Goal: Task Accomplishment & Management: Manage account settings

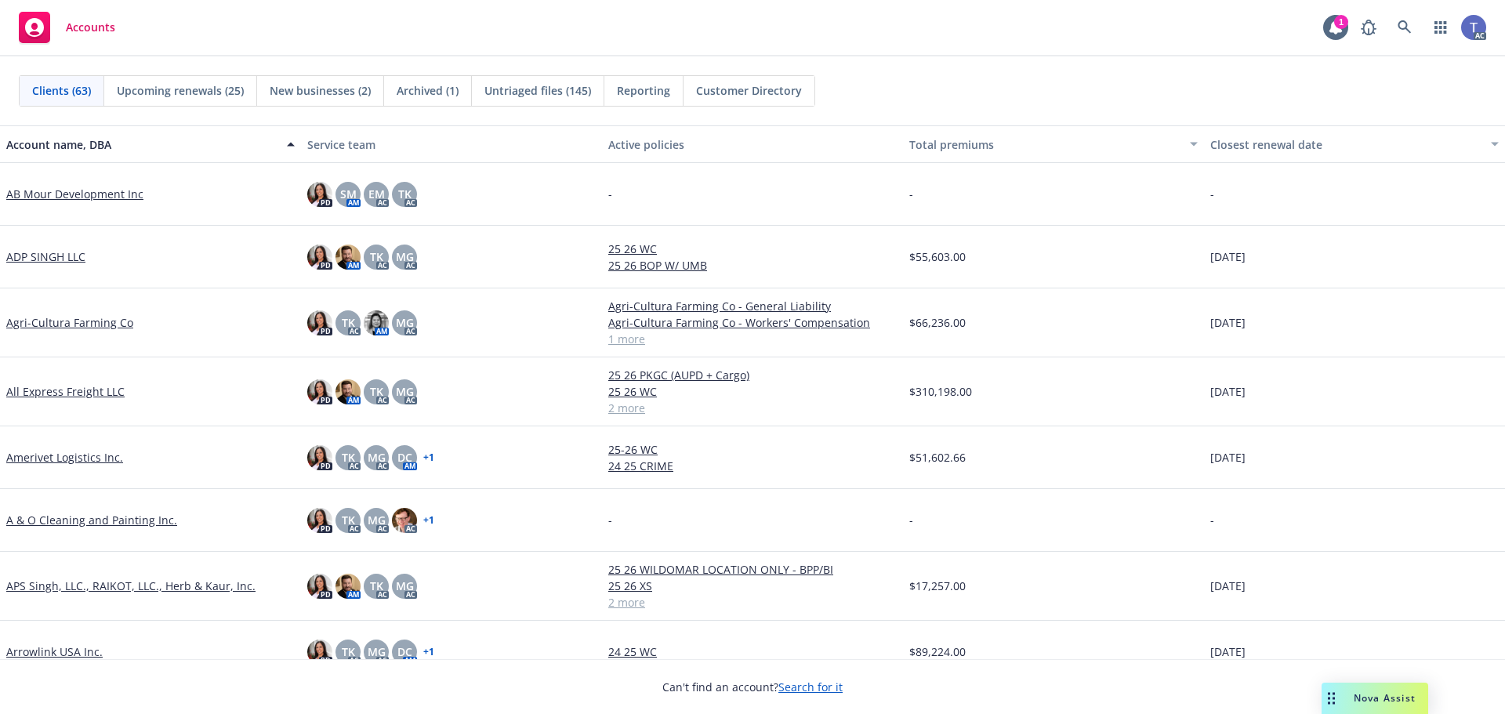
click at [924, 41] on div "Accounts 1 AC" at bounding box center [752, 28] width 1505 height 56
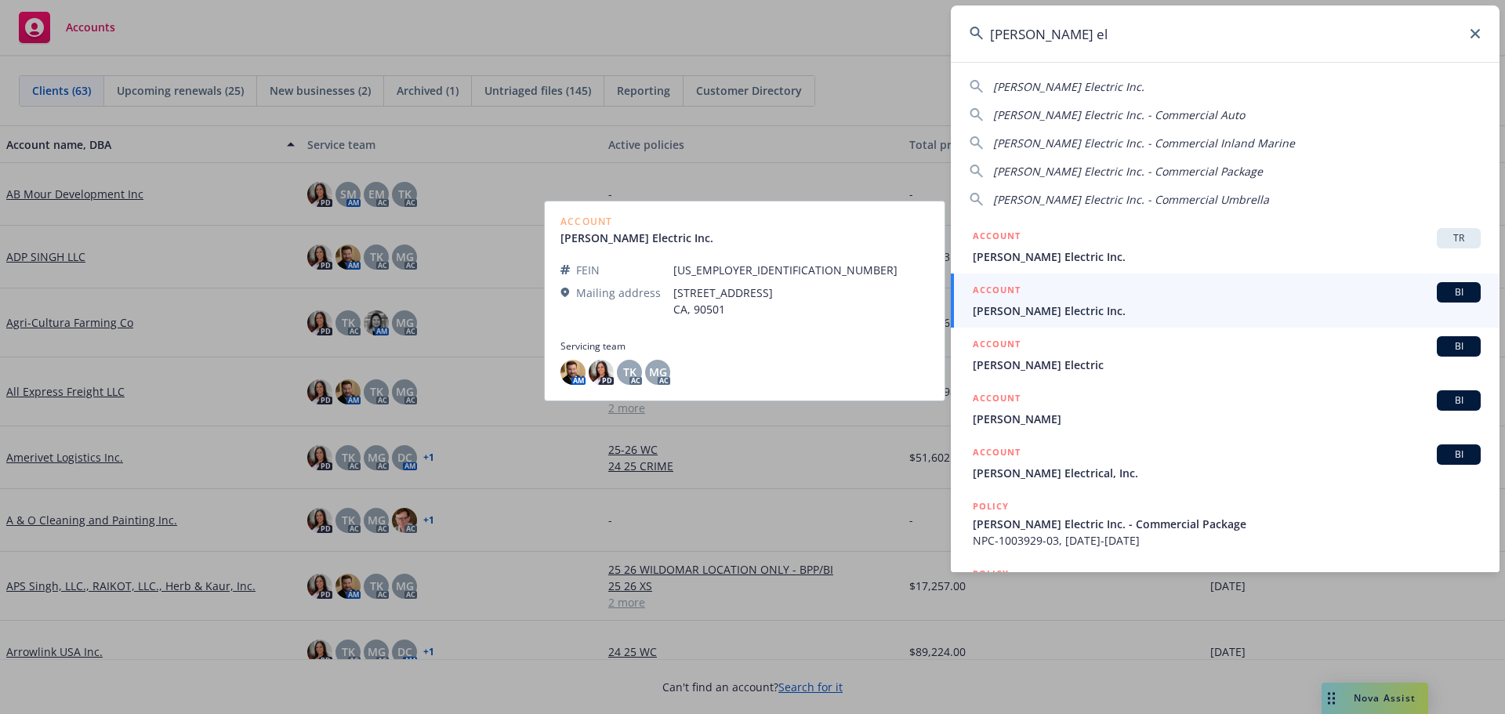
type input "[PERSON_NAME] el"
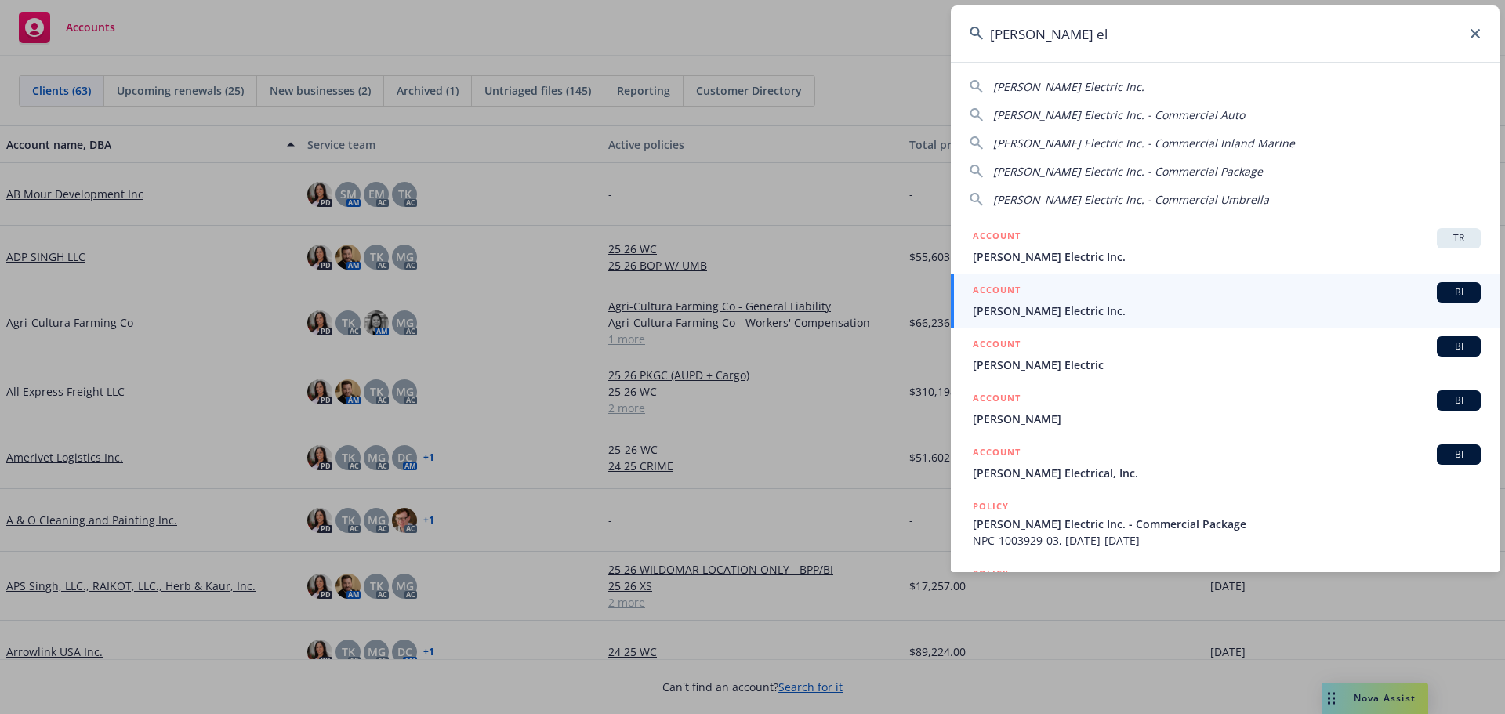
click at [1045, 305] on span "[PERSON_NAME] Electric Inc." at bounding box center [1227, 311] width 508 height 16
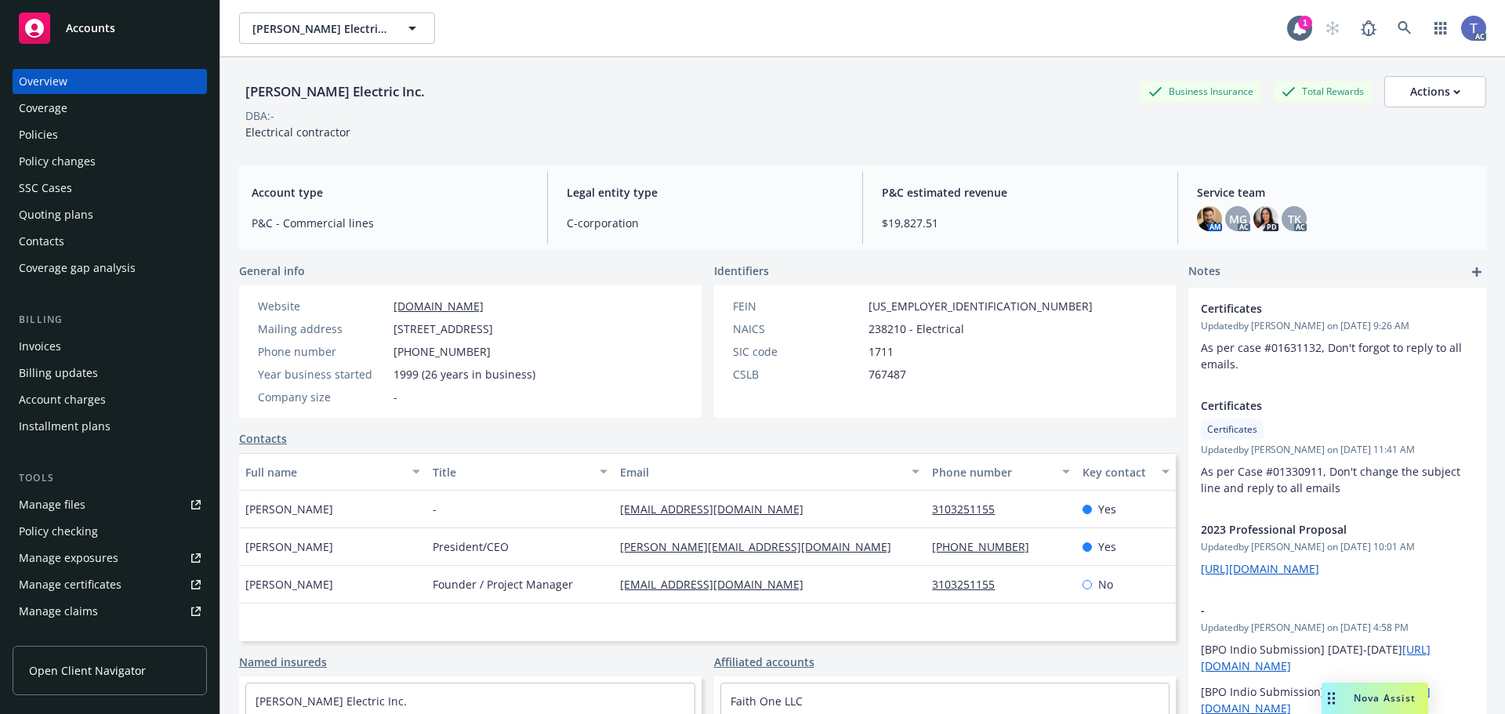
drag, startPoint x: 45, startPoint y: 136, endPoint x: 53, endPoint y: 136, distance: 8.7
click at [45, 136] on div "Policies" at bounding box center [38, 134] width 39 height 25
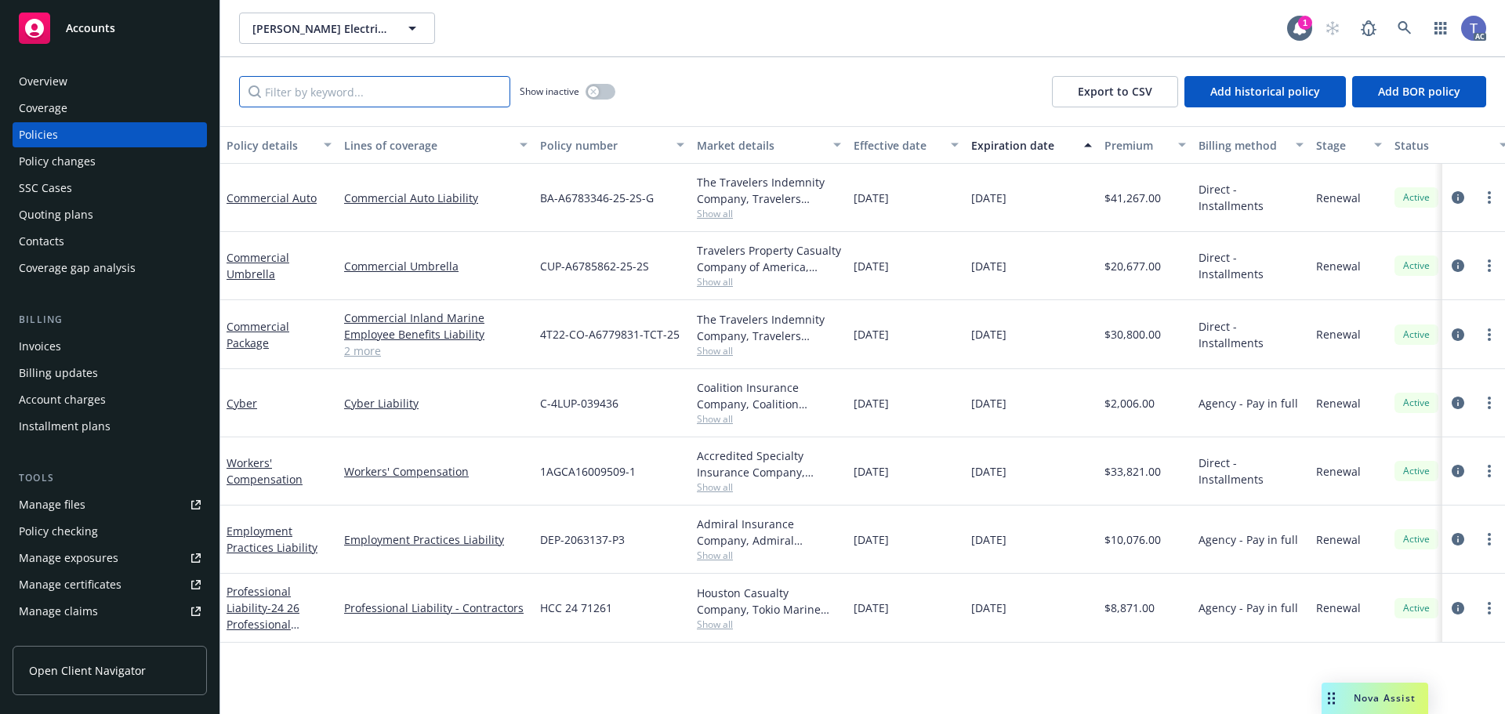
click at [310, 87] on input "Filter by keyword..." at bounding box center [374, 91] width 271 height 31
click at [604, 85] on button "button" at bounding box center [601, 92] width 30 height 16
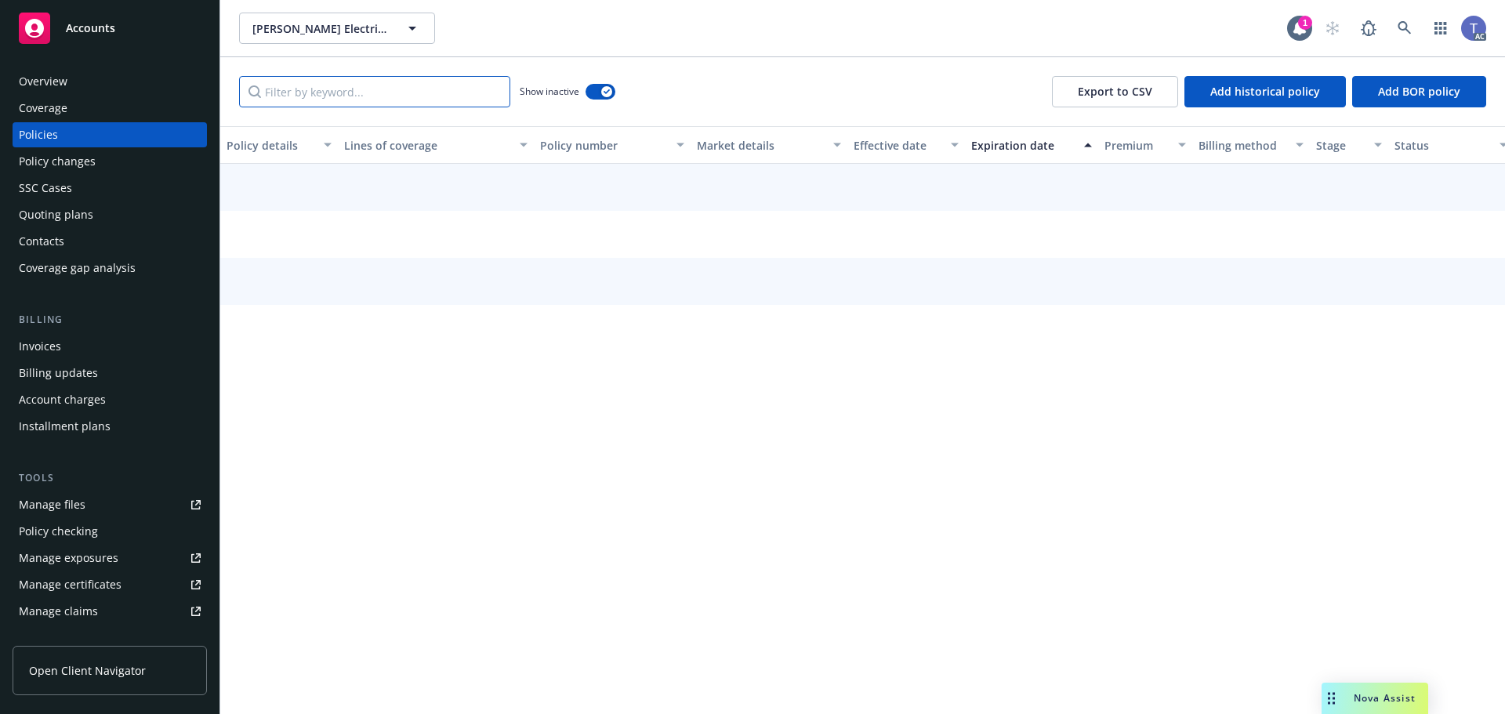
click at [387, 93] on input "Filter by keyword..." at bounding box center [374, 91] width 271 height 31
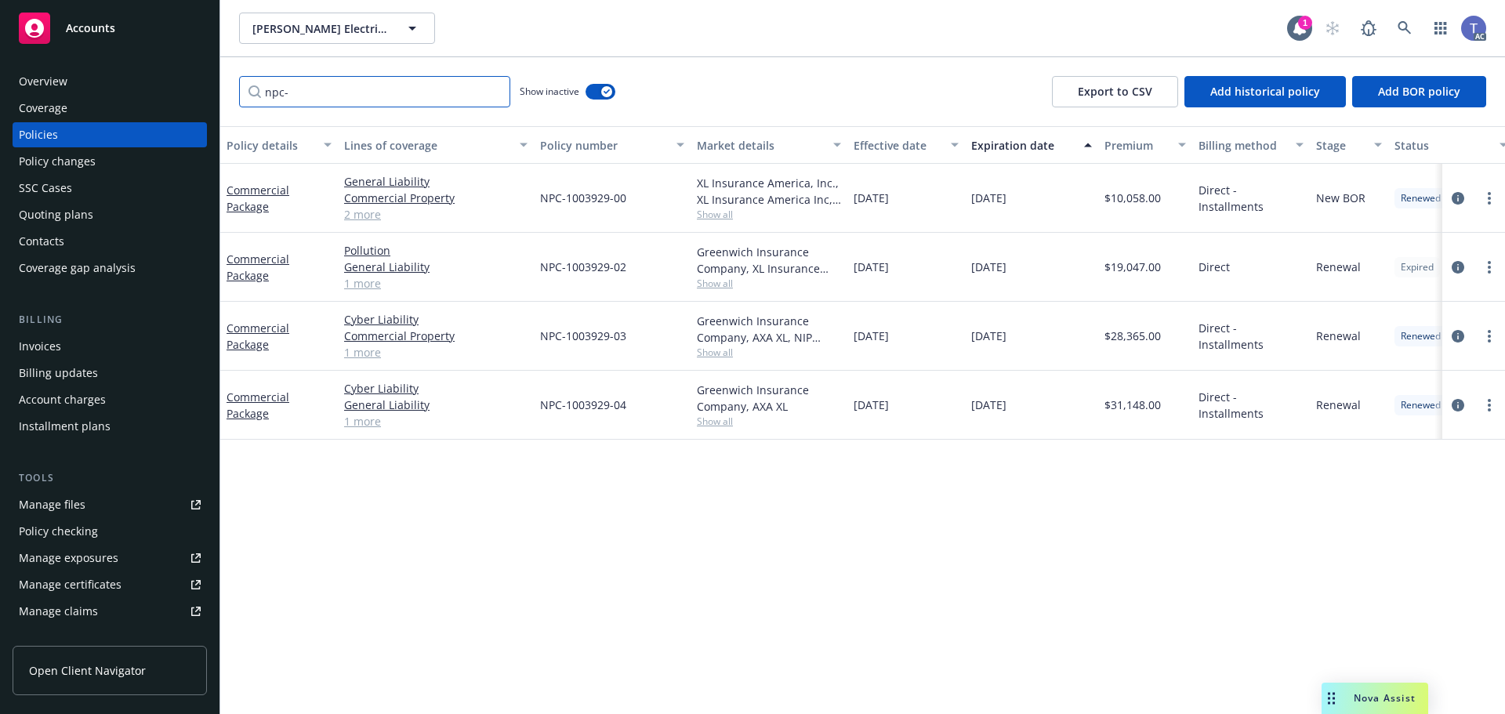
type input "npc-"
click at [719, 418] on span "Show all" at bounding box center [769, 421] width 144 height 13
click at [1458, 406] on icon "circleInformation" at bounding box center [1458, 405] width 13 height 13
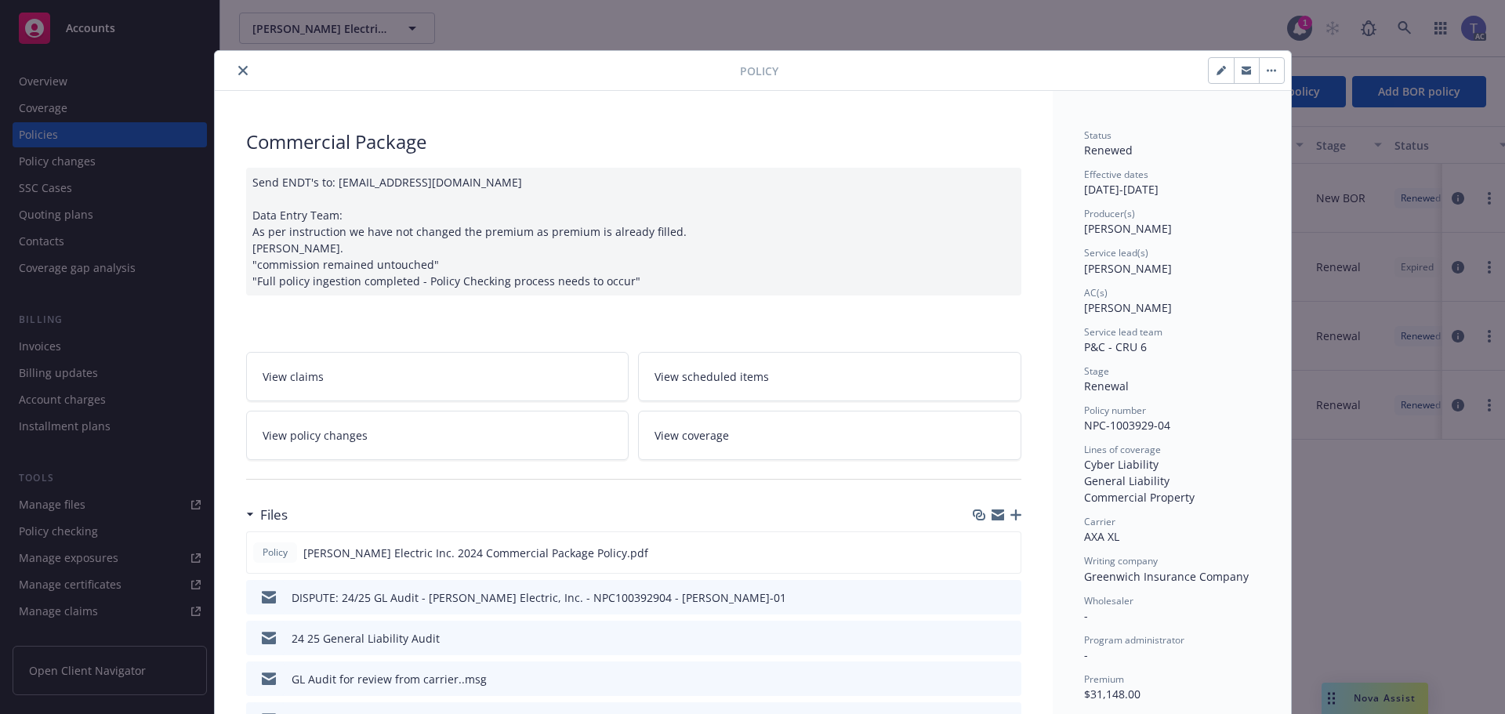
click at [1002, 601] on icon "preview file" at bounding box center [1007, 596] width 14 height 11
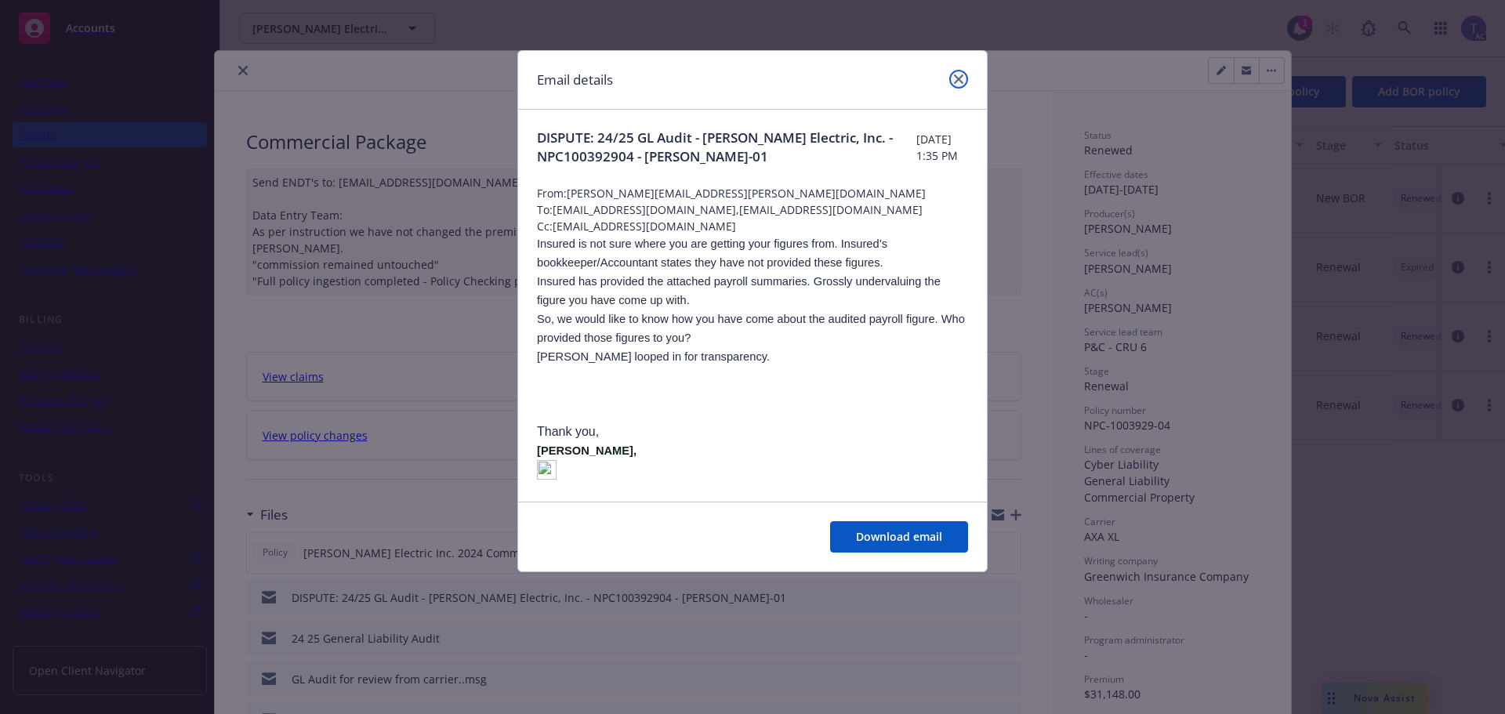
click at [956, 81] on icon "close" at bounding box center [958, 78] width 9 height 9
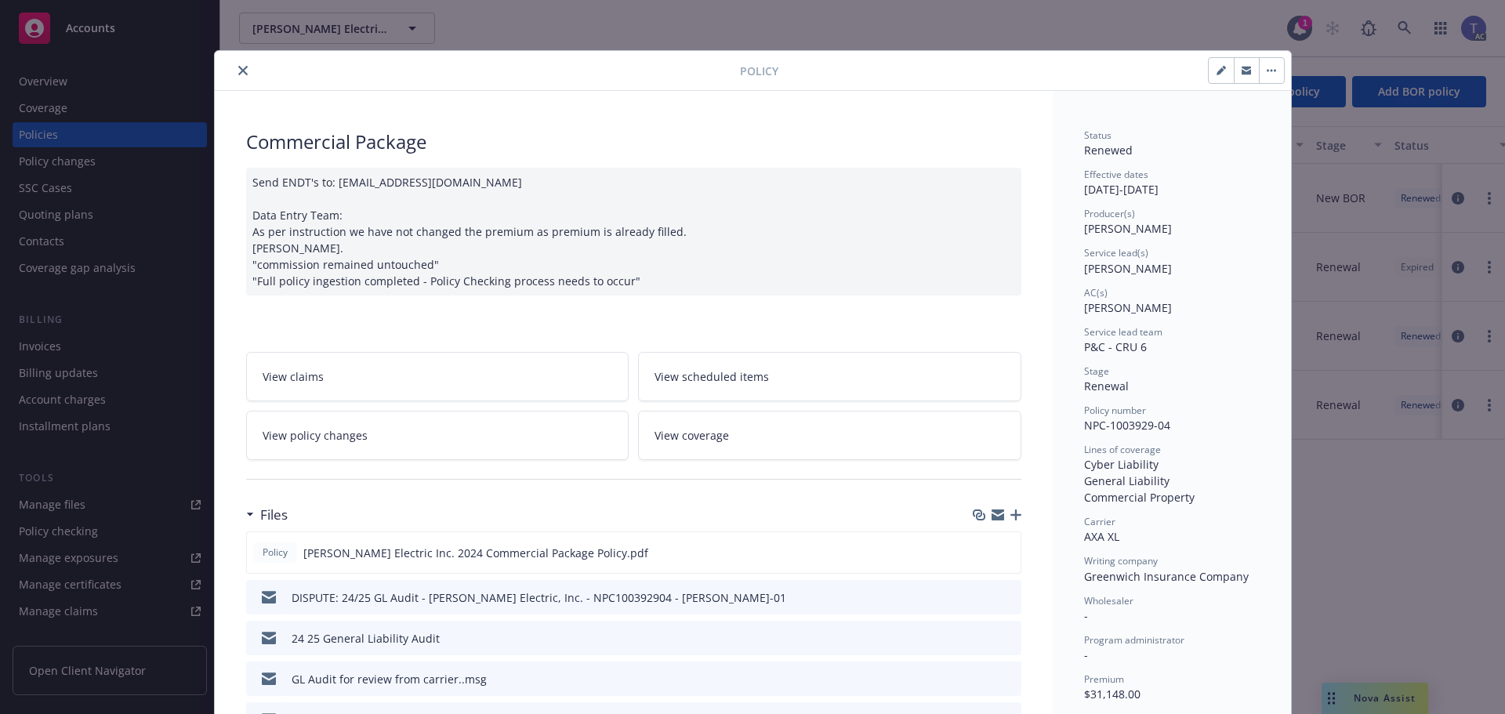
drag, startPoint x: 424, startPoint y: 435, endPoint x: 433, endPoint y: 429, distance: 10.7
click at [424, 435] on link "View policy changes" at bounding box center [437, 435] width 383 height 49
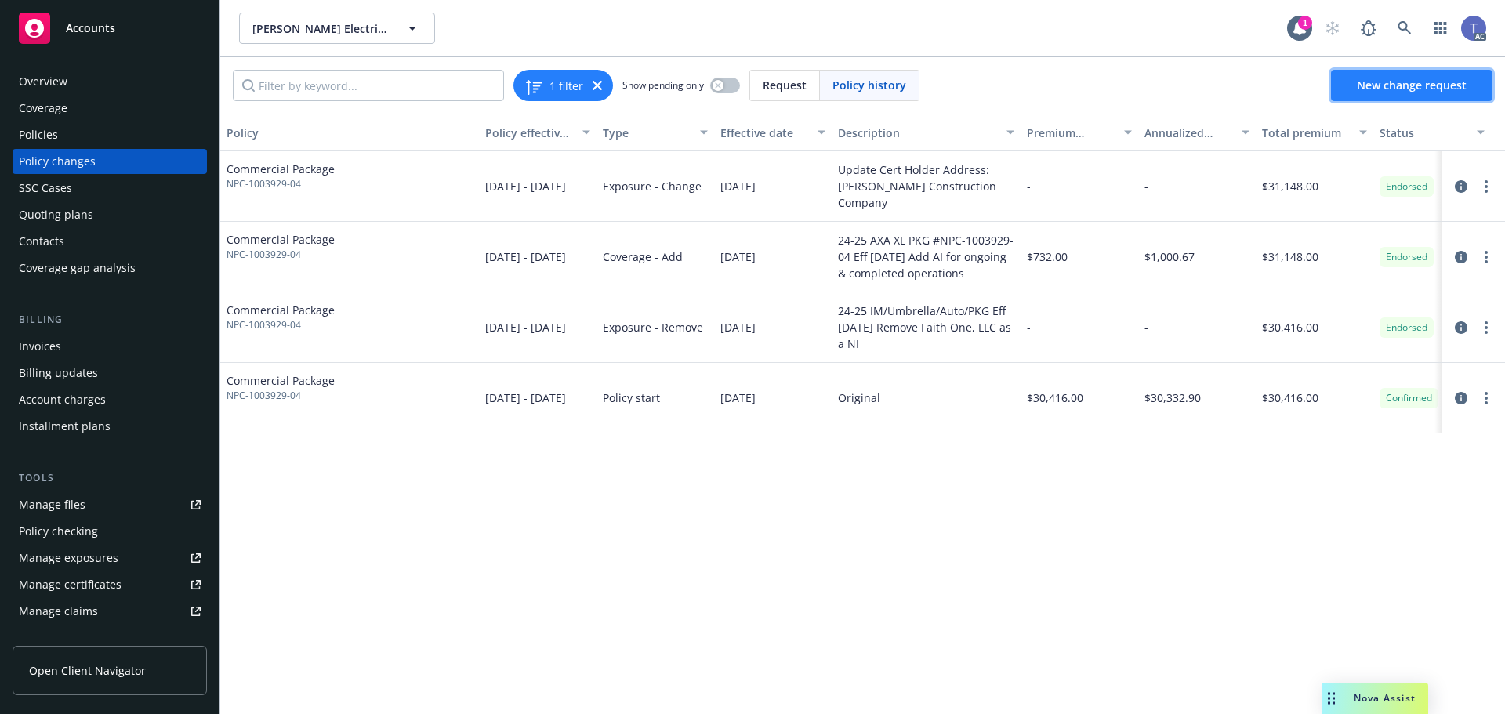
click at [1453, 82] on span "New change request" at bounding box center [1412, 85] width 110 height 15
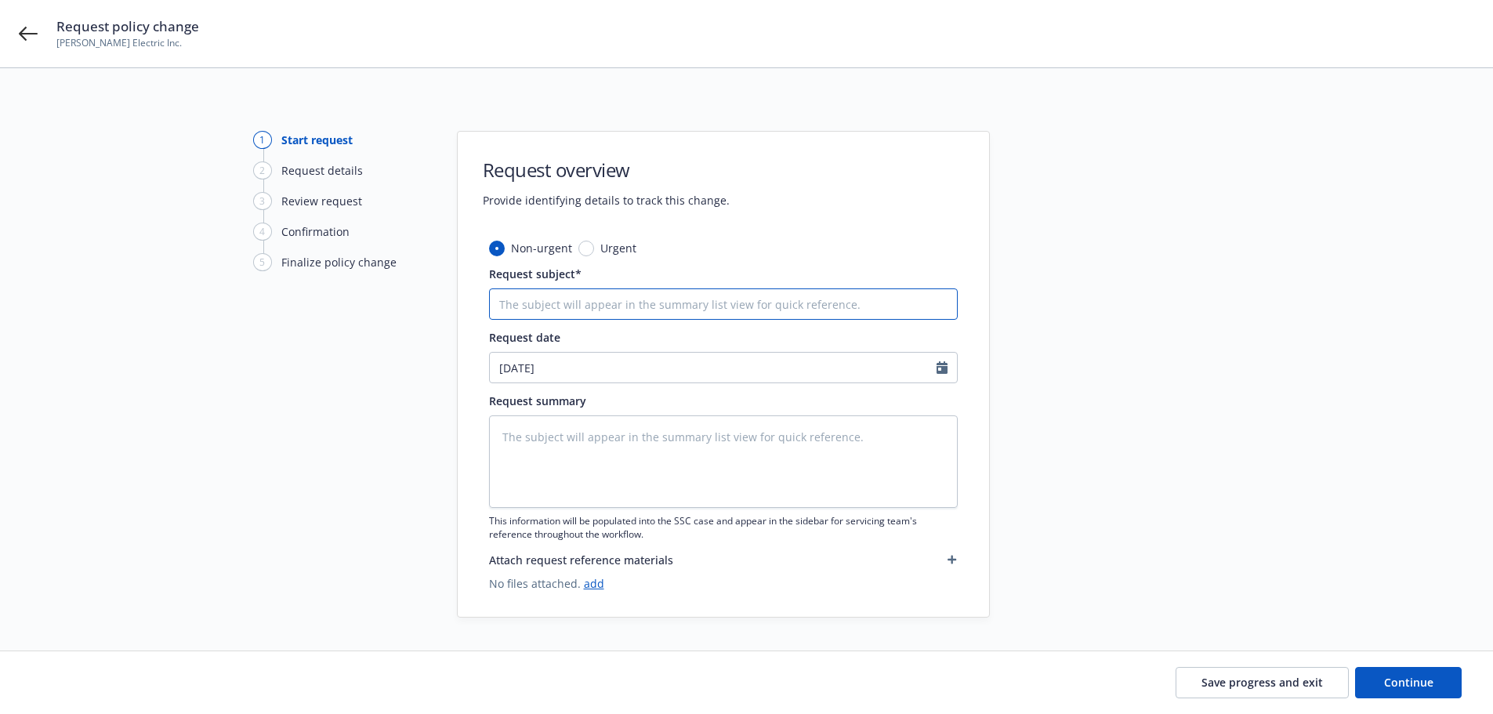
click at [627, 304] on input "Request subject*" at bounding box center [723, 304] width 469 height 31
paste input "24-25 AXA XL WC #NPC-1003929-04 Eff [DATE] Final Audit"
type textarea "x"
type input "24-25 AXA XL WC #NPC-1003929-04 Eff [DATE] Final Audit"
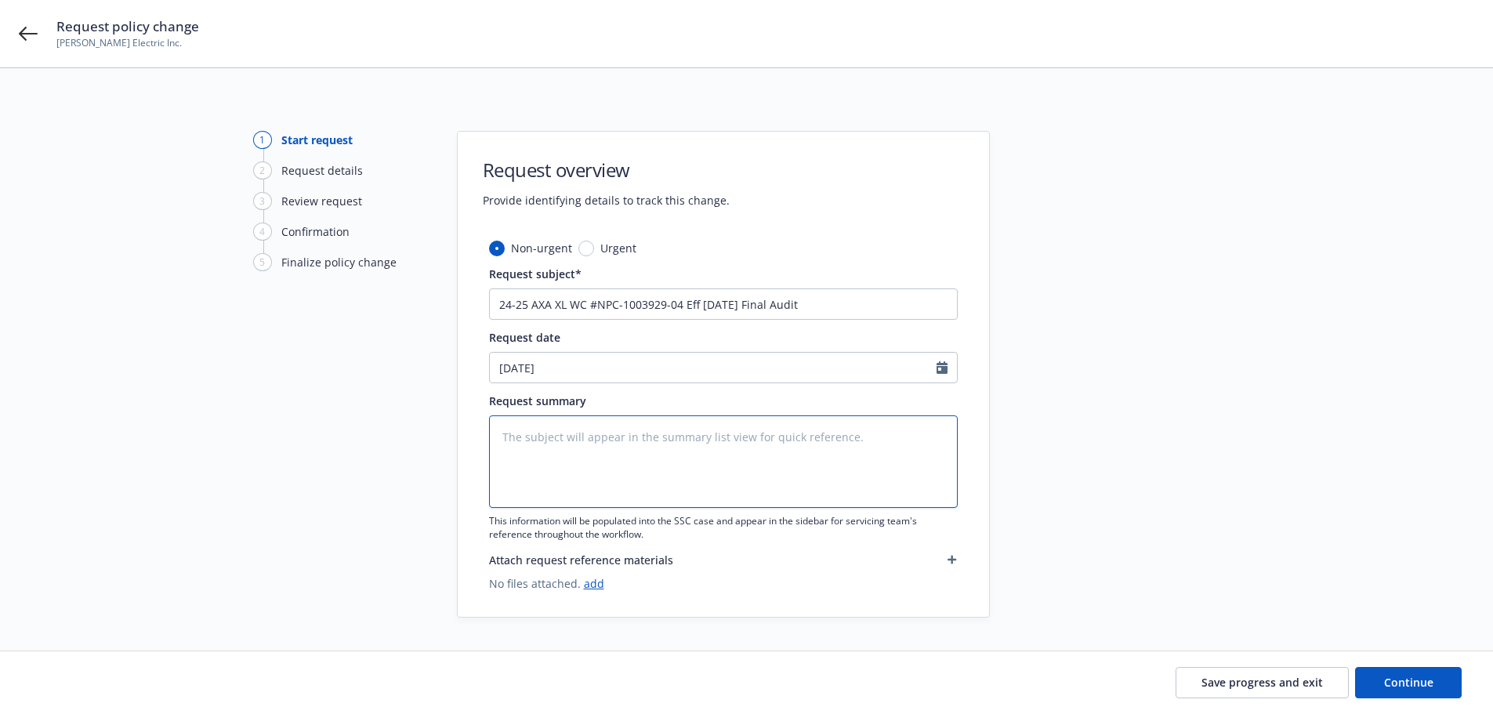
click at [728, 477] on textarea at bounding box center [723, 462] width 469 height 93
paste textarea "24-25 AXA XL WC #NPC-1003929-04 Eff [DATE] Final Audit"
type textarea "x"
type textarea "24-25 AXA XL WC #NPC-1003929-04 Eff [DATE] Final Audit"
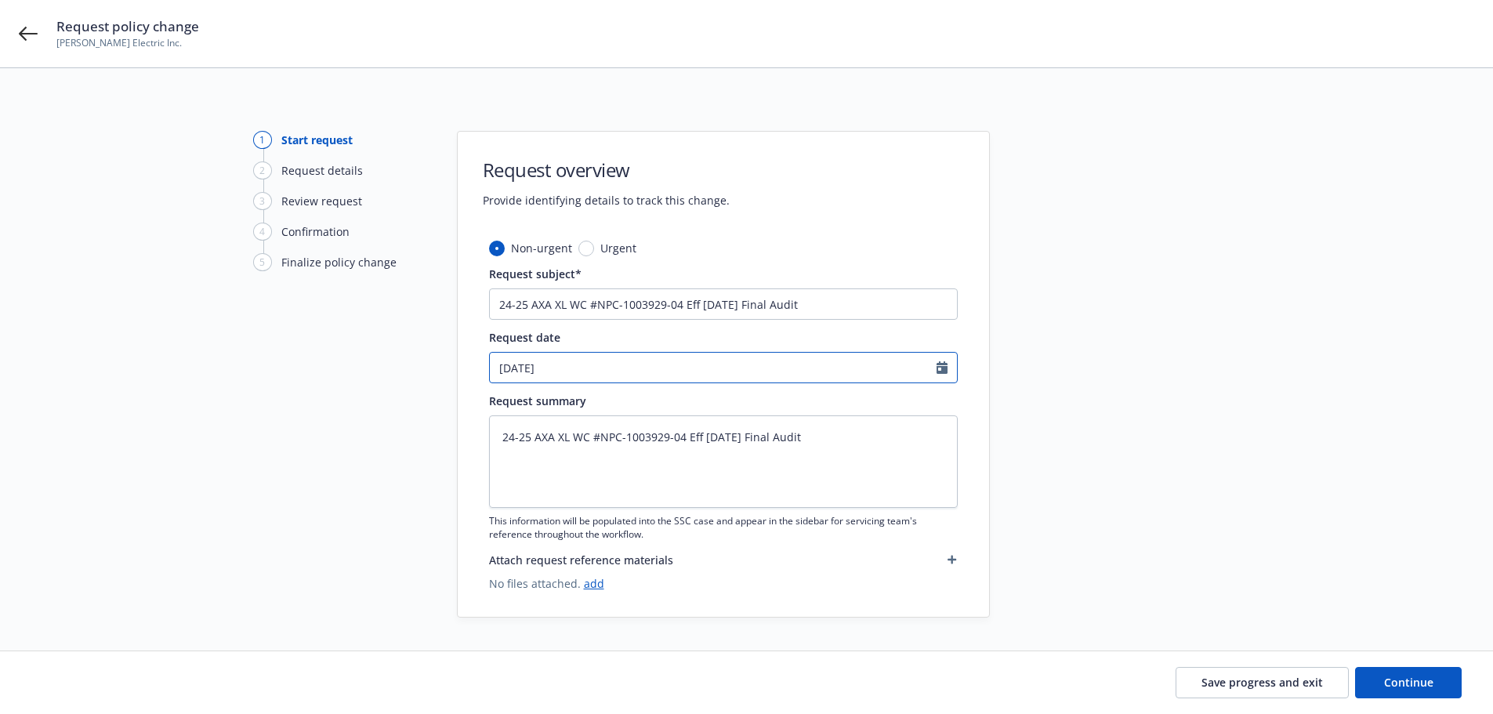
select select "9"
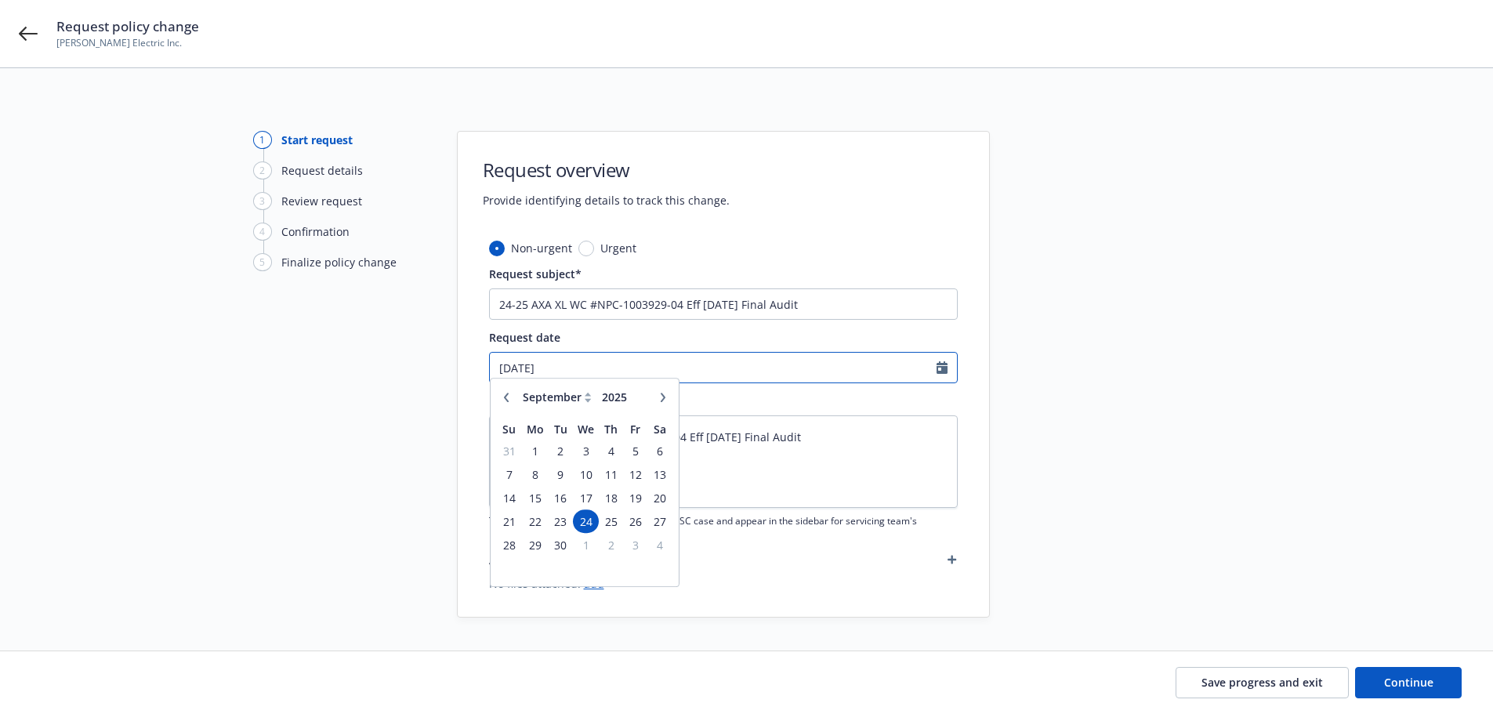
click at [714, 369] on input "[DATE]" at bounding box center [713, 368] width 447 height 30
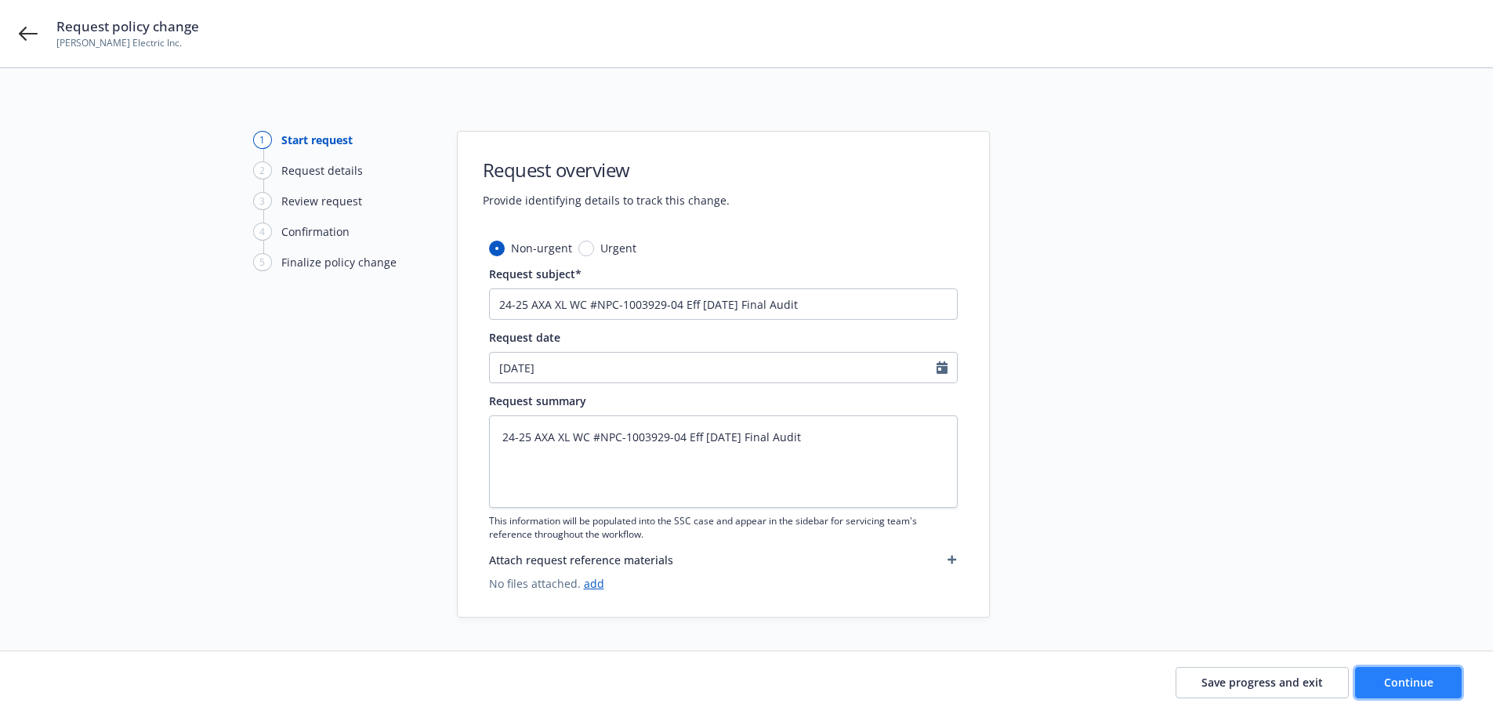
click at [1384, 676] on button "Continue" at bounding box center [1409, 682] width 107 height 31
type textarea "x"
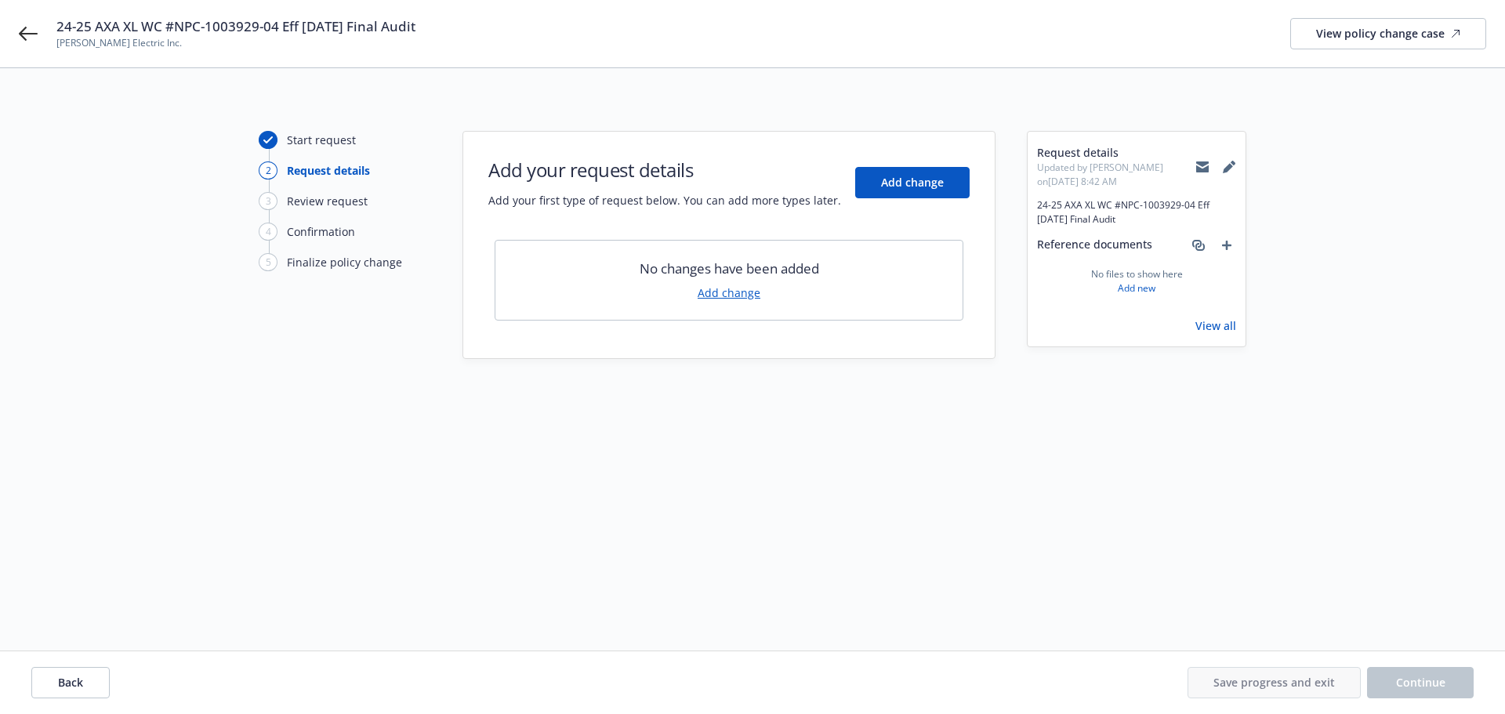
click at [720, 289] on link "Add change" at bounding box center [729, 293] width 63 height 16
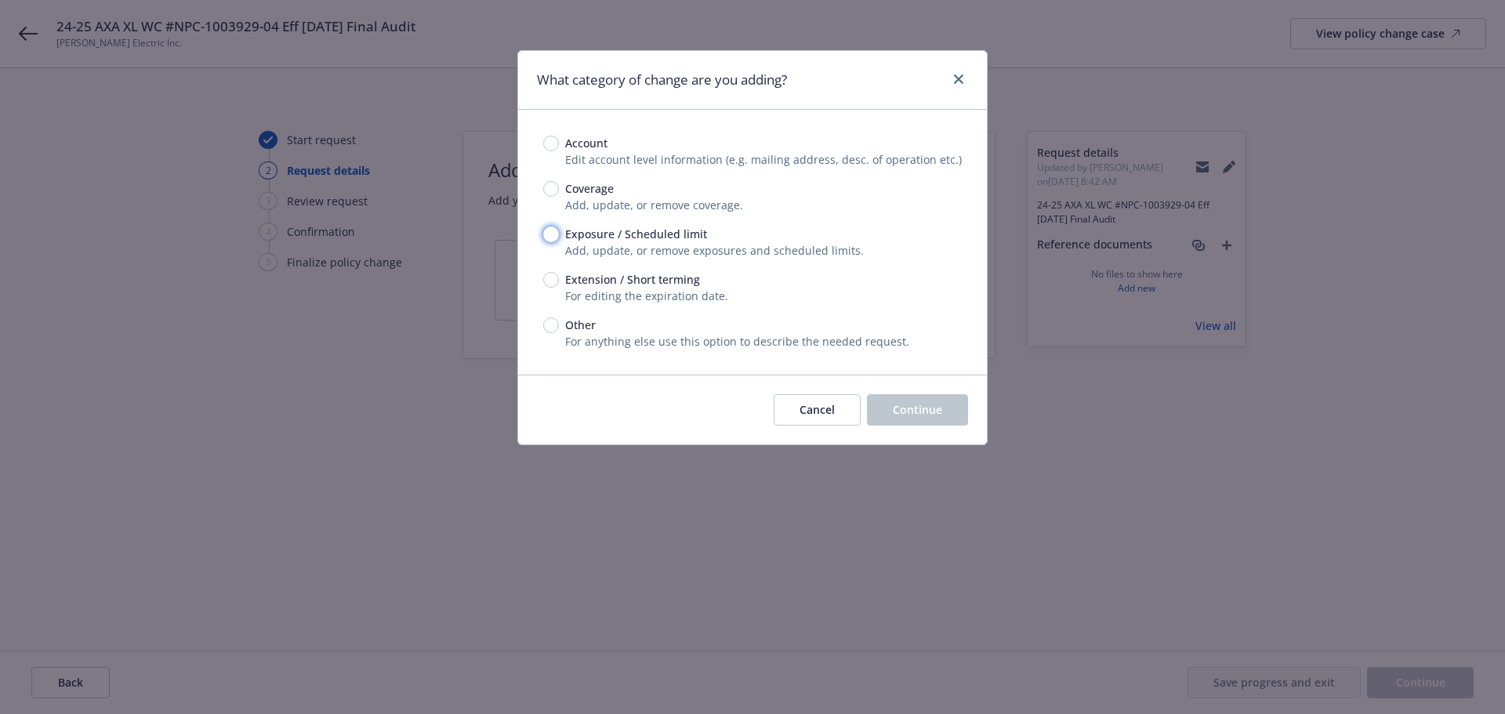
click at [551, 227] on input "Exposure / Scheduled limit" at bounding box center [551, 235] width 16 height 16
radio input "true"
click at [924, 412] on span "Continue" at bounding box center [917, 409] width 49 height 15
type textarea "x"
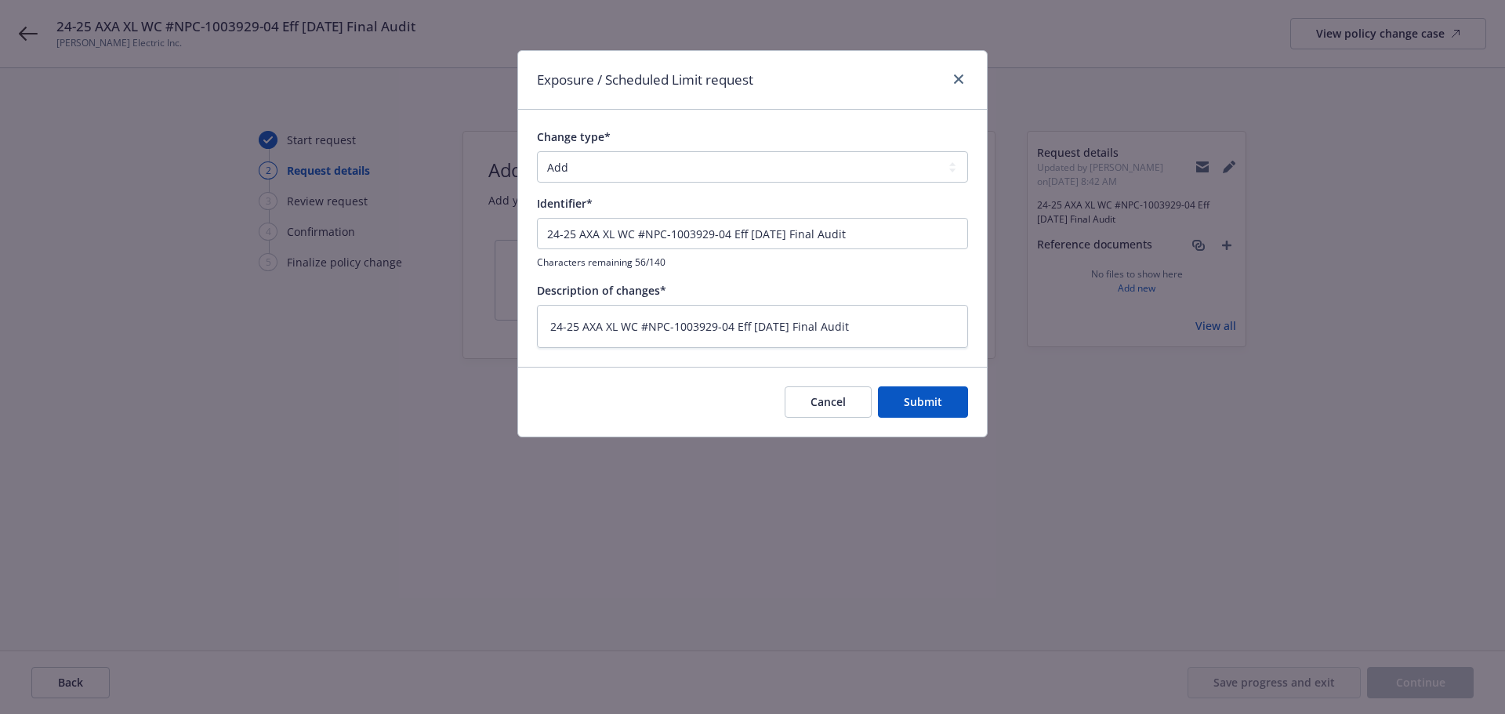
click at [607, 193] on div "Change type* Add Audit Change Remove Identifier* 24-25 AXA XL WC #NPC-1003929-0…" at bounding box center [752, 238] width 431 height 219
click at [595, 178] on select "Add Audit Change Remove" at bounding box center [752, 166] width 431 height 31
select select "AUDIT"
click at [537, 151] on select "Add Audit Change Remove" at bounding box center [752, 166] width 431 height 31
click at [938, 390] on button "Submit" at bounding box center [923, 402] width 90 height 31
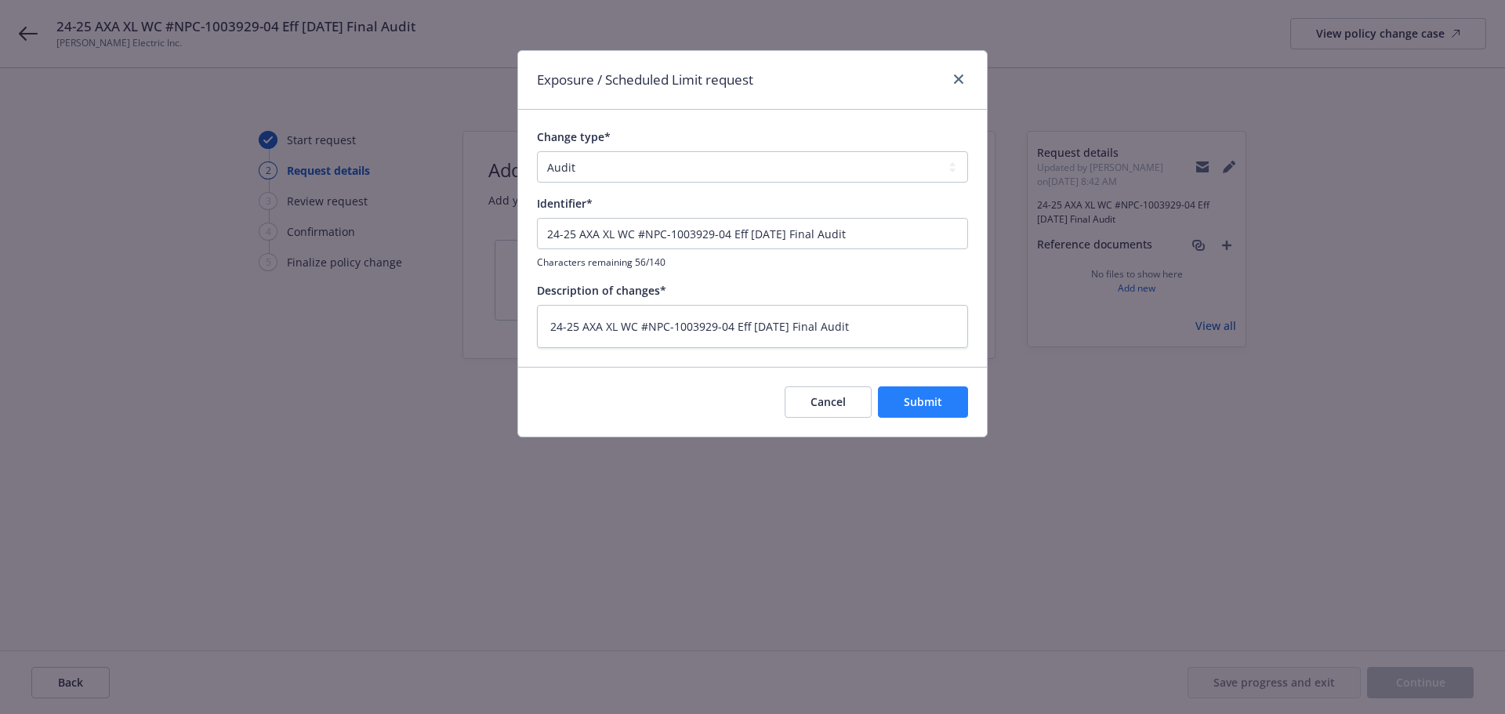
type textarea "x"
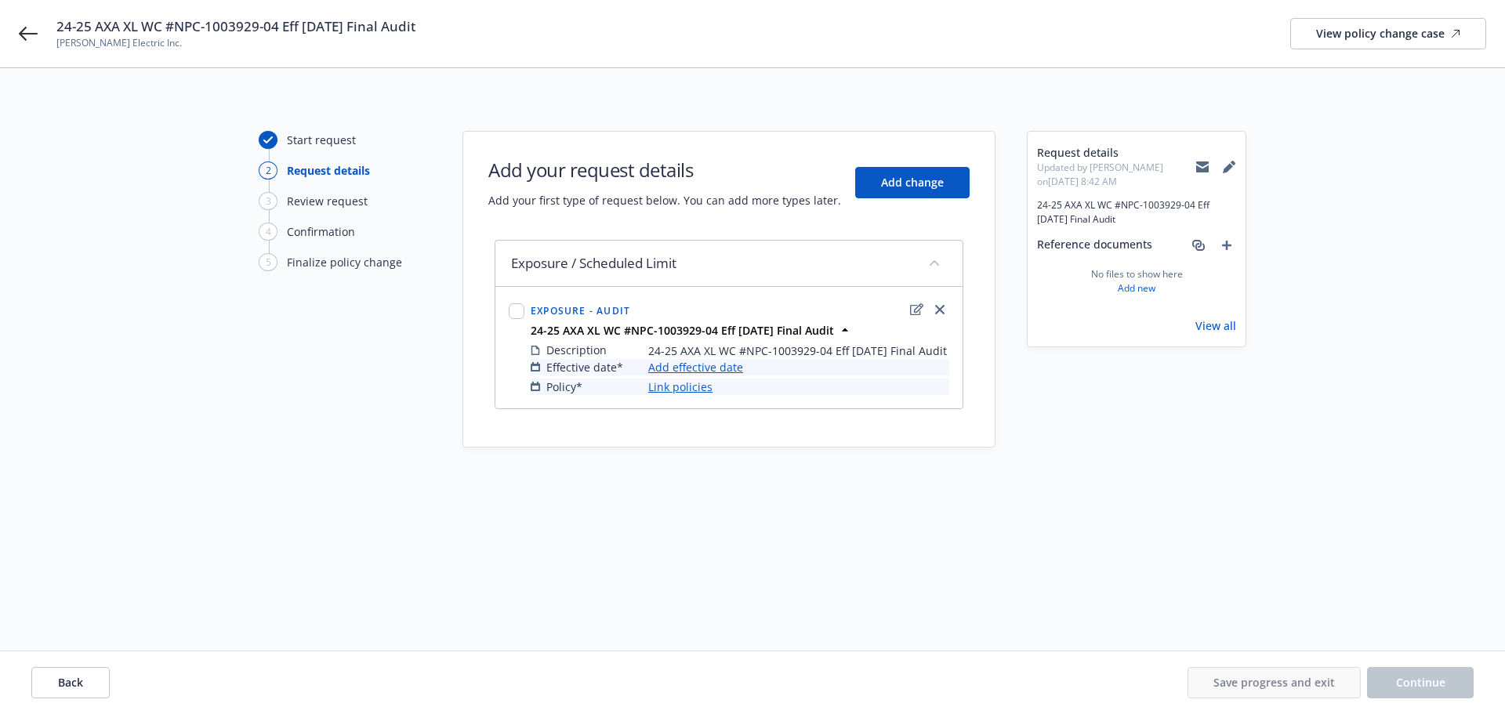
click at [666, 376] on link "Add effective date" at bounding box center [695, 367] width 95 height 16
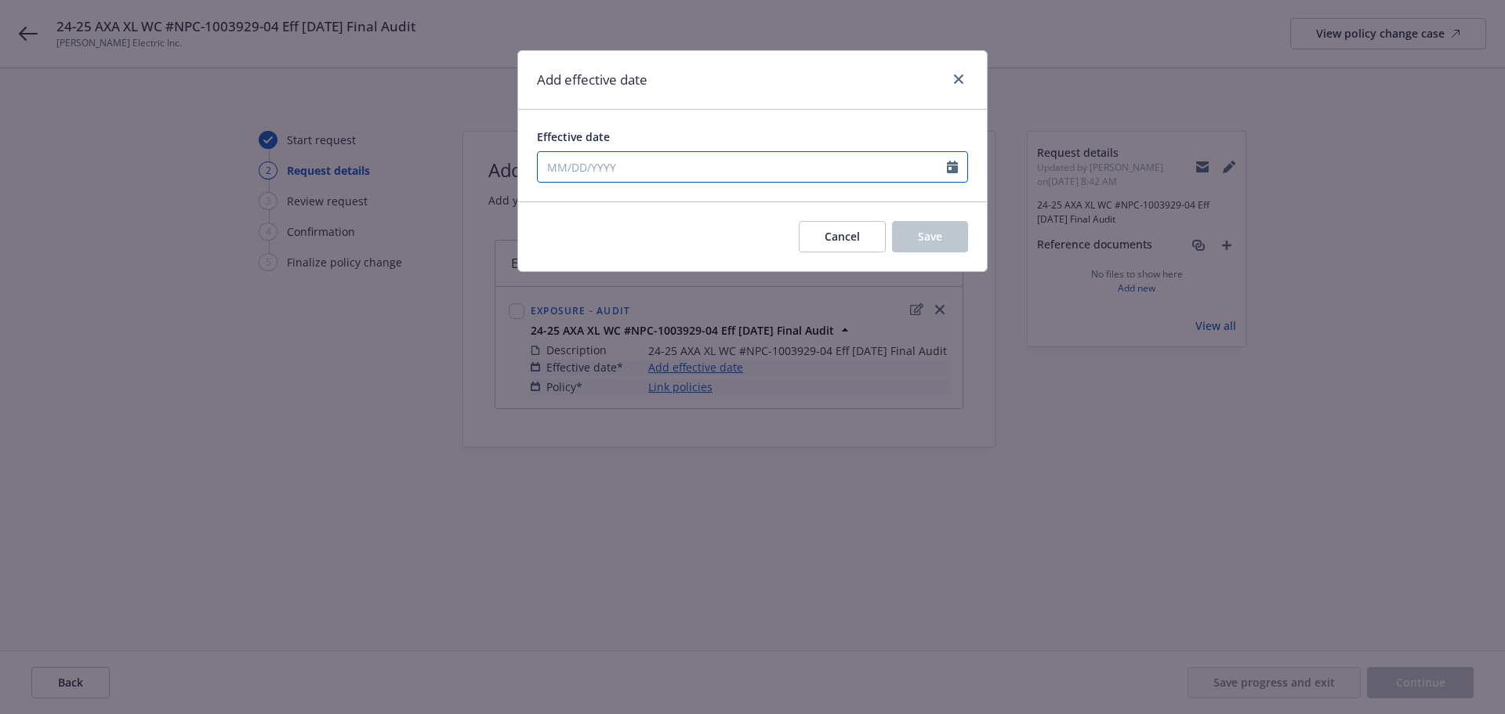
click at [611, 163] on input "Effective date" at bounding box center [742, 167] width 409 height 30
select select "9"
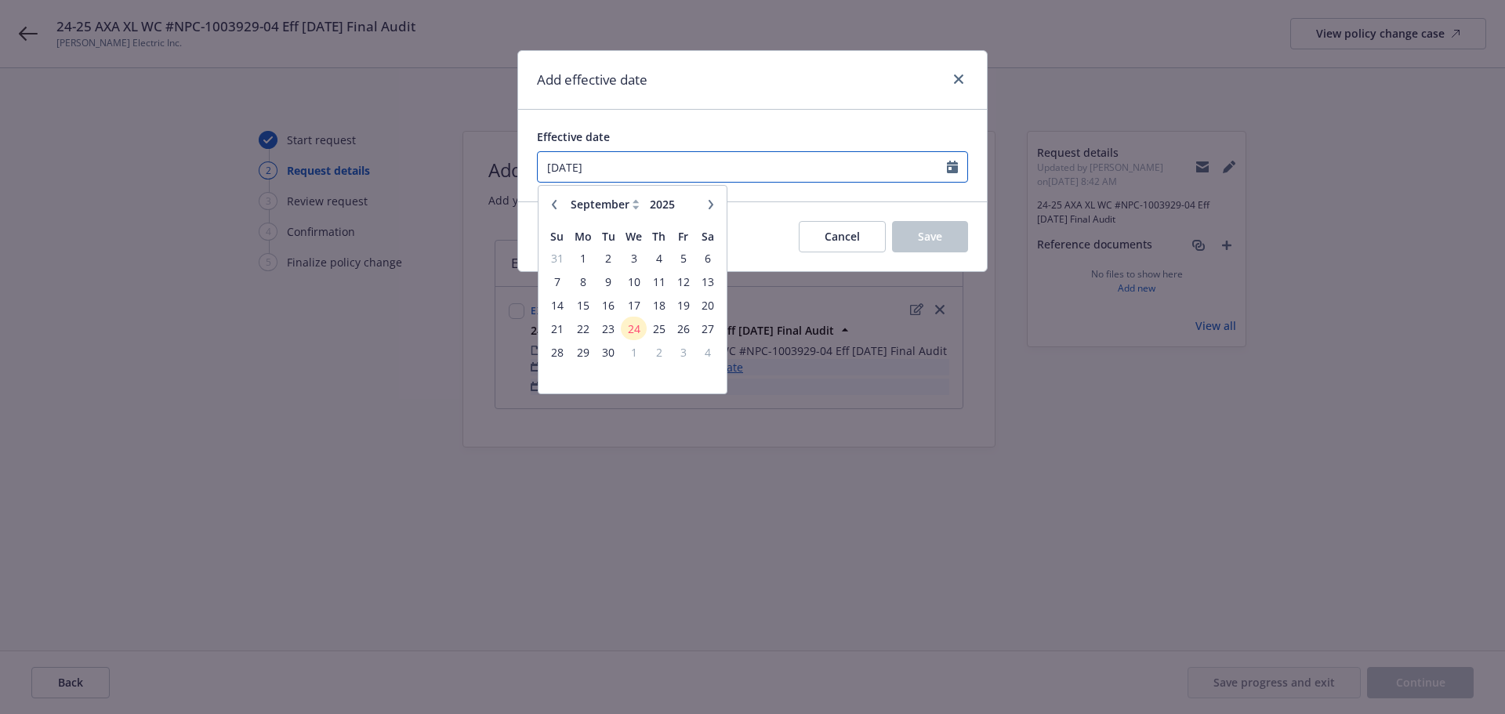
type input "[DATE]"
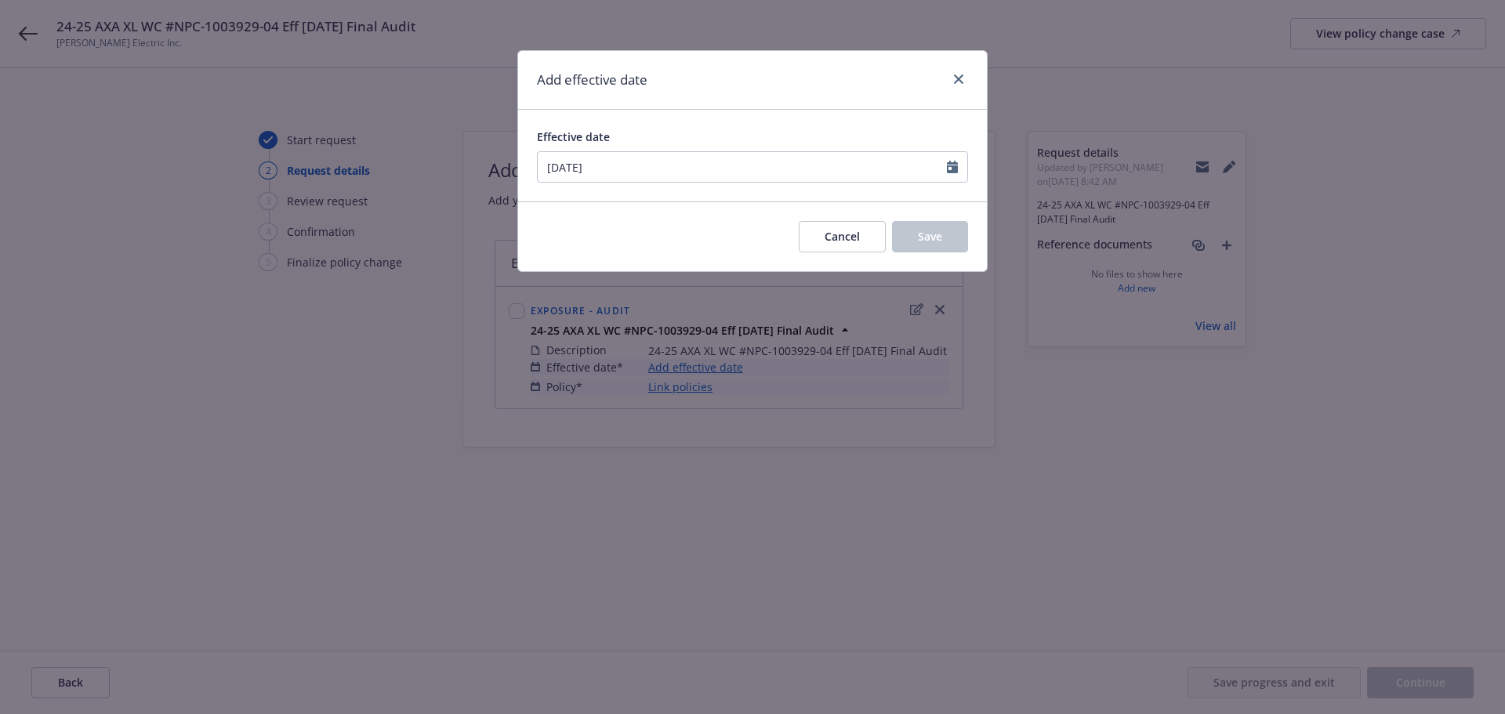
click at [818, 203] on div "Cancel Save" at bounding box center [752, 236] width 469 height 70
click at [937, 235] on span "Save" at bounding box center [930, 236] width 24 height 15
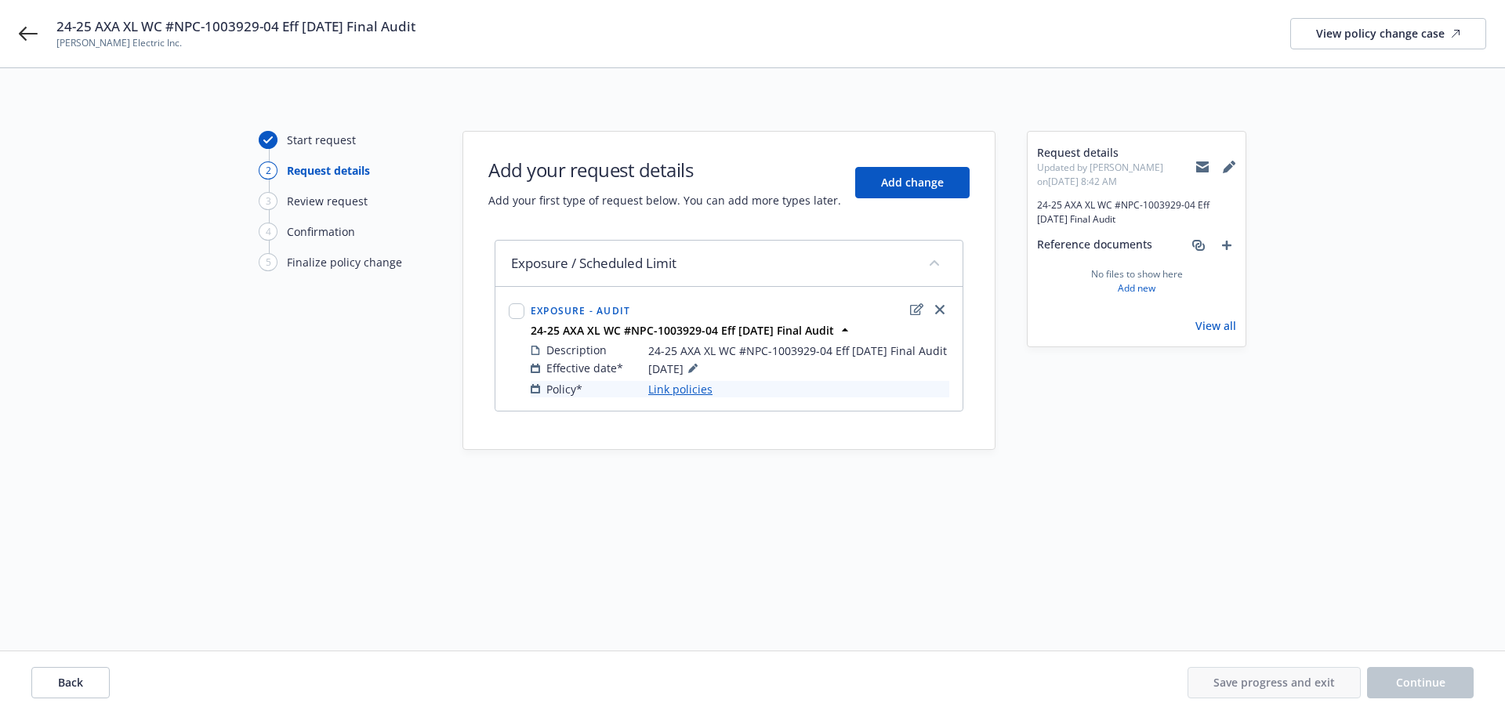
click at [677, 397] on link "Link policies" at bounding box center [680, 389] width 64 height 16
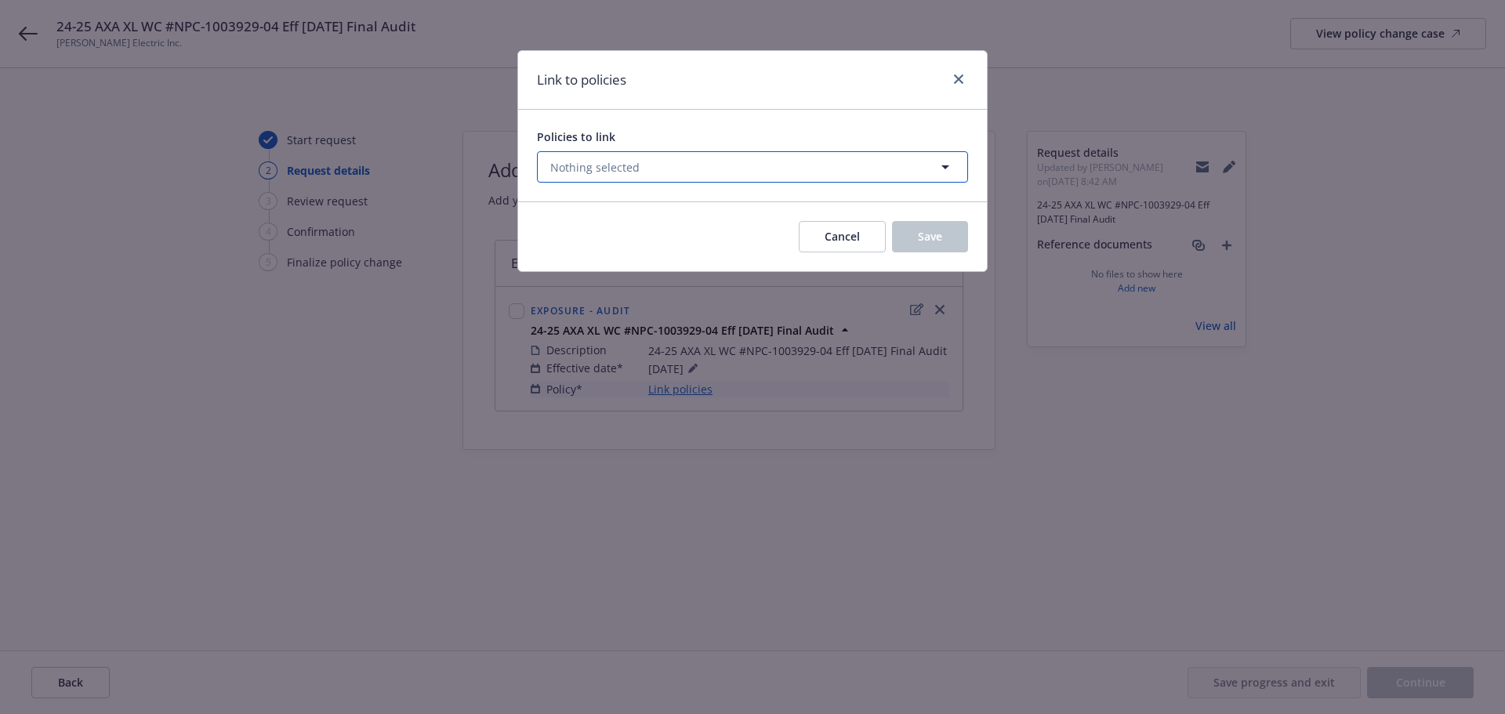
click at [627, 172] on span "Nothing selected" at bounding box center [594, 167] width 89 height 16
select select "ACTIVE"
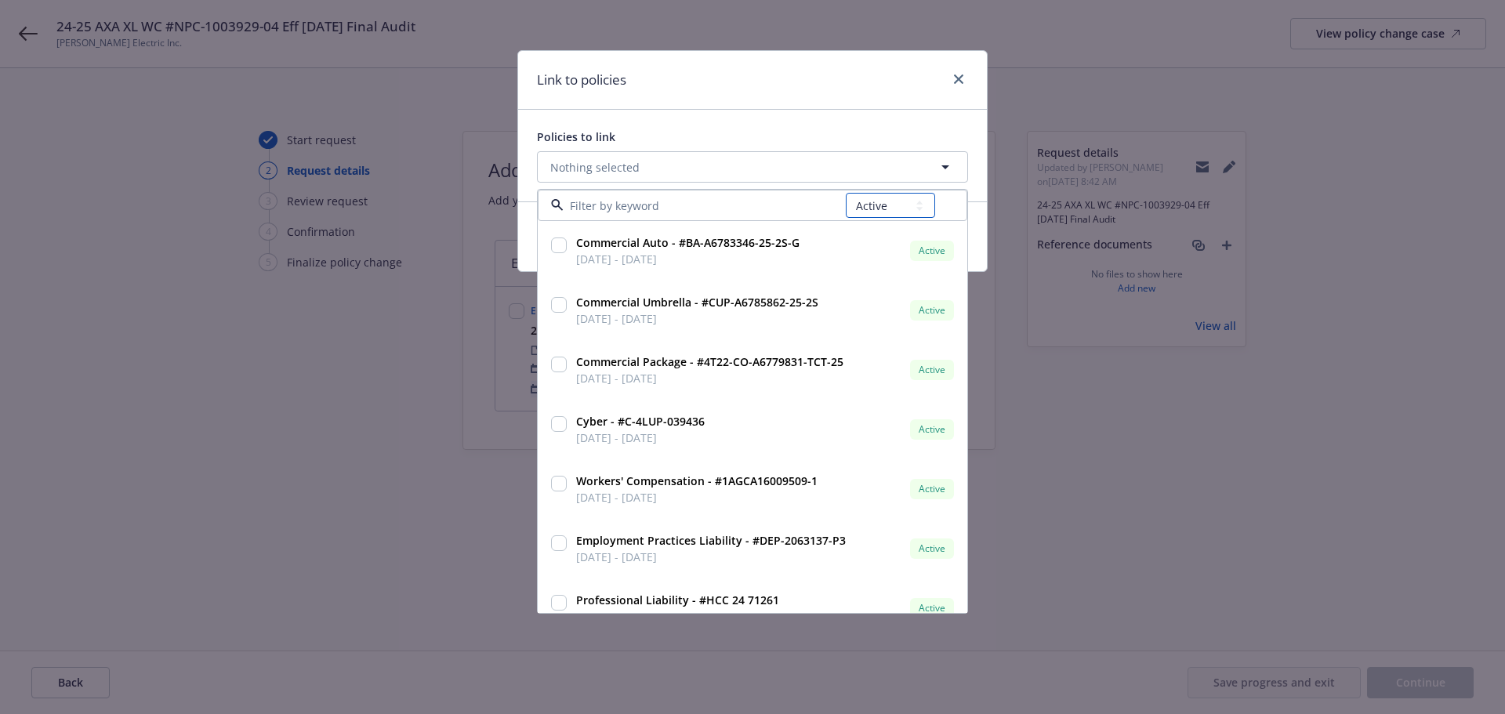
click at [889, 196] on select "All Active Upcoming Expired Cancelled" at bounding box center [890, 205] width 89 height 25
select select
click at [847, 193] on select "All Active Upcoming Expired Cancelled" at bounding box center [890, 205] width 89 height 25
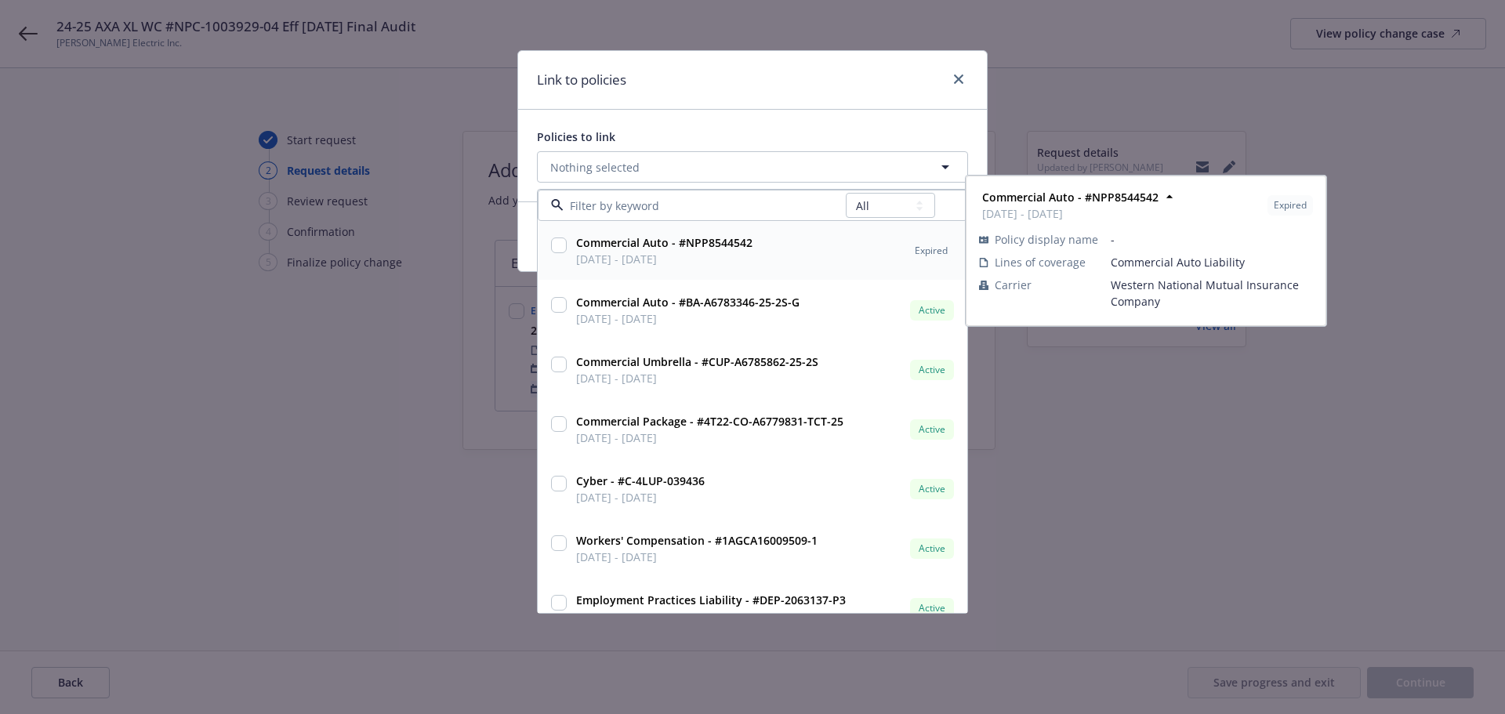
click at [706, 207] on input at bounding box center [705, 206] width 282 height 16
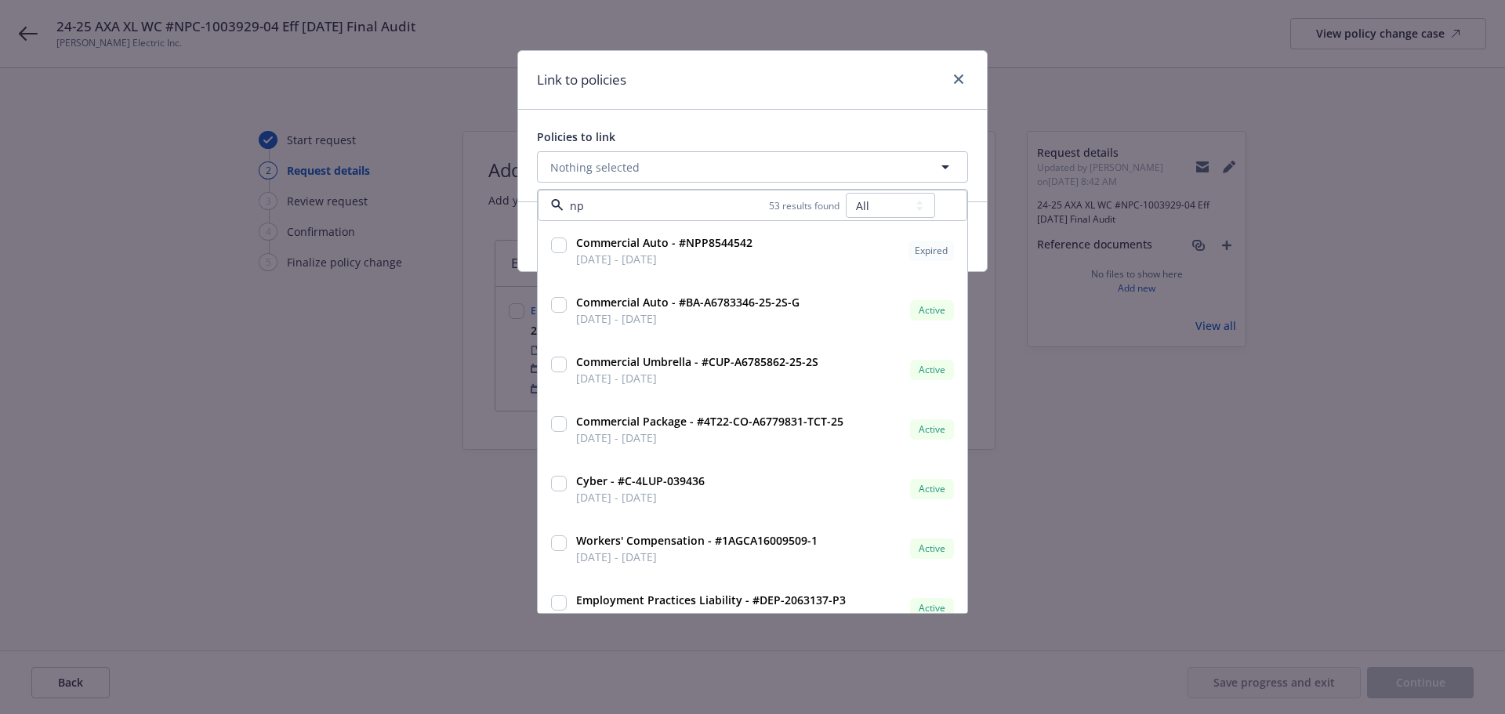
type input "npc"
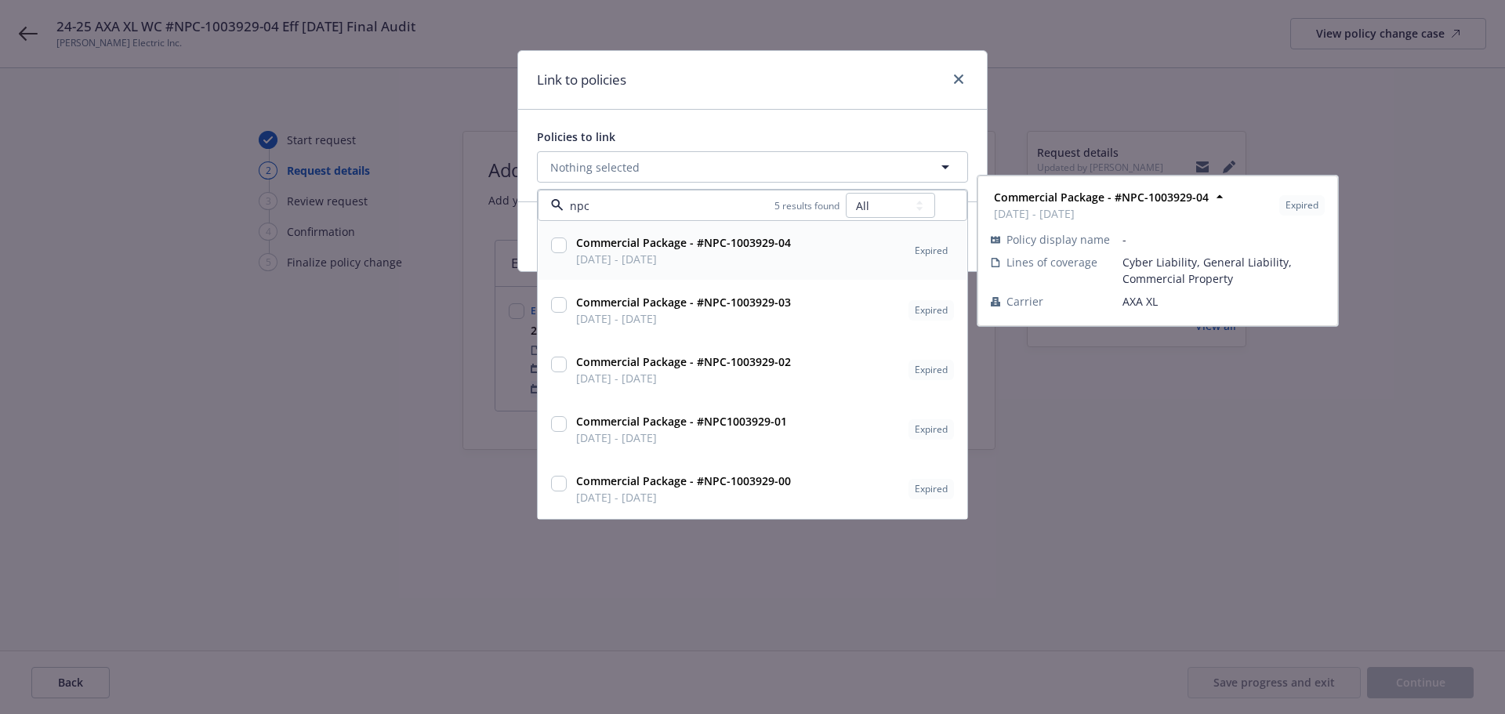
click at [561, 250] on input "checkbox" at bounding box center [559, 246] width 16 height 16
checkbox input "true"
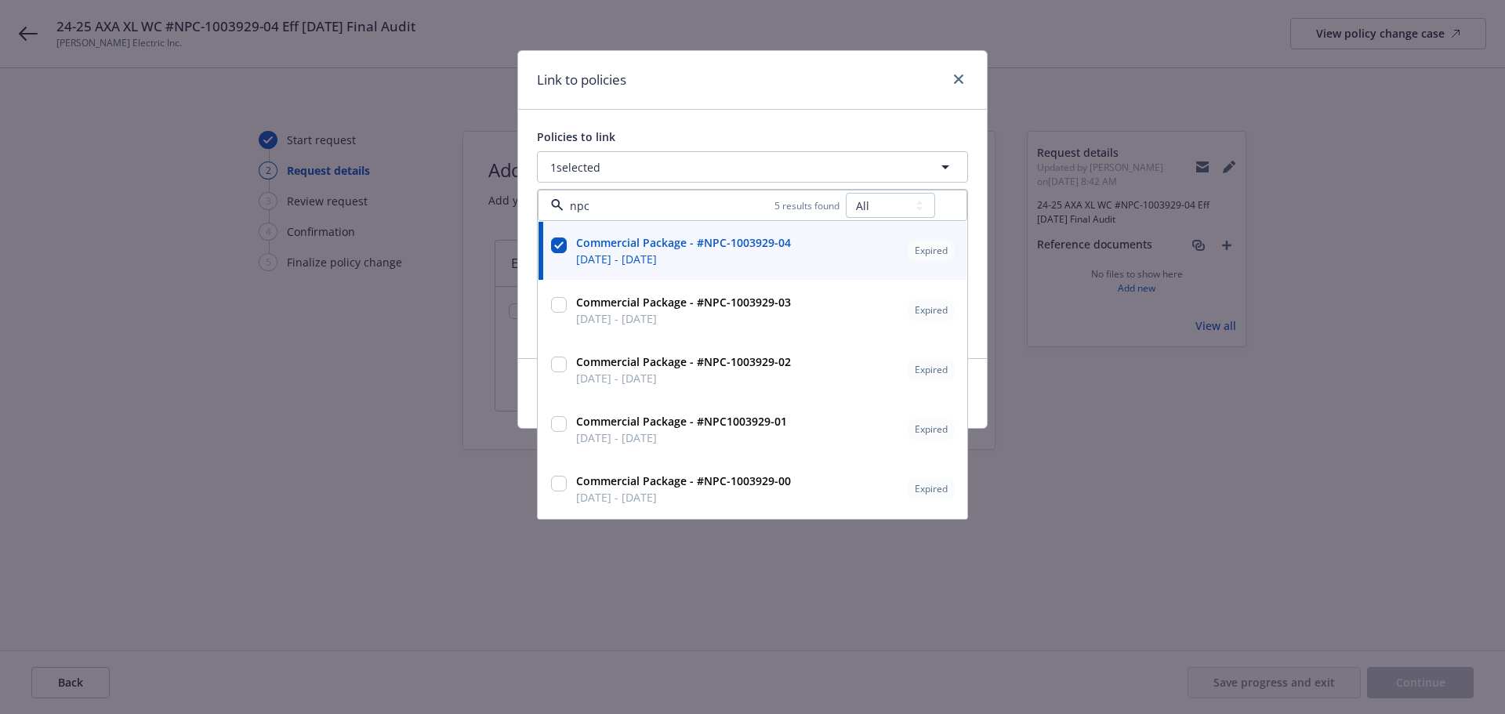
type input "npc"
click at [777, 151] on button "1 selected" at bounding box center [752, 166] width 431 height 31
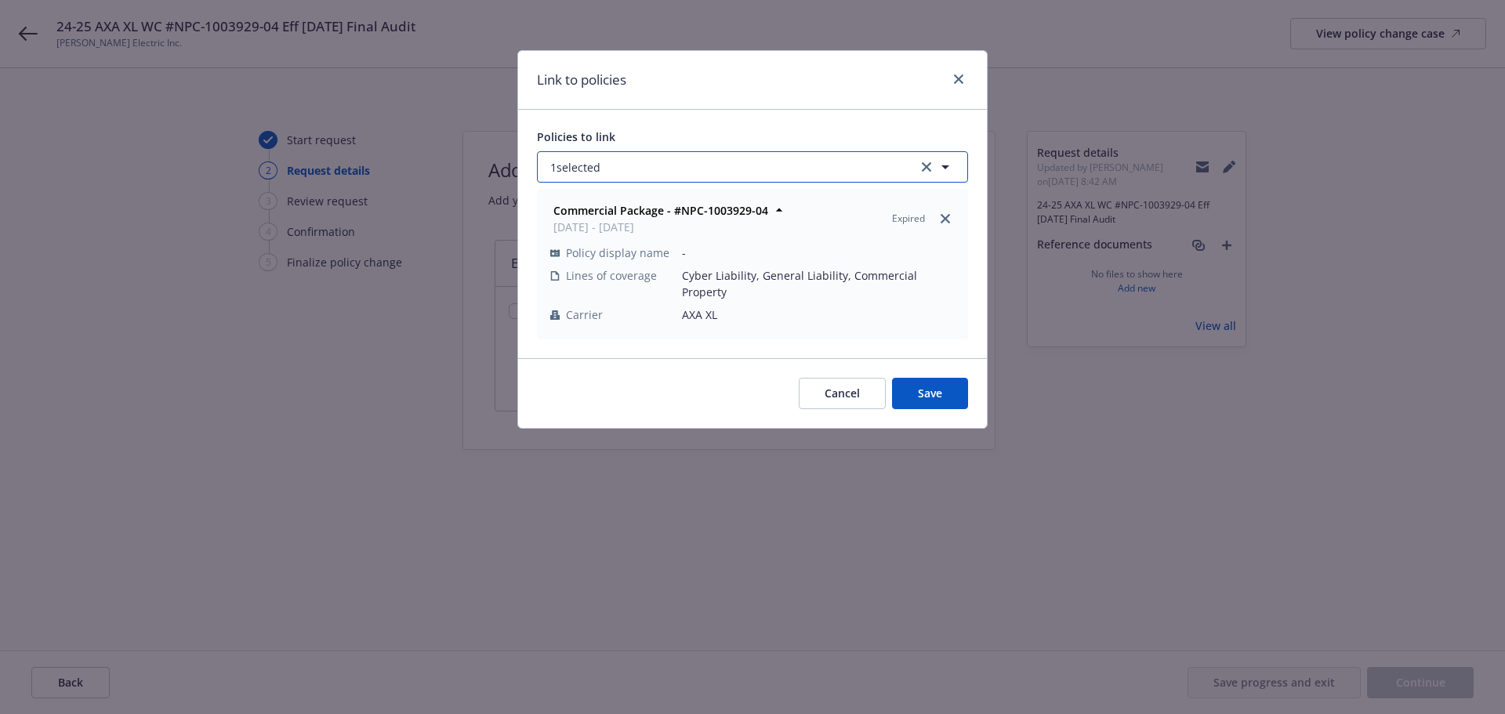
click at [897, 166] on button "1 selected" at bounding box center [752, 166] width 431 height 31
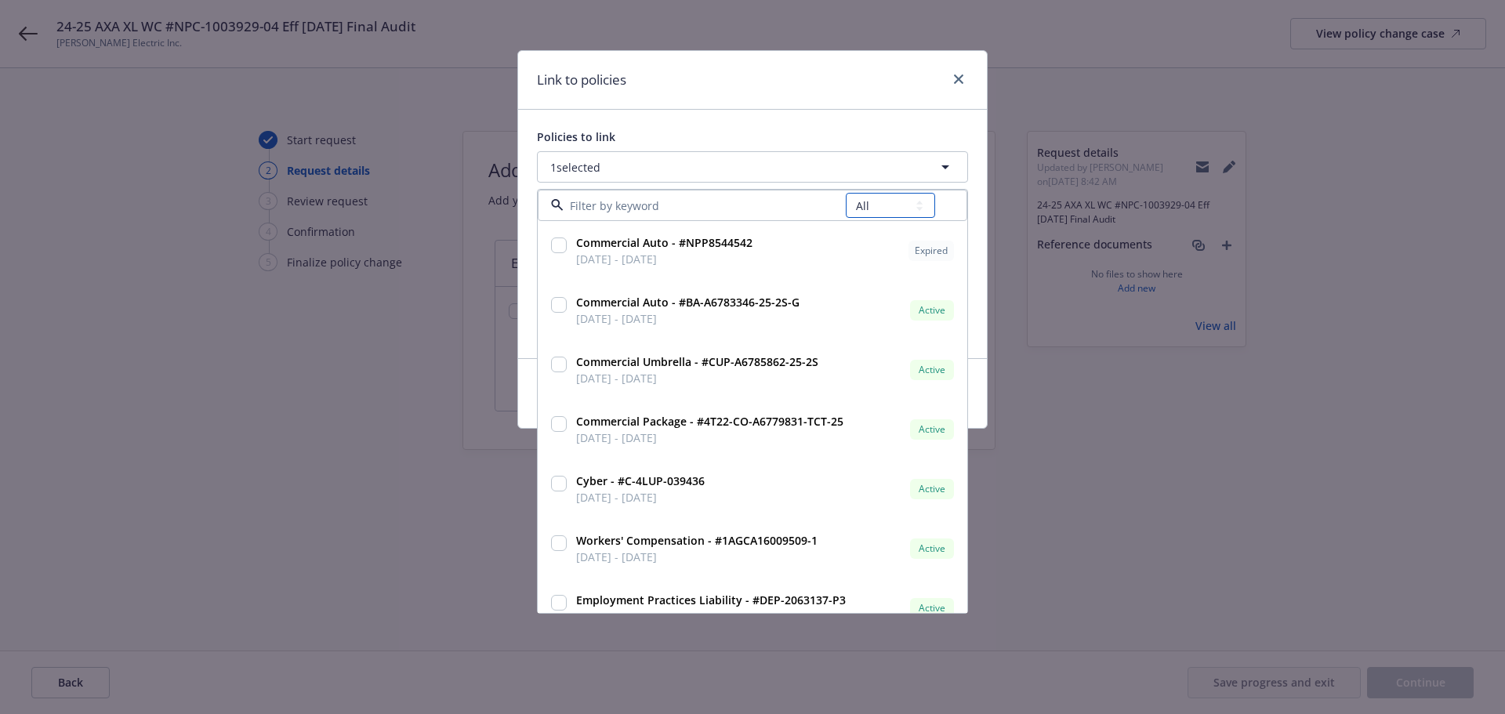
click at [879, 199] on select "All Active Upcoming Expired Cancelled" at bounding box center [890, 205] width 89 height 25
click at [847, 193] on select "All Active Upcoming Expired Cancelled" at bounding box center [890, 205] width 89 height 25
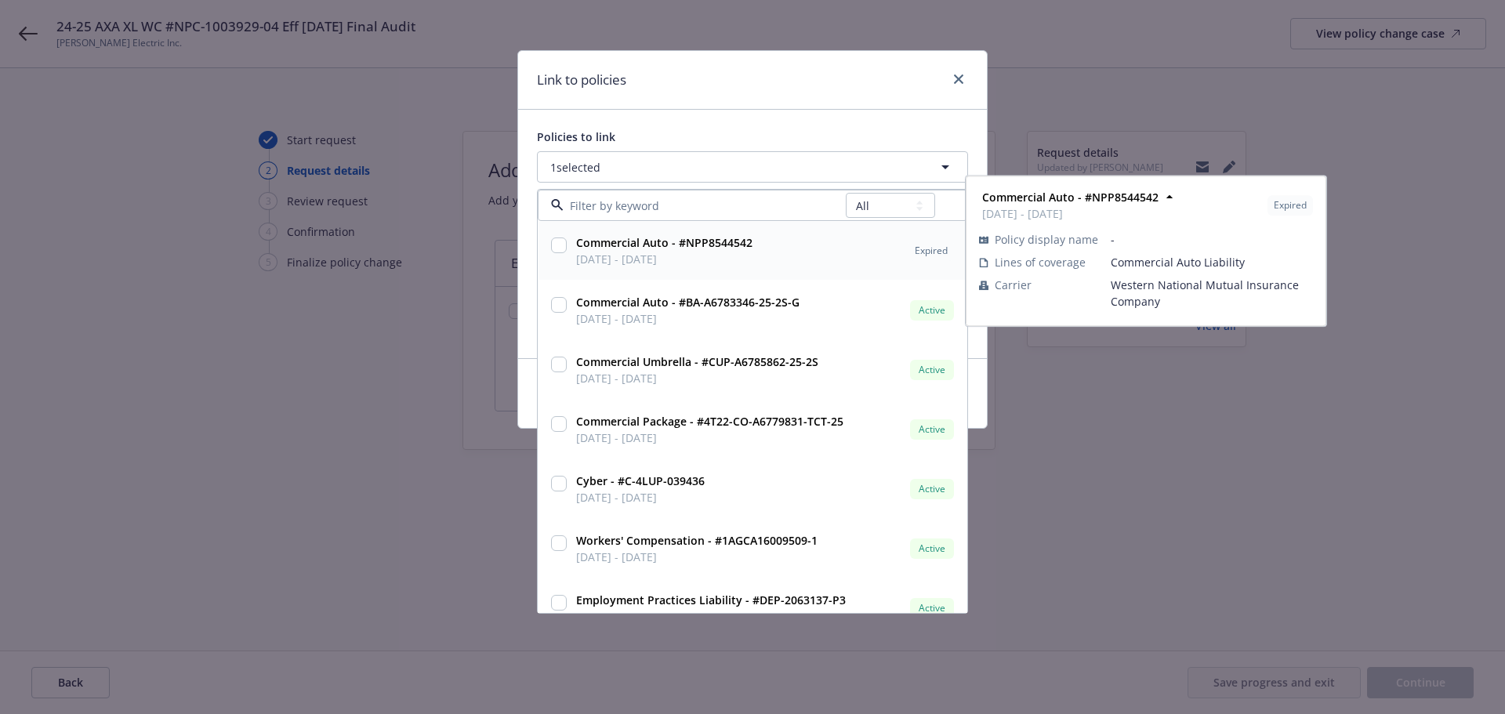
click at [688, 199] on input at bounding box center [705, 206] width 282 height 16
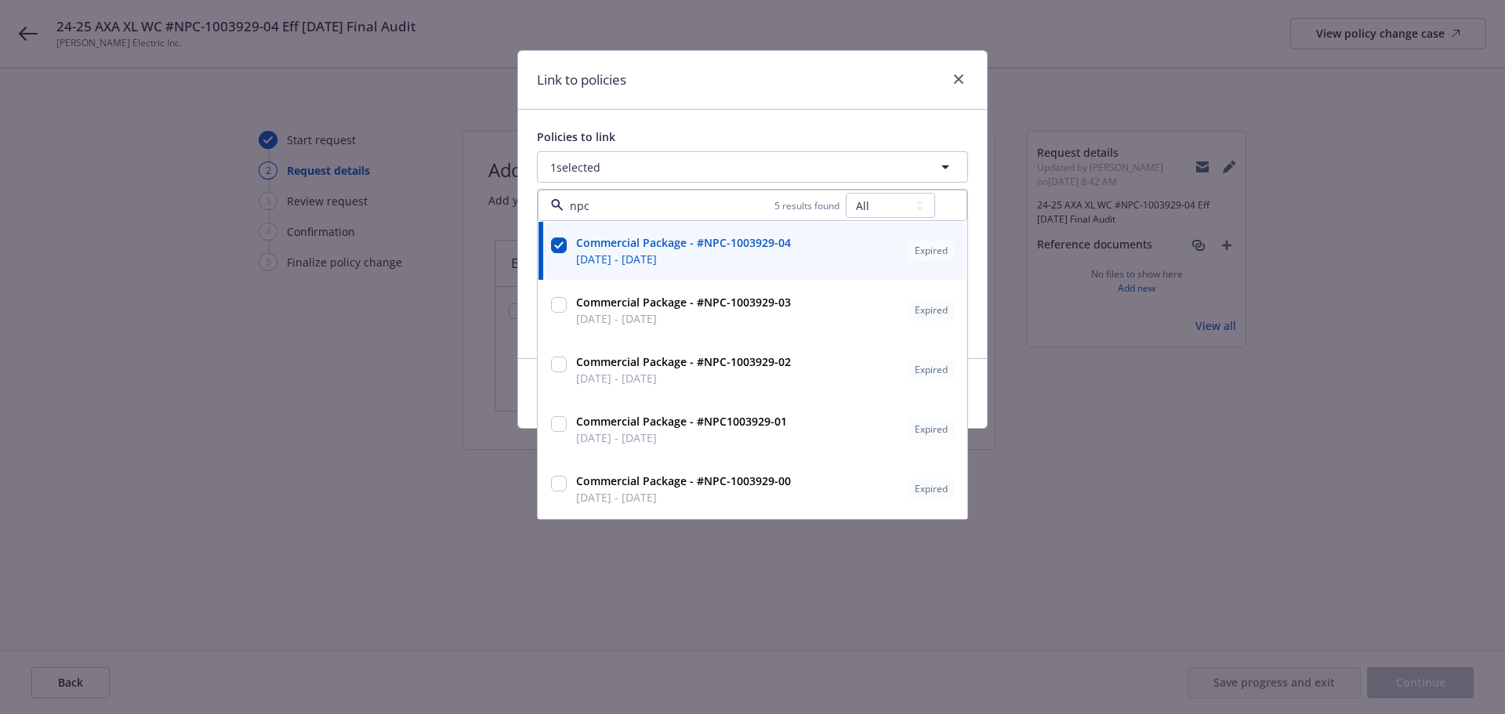
type input "npc"
click at [779, 104] on div "Link to policies" at bounding box center [752, 80] width 469 height 59
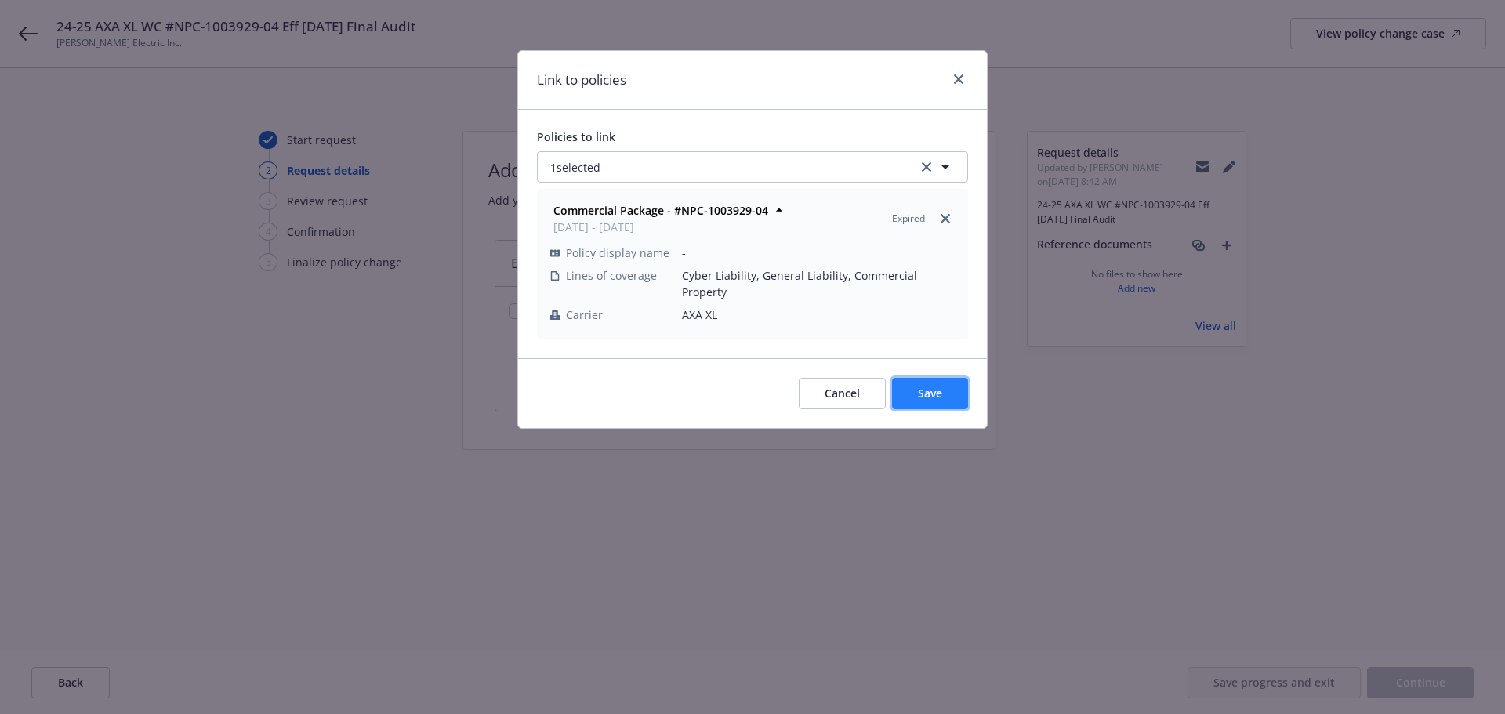
click at [913, 384] on button "Save" at bounding box center [930, 393] width 76 height 31
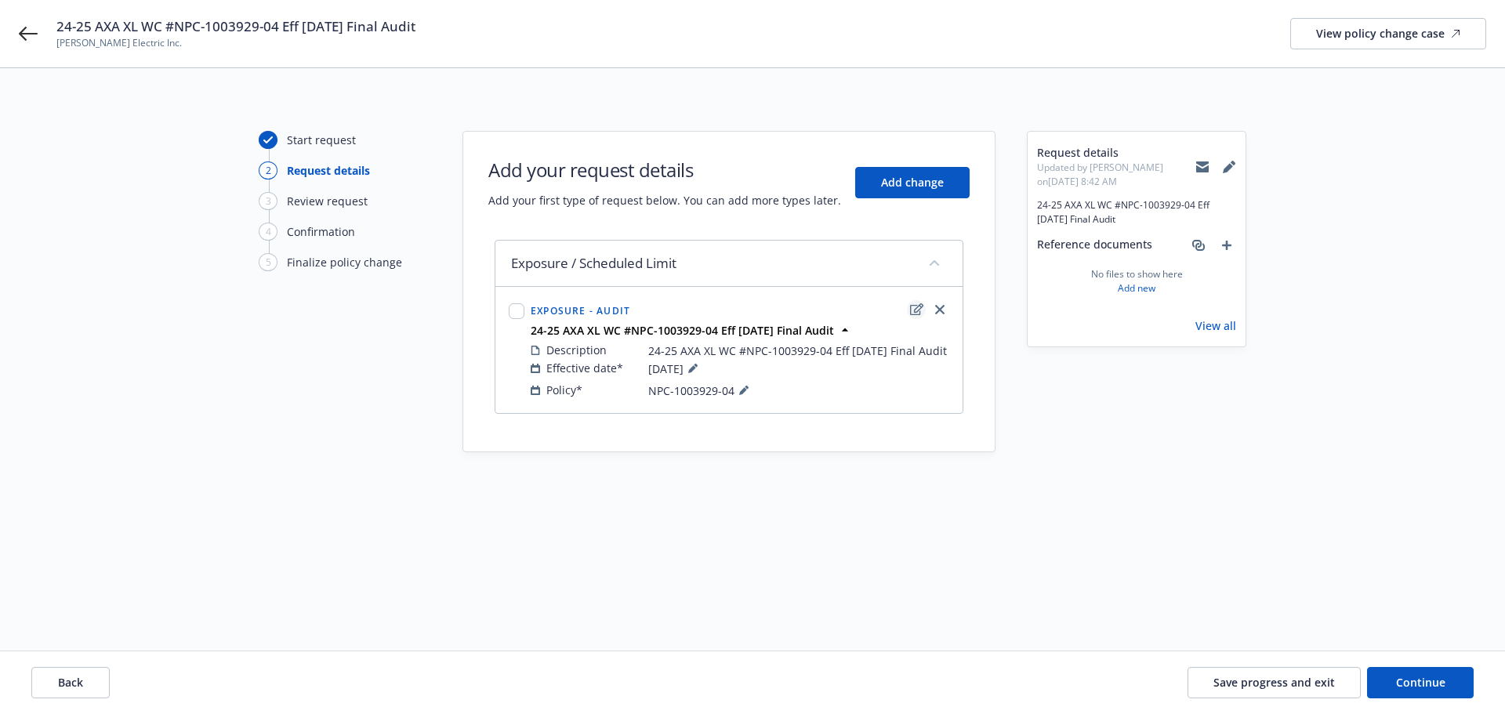
click at [913, 312] on icon "edit" at bounding box center [916, 309] width 13 height 13
type textarea "x"
select select "AUDIT"
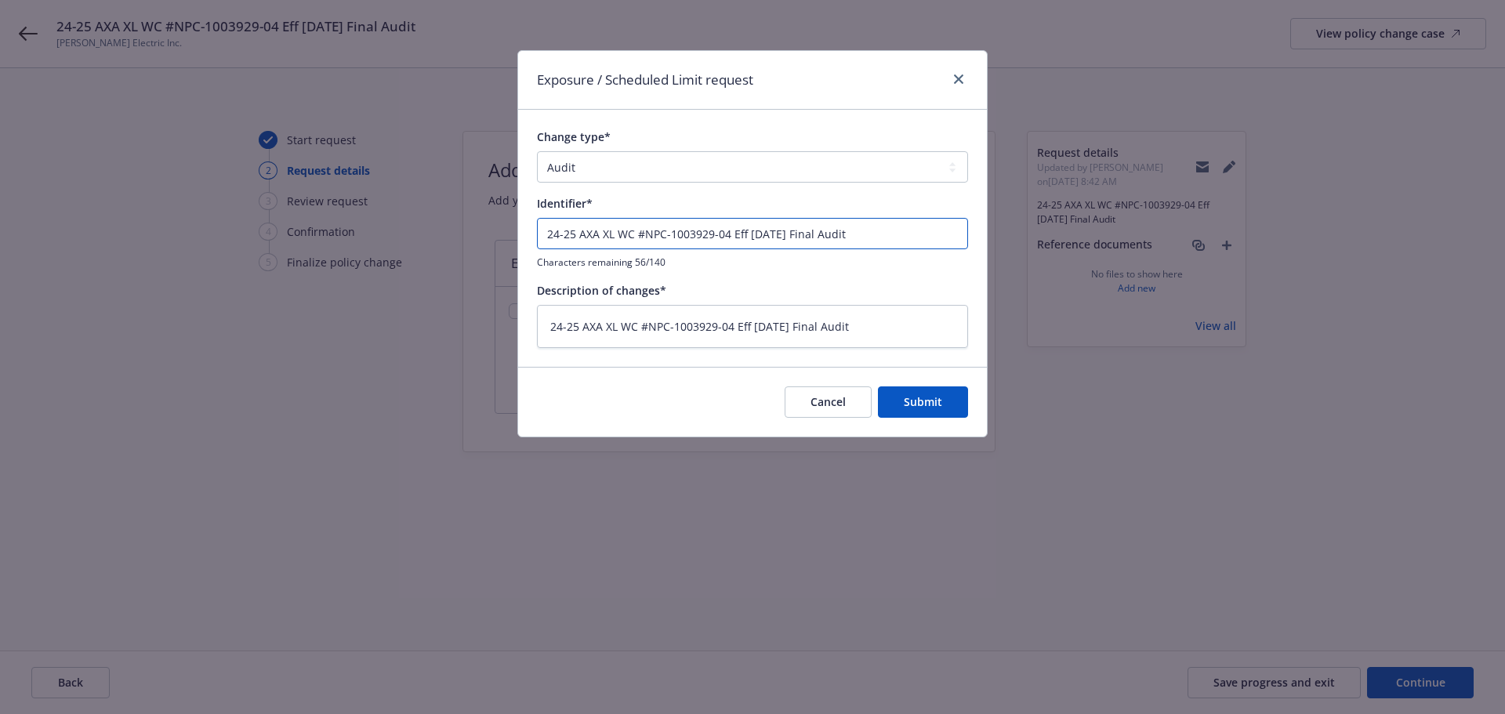
click at [624, 234] on input "24-25 AXA XL WC #NPC-1003929-04 Eff [DATE] Final Audit" at bounding box center [752, 233] width 431 height 31
type textarea "x"
type input "24-25 AXA XL G#NPC-1003929-04 Eff [DATE] Final Audit"
type textarea "x"
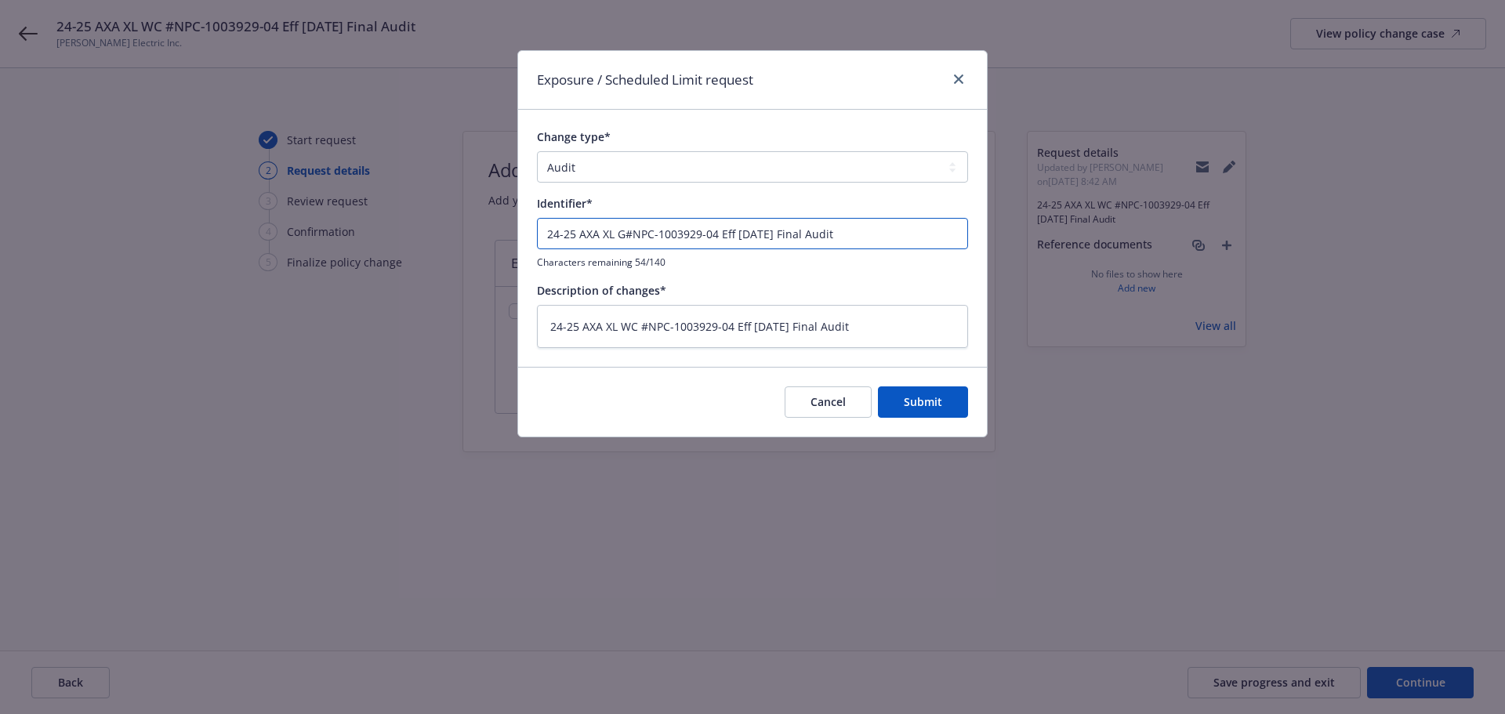
type input "24-25 AXA XL GL#NPC-1003929-04 Eff [DATE] Final Audit"
type textarea "x"
type input "24-25 AXA XL GL #NPC-1003929-04 Eff [DATE] Final Audit"
click at [630, 323] on textarea "24-25 AXA XL WC #NPC-1003929-04 Eff [DATE] Final Audit" at bounding box center [752, 326] width 431 height 43
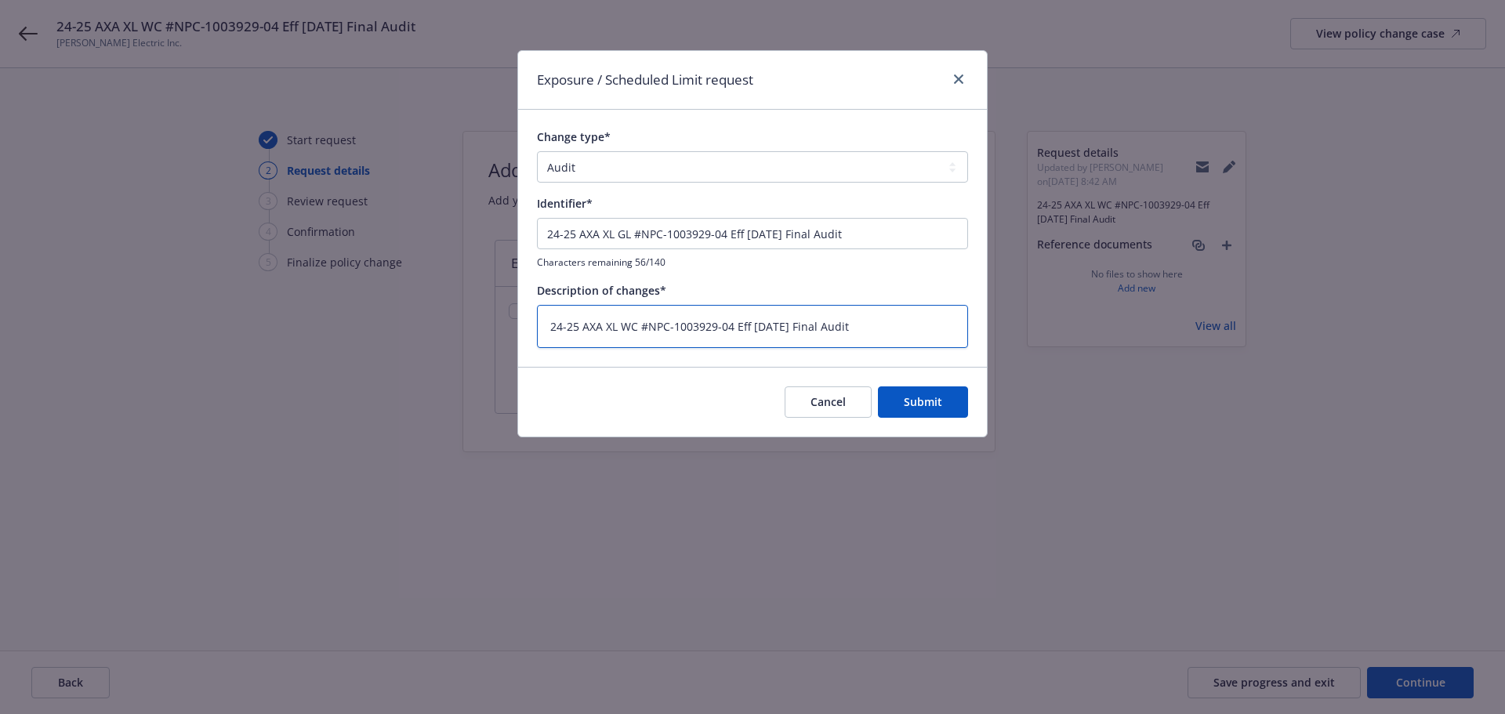
type textarea "x"
type textarea "24-25 AXA XL G#NPC-1003929-04 Eff [DATE] Final Audit"
type textarea "x"
type textarea "24-25 AXA XL GL#NPC-1003929-04 Eff [DATE] Final Audit"
type textarea "x"
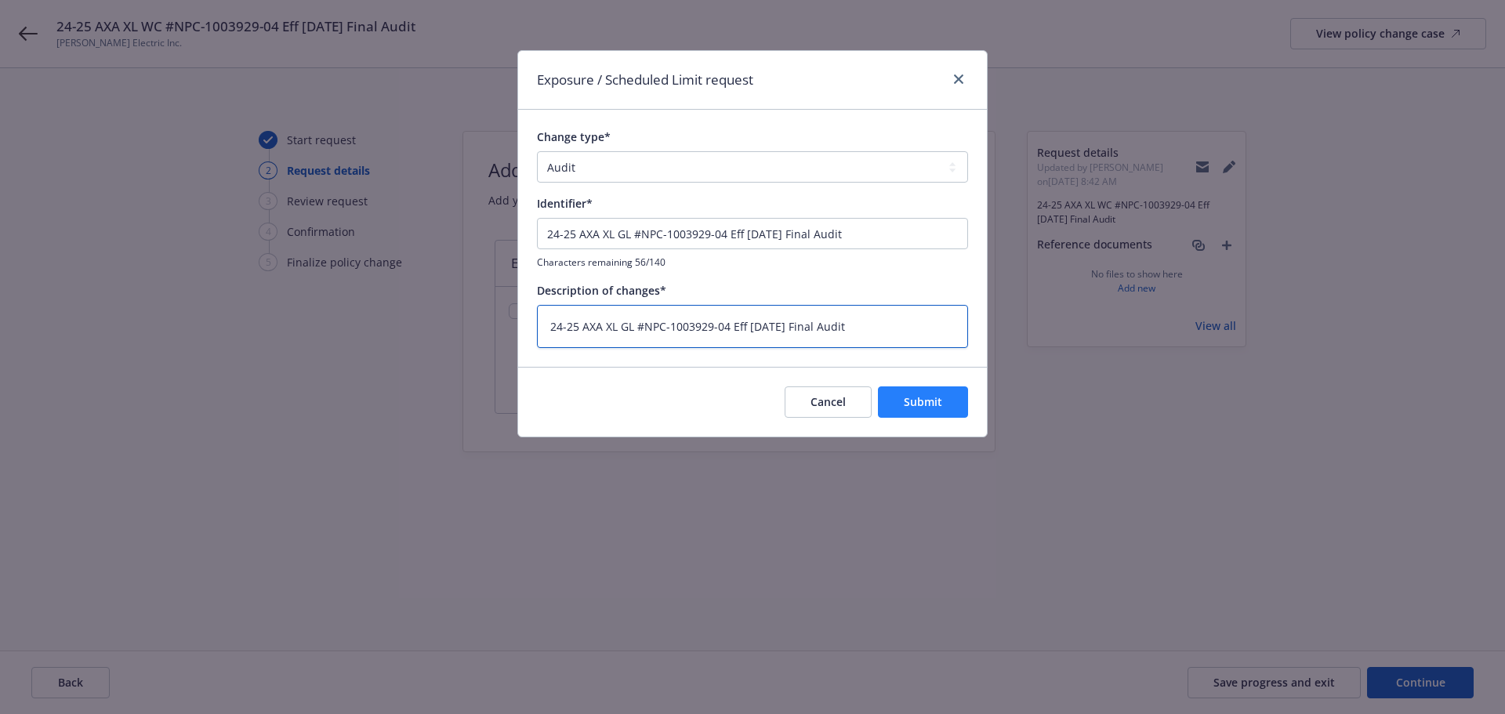
type textarea "24-25 AXA XL GL #NPC-1003929-04 Eff [DATE] Final Audit"
click at [919, 397] on span "Submit" at bounding box center [923, 401] width 38 height 15
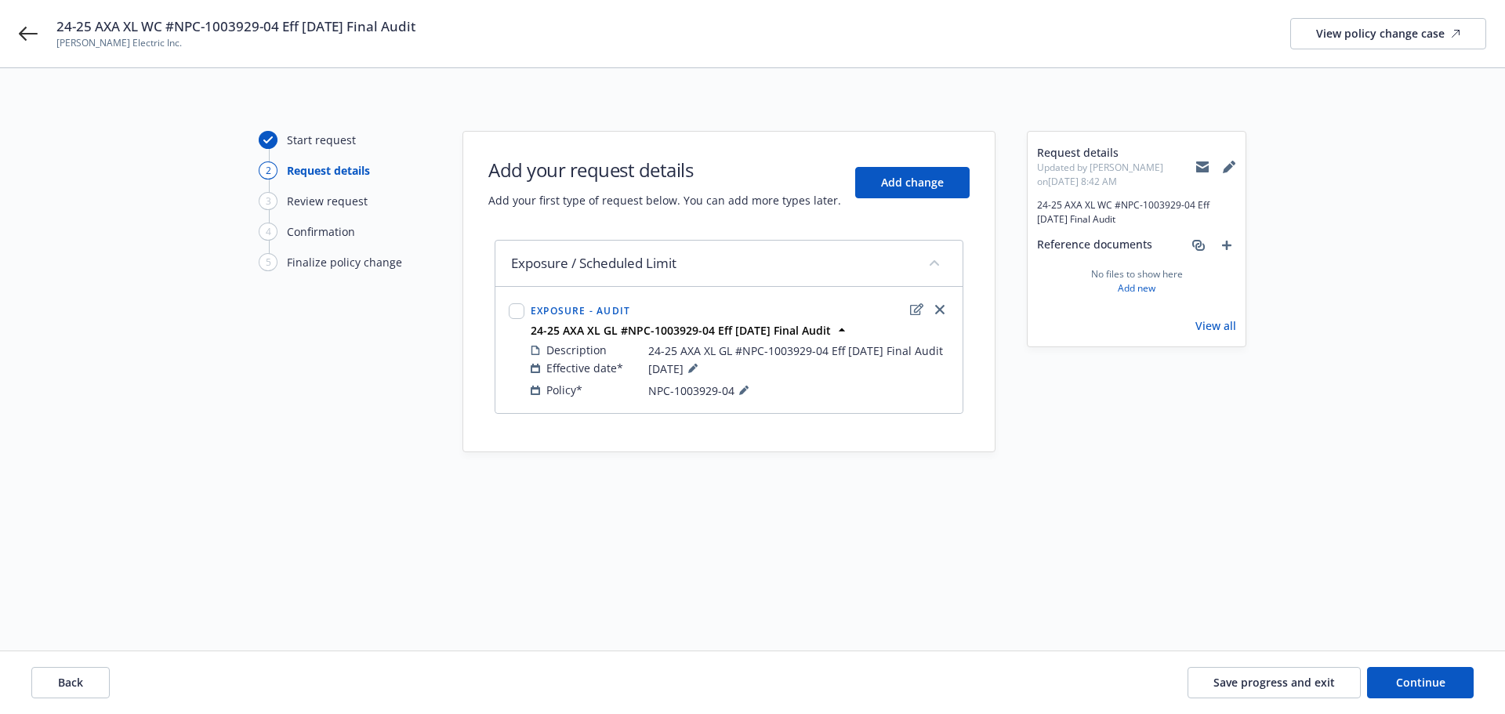
click at [1226, 166] on icon at bounding box center [1229, 167] width 13 height 13
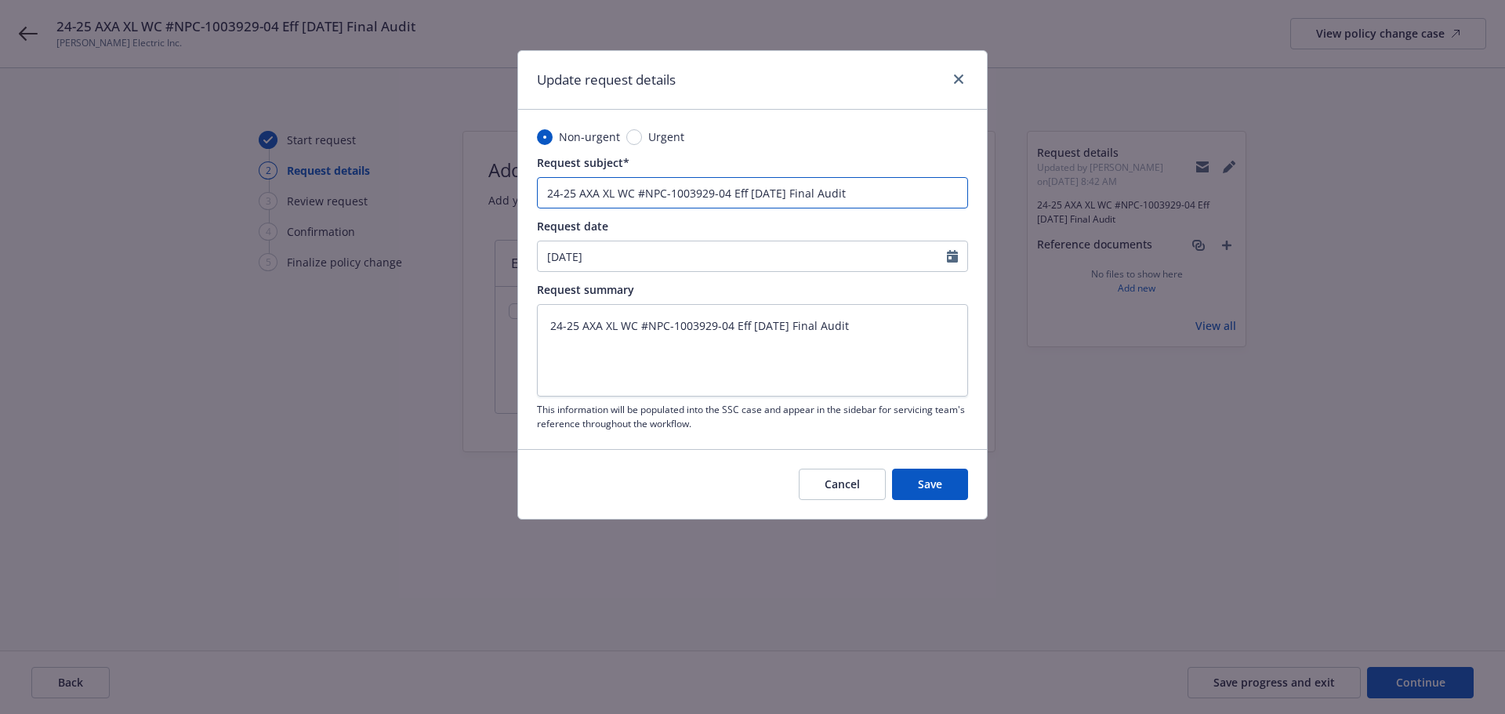
click at [626, 192] on input "24-25 AXA XL WC #NPC-1003929-04 Eff [DATE] Final Audit" at bounding box center [752, 192] width 431 height 31
type textarea "x"
type input "24-25 AXA XL G#NPC-1003929-04 Eff [DATE] Final Audit"
type textarea "x"
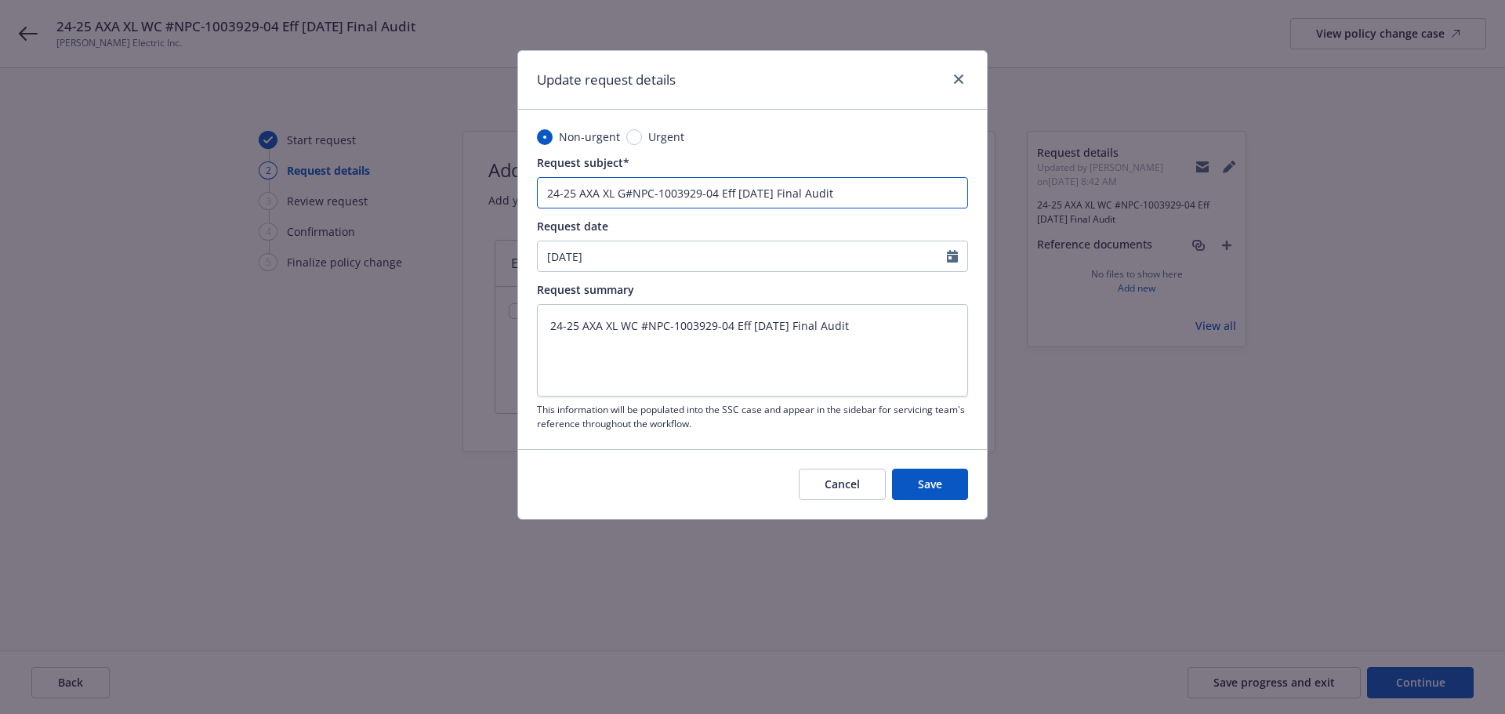
type input "24-25 AXA XL GL#NPC-1003929-04 Eff [DATE] Final Audit"
type textarea "x"
type input "24-25 AXA XL GL #NPC-1003929-04 Eff [DATE] Final Audit"
click at [624, 324] on textarea "24-25 AXA XL WC #NPC-1003929-04 Eff [DATE] Final Audit" at bounding box center [752, 350] width 431 height 93
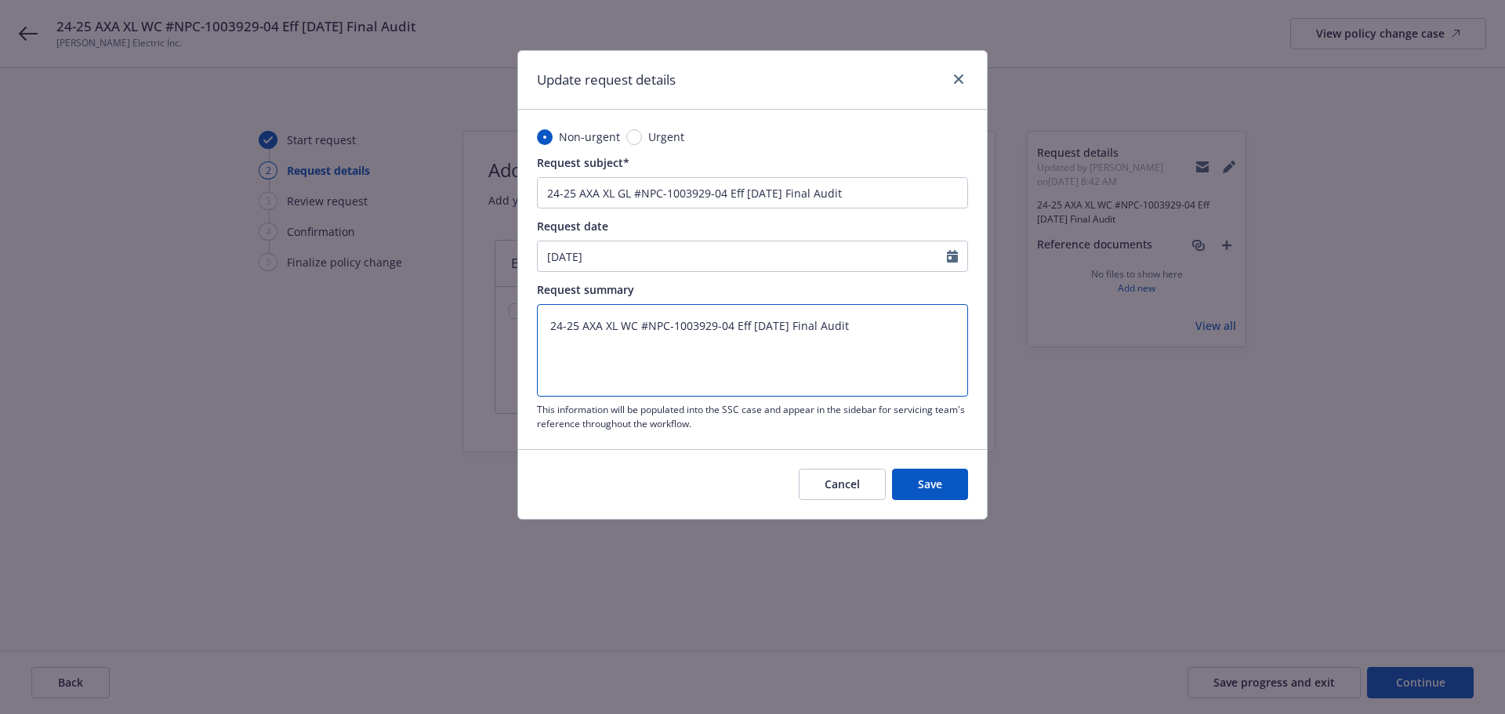
type textarea "x"
type textarea "24-25 AXA XL G#NPC-1003929-04 Eff [DATE] Final Audit"
type textarea "x"
type textarea "24-25 AXA XL GL #NPC-1003929-04 Eff [DATE] Final Audit"
type textarea "x"
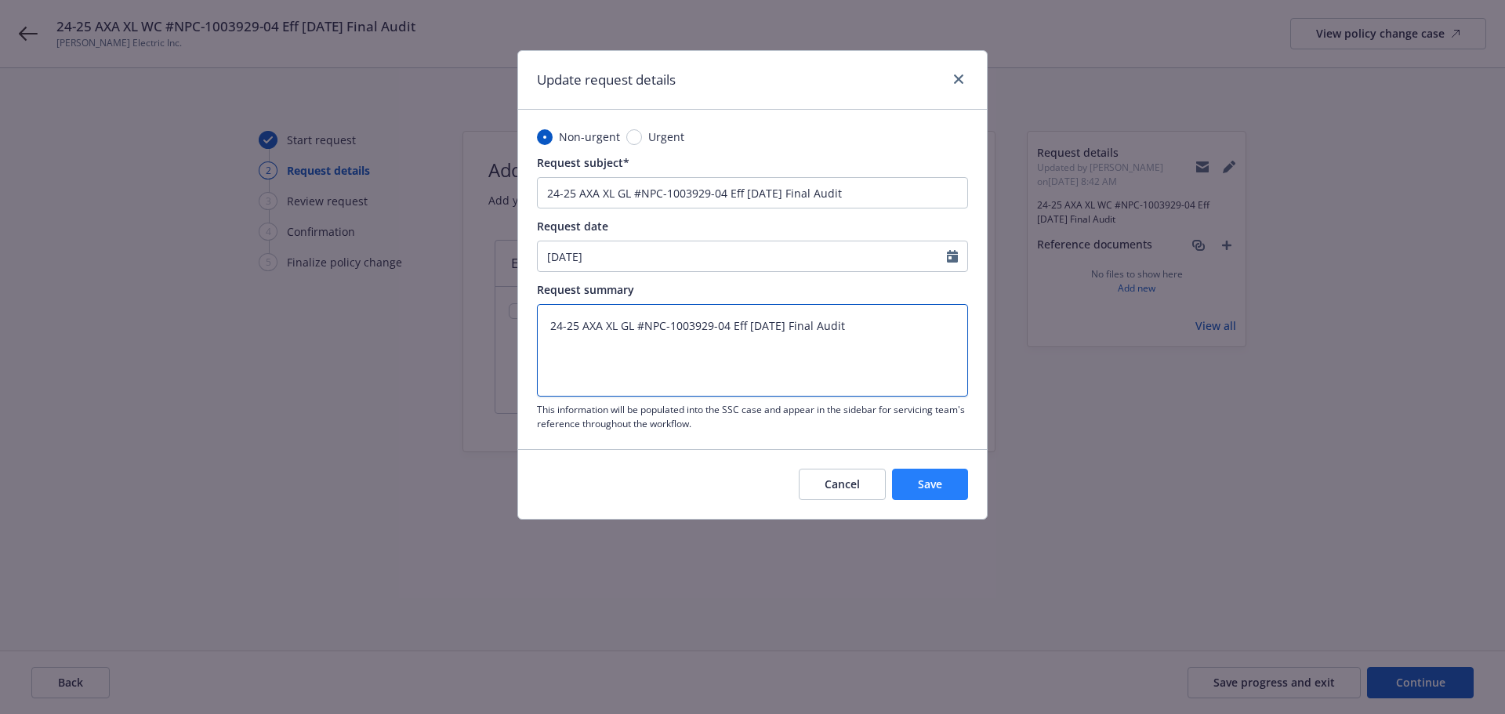
type textarea "24-25 AXA XL GL #NPC-1003929-04 Eff [DATE] Final Audit"
click at [958, 479] on button "Save" at bounding box center [930, 484] width 76 height 31
type textarea "x"
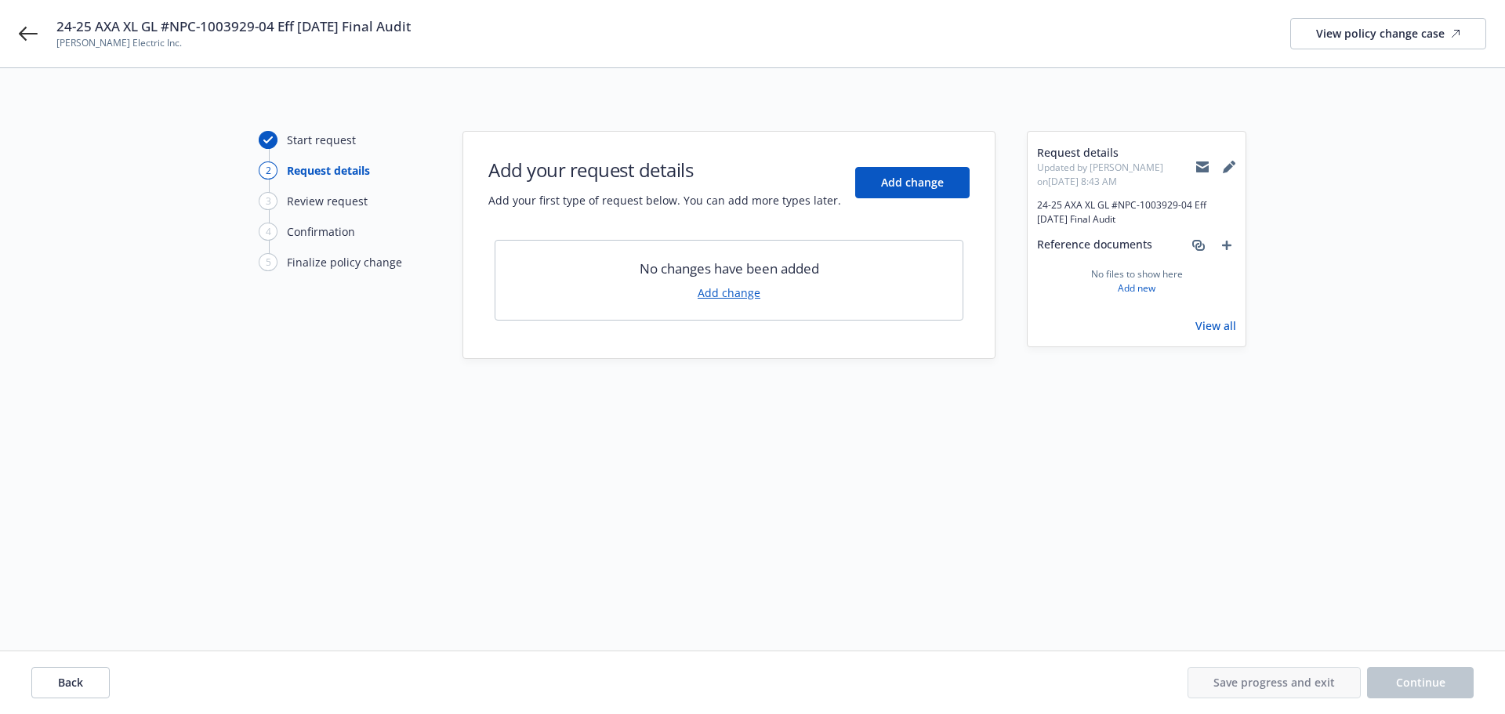
click at [736, 295] on link "Add change" at bounding box center [729, 293] width 63 height 16
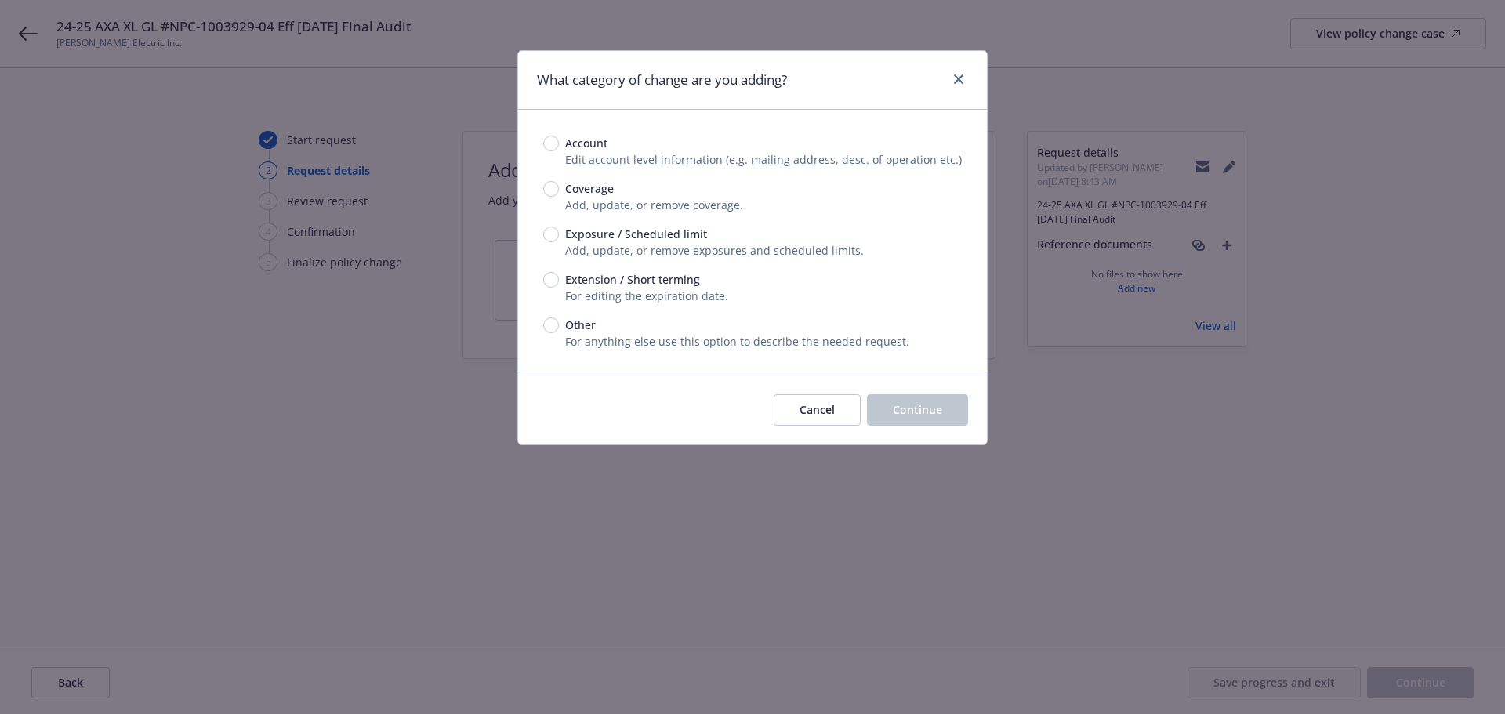
click at [543, 230] on div "Account Edit account level information (e.g. mailing address, desc. of operatio…" at bounding box center [752, 242] width 469 height 265
click at [557, 233] on input "Exposure / Scheduled limit" at bounding box center [551, 235] width 16 height 16
radio input "true"
click at [953, 412] on button "Continue" at bounding box center [917, 409] width 101 height 31
type textarea "x"
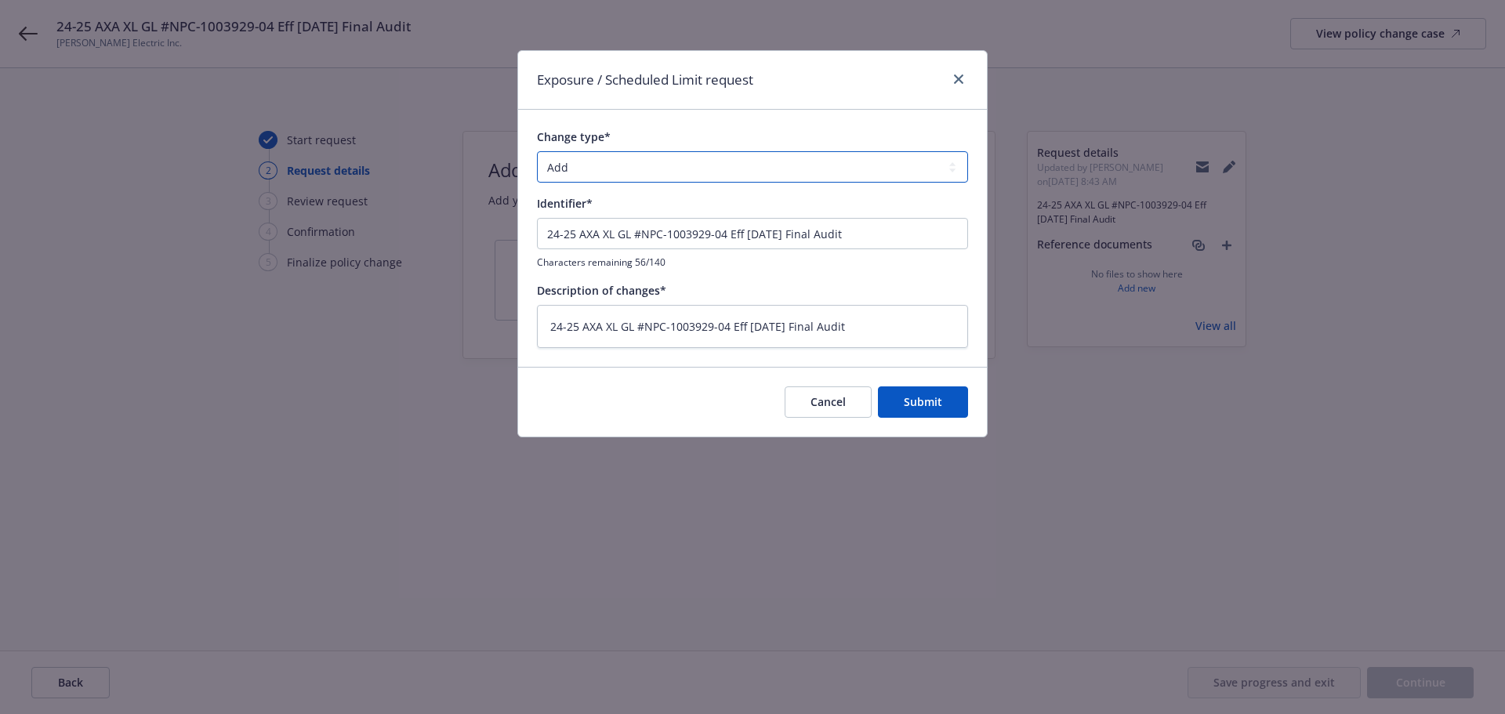
click at [771, 154] on select "Add Audit Change Remove" at bounding box center [752, 166] width 431 height 31
select select "AUDIT"
click at [537, 151] on select "Add Audit Change Remove" at bounding box center [752, 166] width 431 height 31
click at [962, 408] on button "Submit" at bounding box center [923, 402] width 90 height 31
type textarea "x"
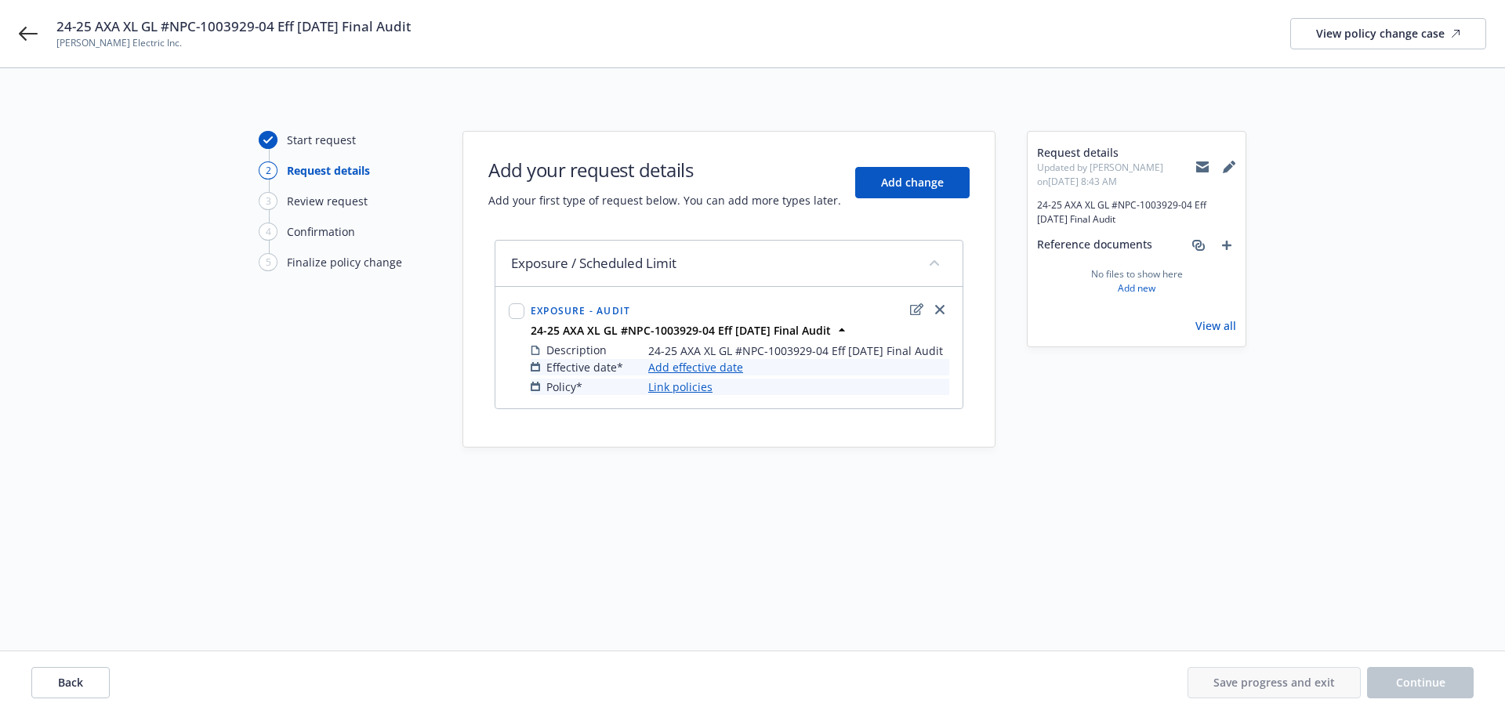
click at [674, 367] on link "Add effective date" at bounding box center [695, 367] width 95 height 16
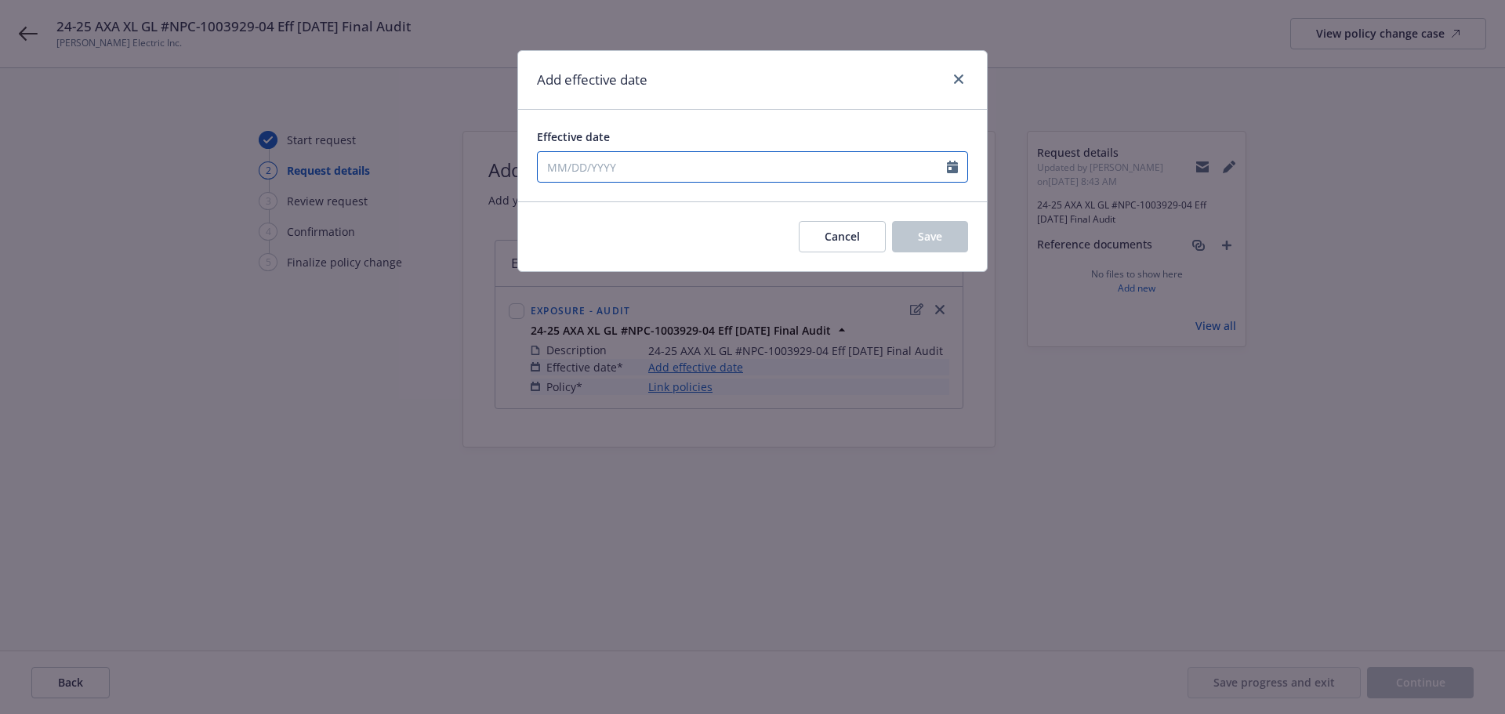
click at [652, 161] on input "Effective date" at bounding box center [742, 167] width 409 height 30
select select "9"
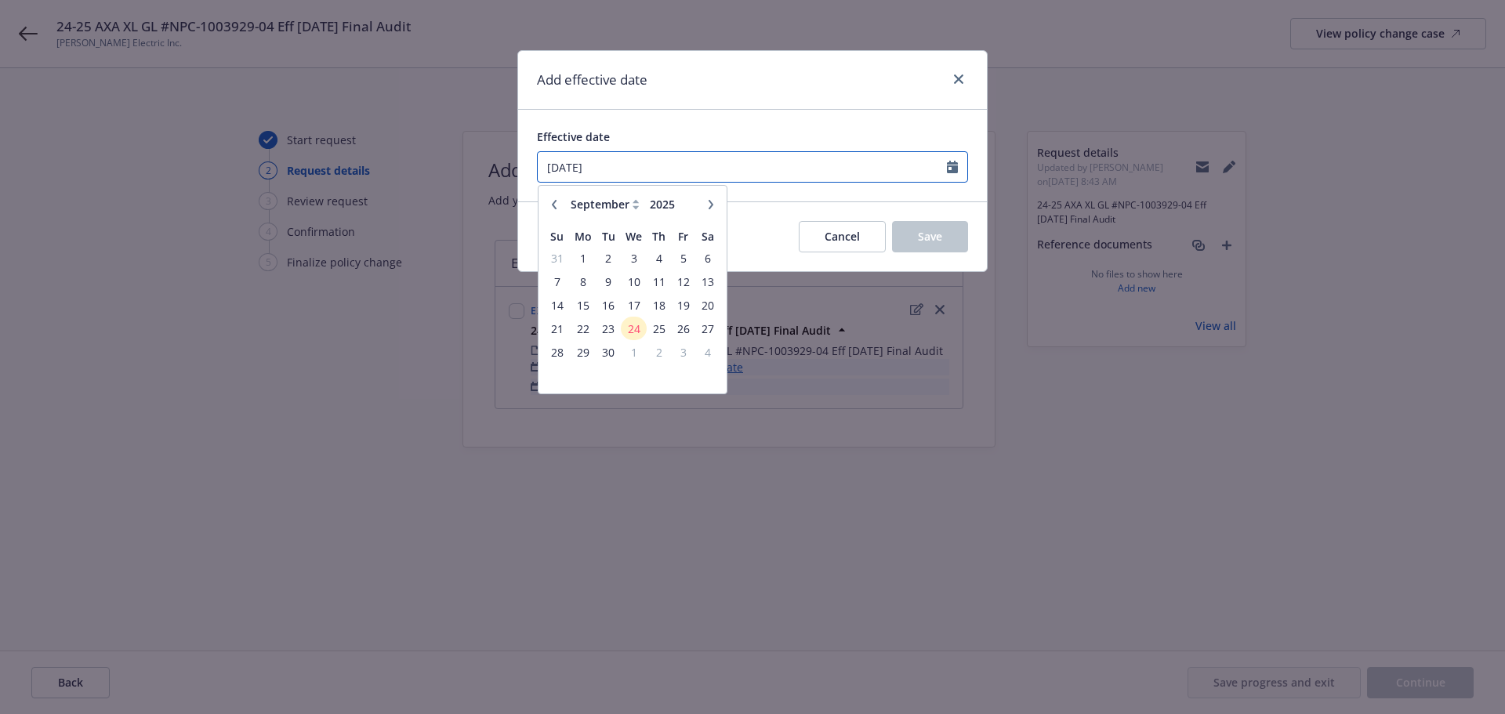
type input "[DATE]"
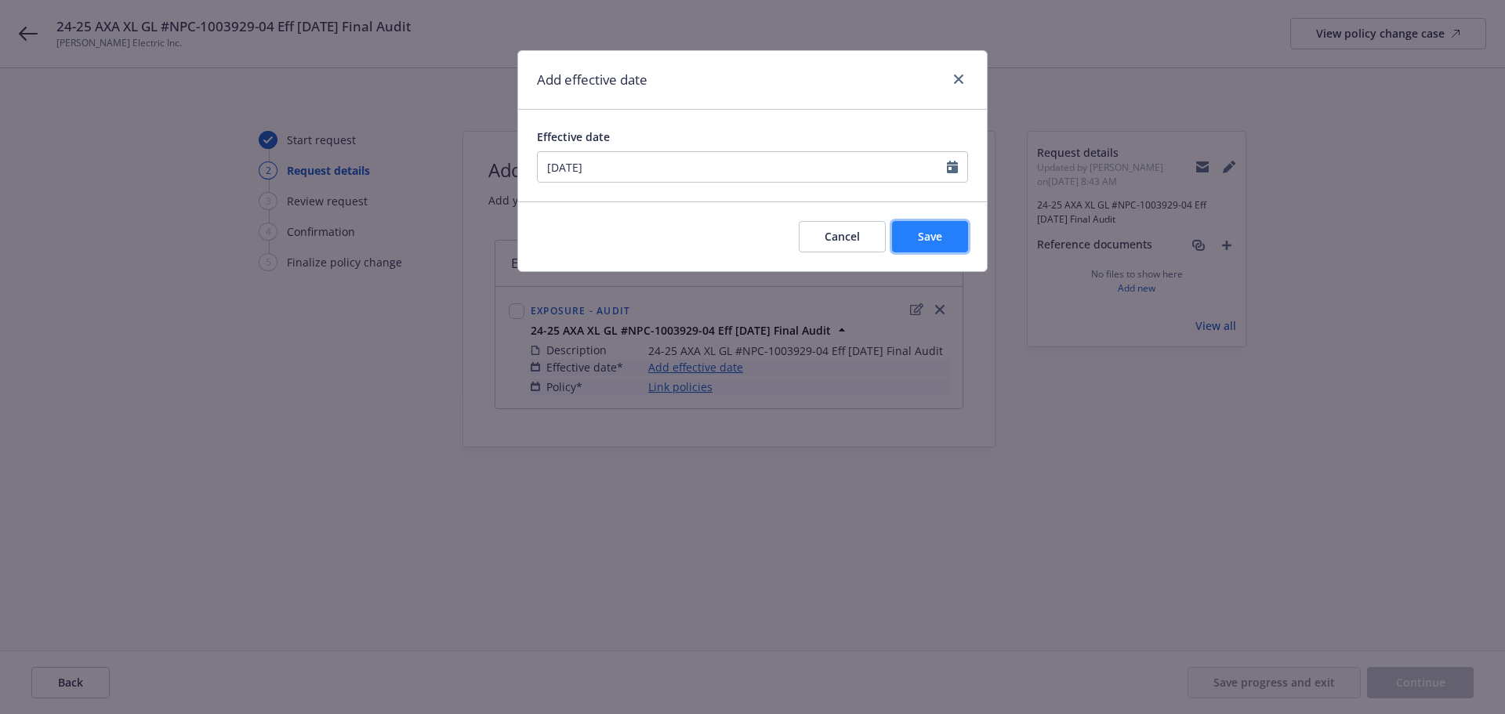
click at [951, 228] on button "Save" at bounding box center [930, 236] width 76 height 31
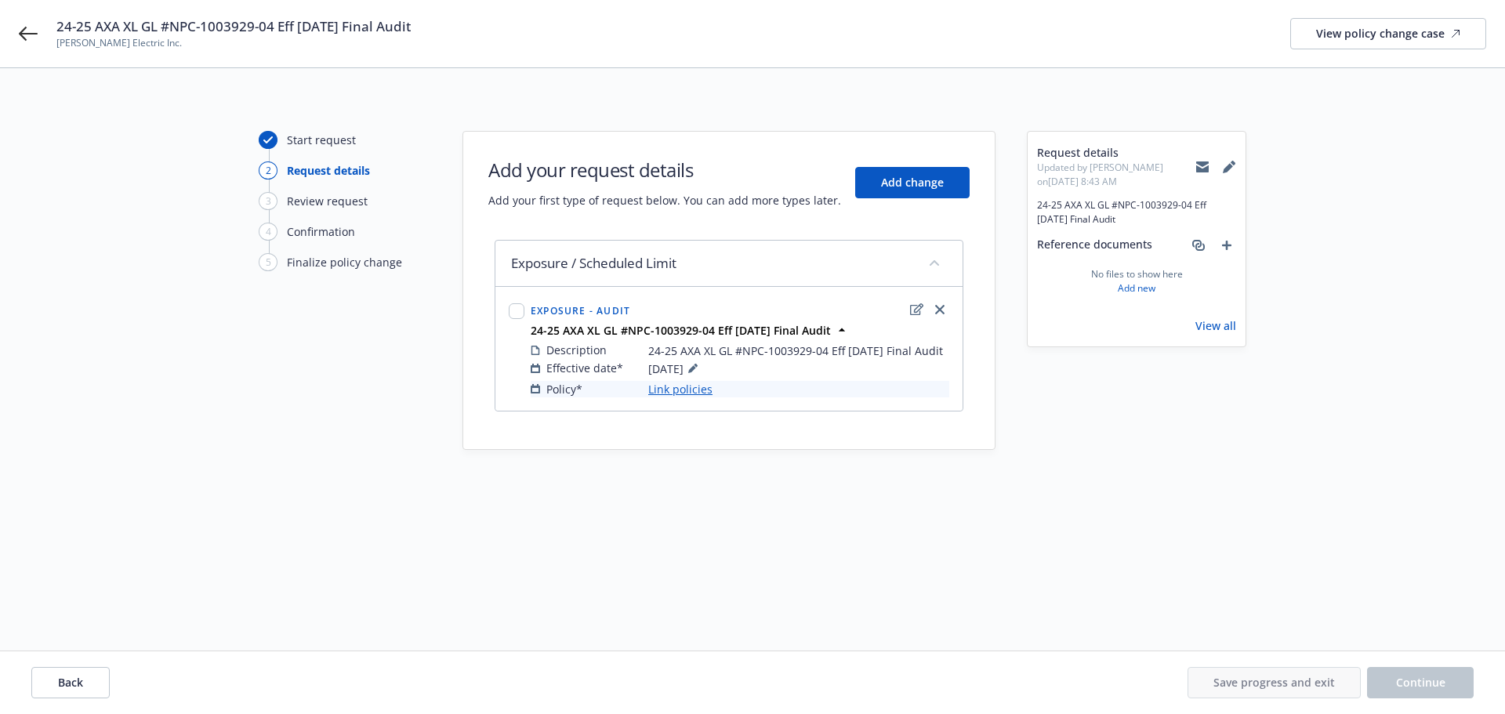
click at [706, 390] on link "Link policies" at bounding box center [680, 389] width 64 height 16
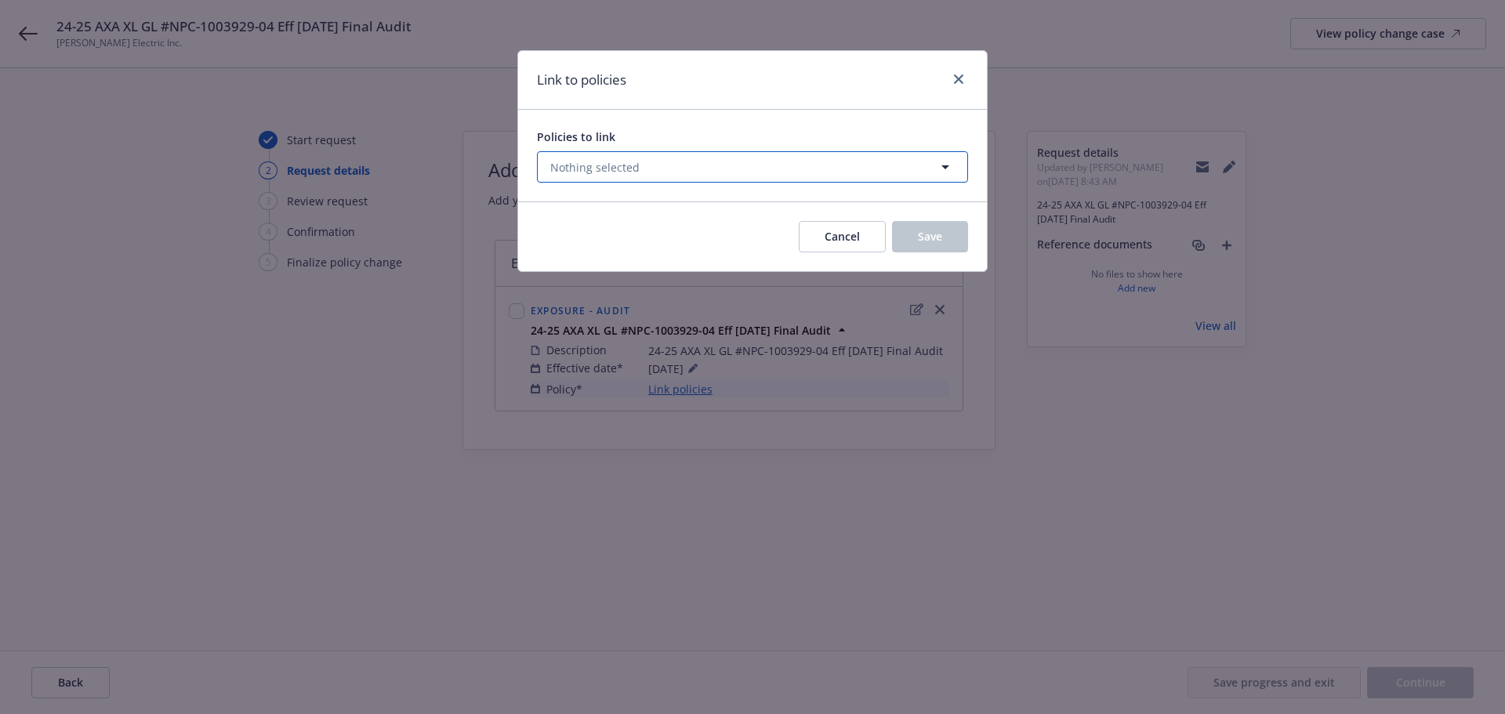
click at [787, 157] on button "Nothing selected" at bounding box center [752, 166] width 431 height 31
select select "ACTIVE"
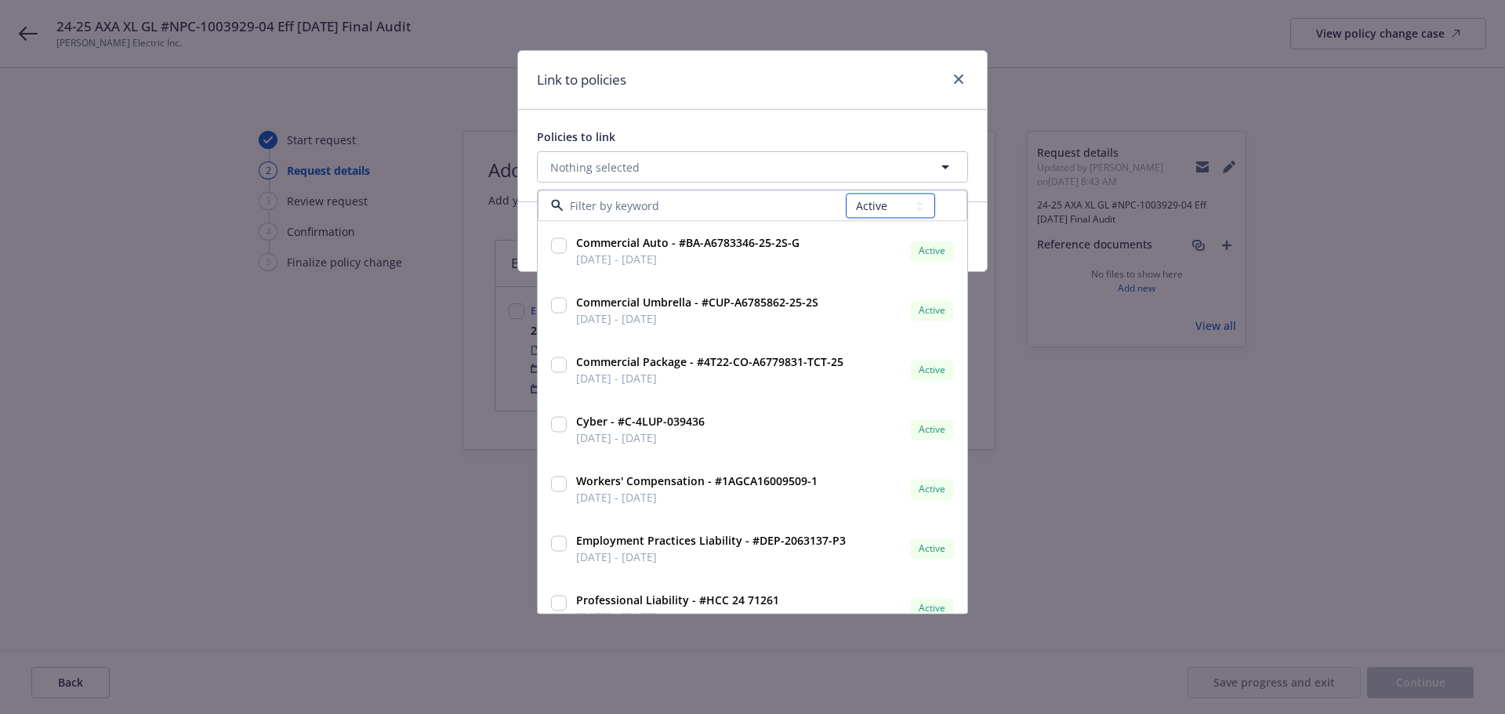
click at [884, 215] on select "All Active Upcoming Expired Cancelled" at bounding box center [890, 206] width 89 height 25
select select
click at [847, 193] on select "All Active Upcoming Expired Cancelled" at bounding box center [890, 205] width 89 height 25
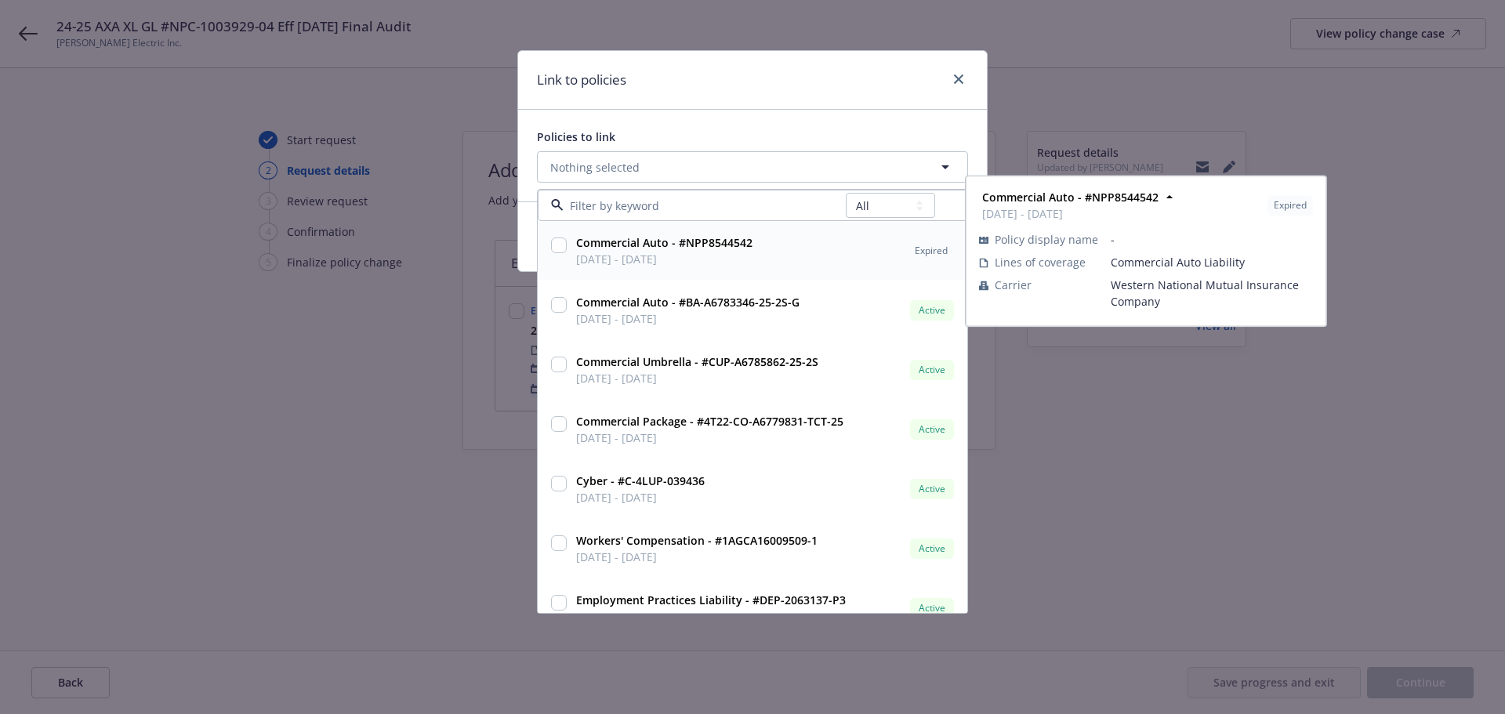
click at [720, 210] on input at bounding box center [705, 206] width 282 height 16
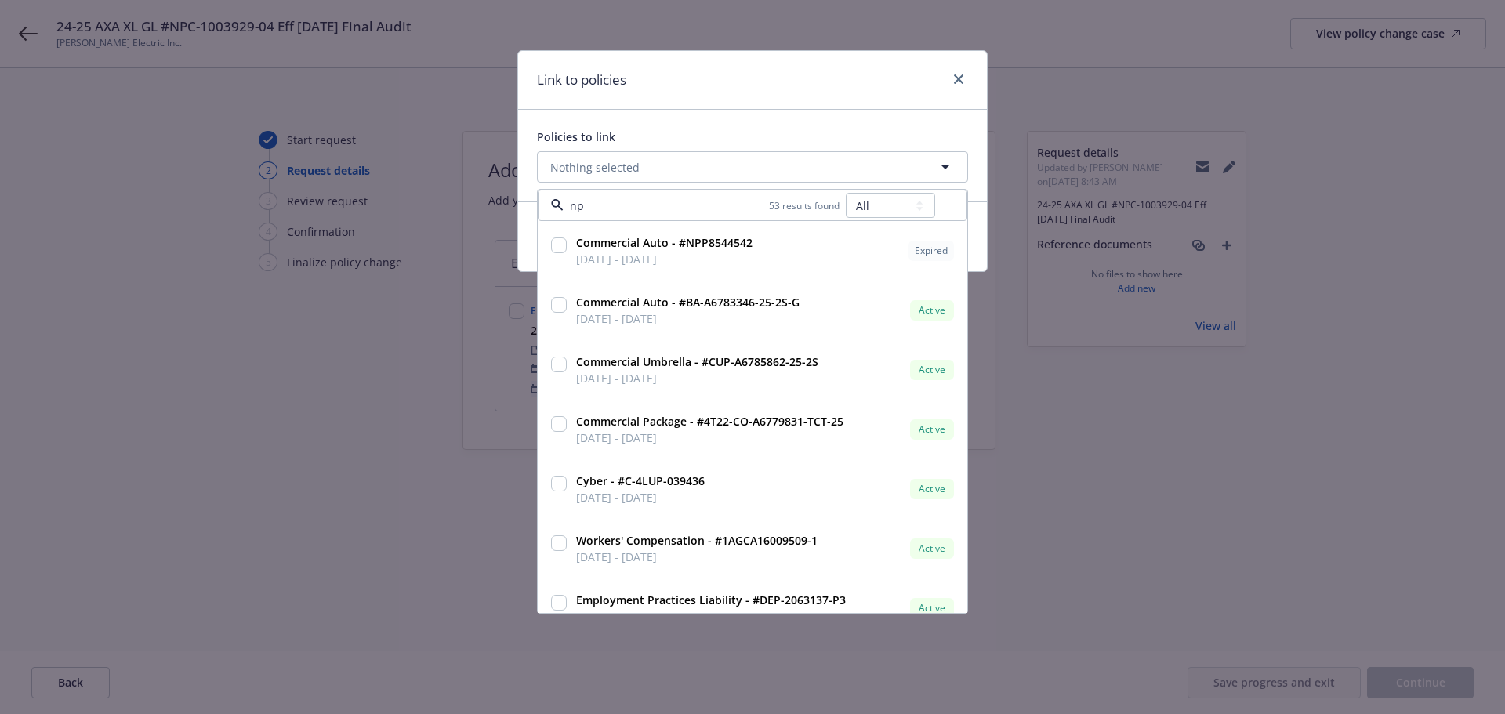
type input "npc"
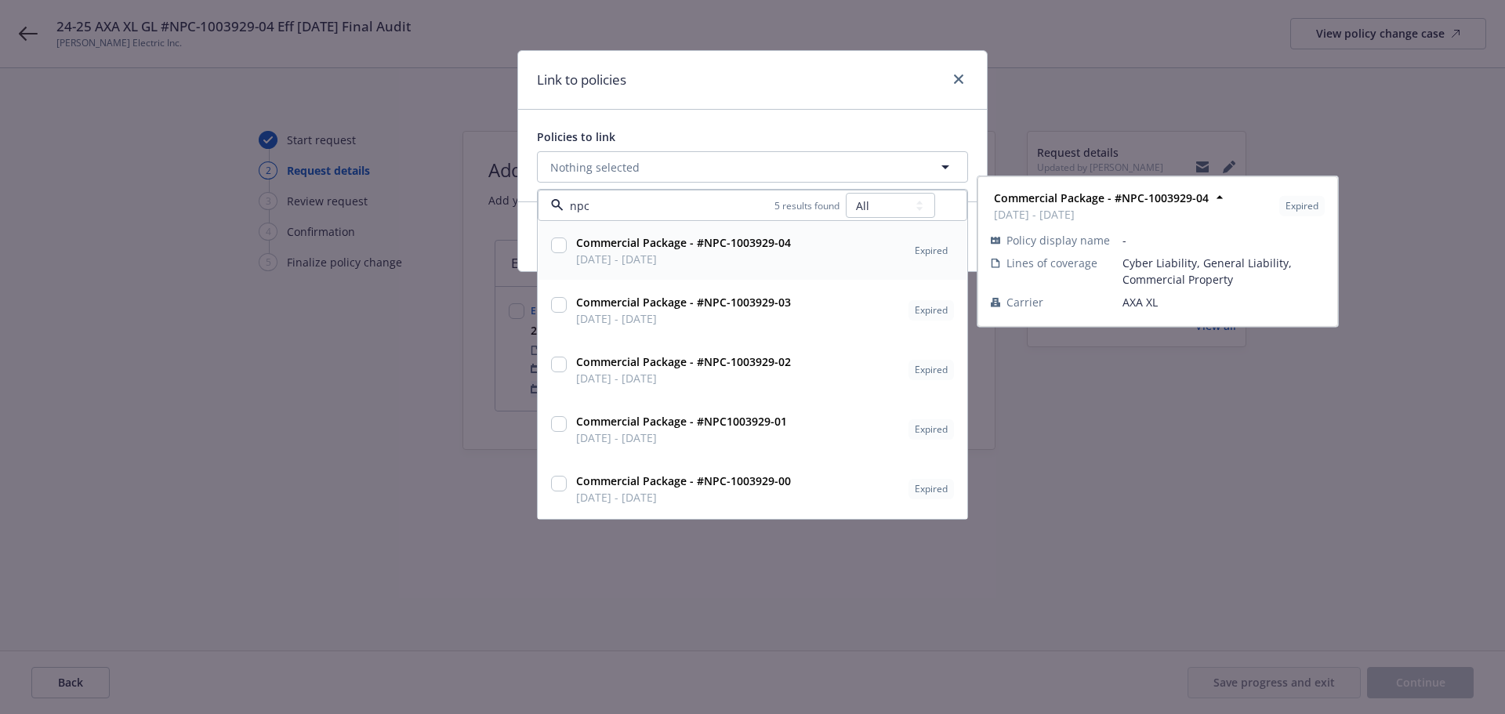
click at [695, 249] on strong "Commercial Package - #NPC-1003929-04" at bounding box center [683, 242] width 215 height 15
checkbox input "true"
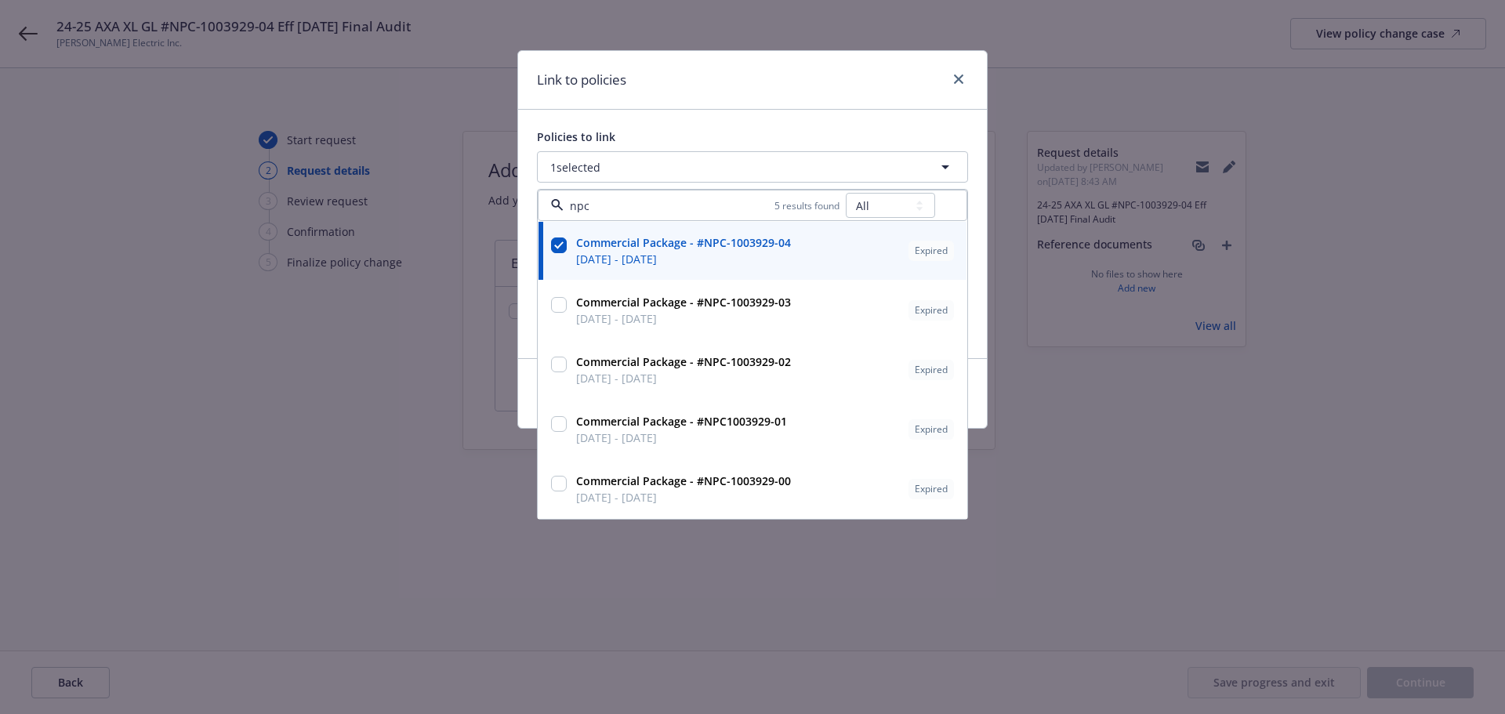
type input "npc"
click at [734, 116] on div "Policies to link 1 selected npc 5 results found All Active Upcoming Expired Can…" at bounding box center [752, 234] width 469 height 249
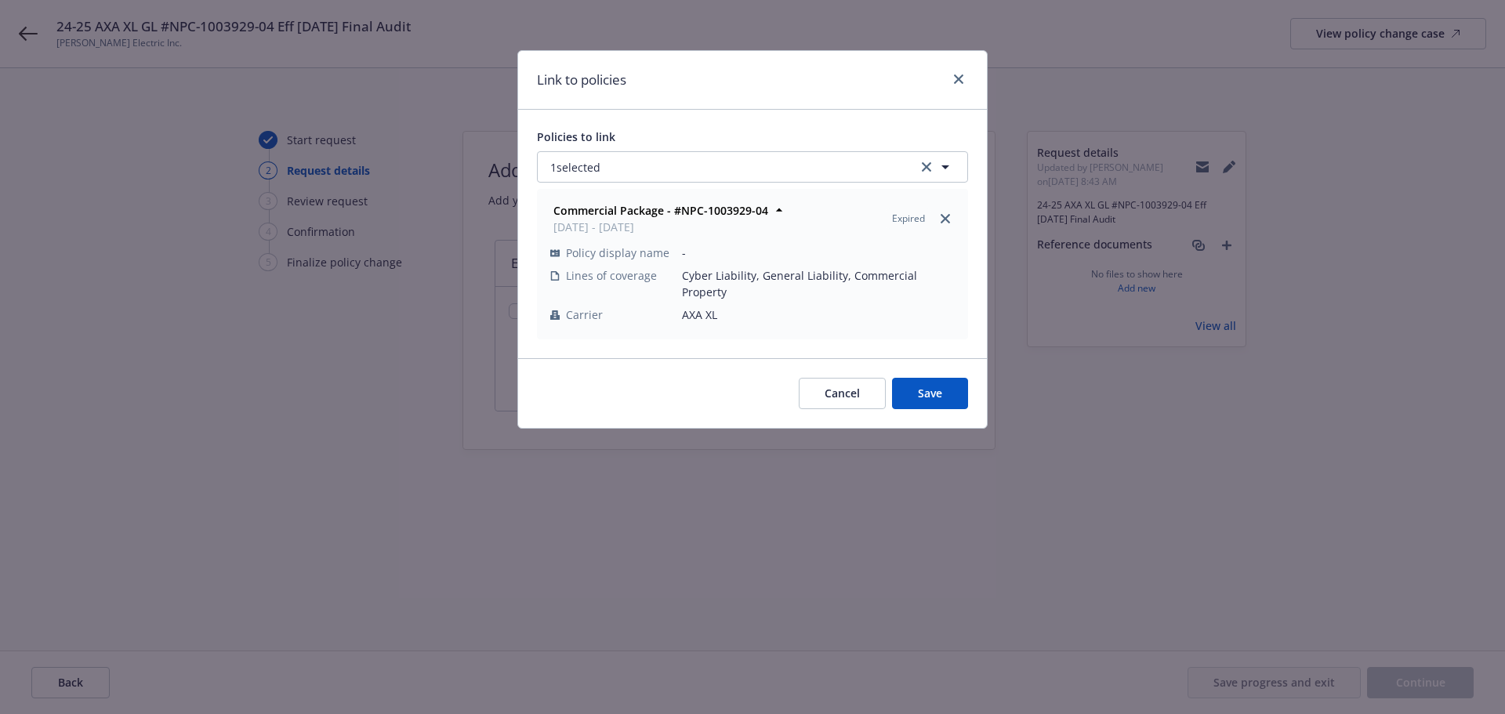
click at [939, 394] on div "Cancel Save" at bounding box center [752, 393] width 469 height 70
drag, startPoint x: 929, startPoint y: 386, endPoint x: 900, endPoint y: 361, distance: 38.4
click at [929, 383] on button "Save" at bounding box center [930, 393] width 76 height 31
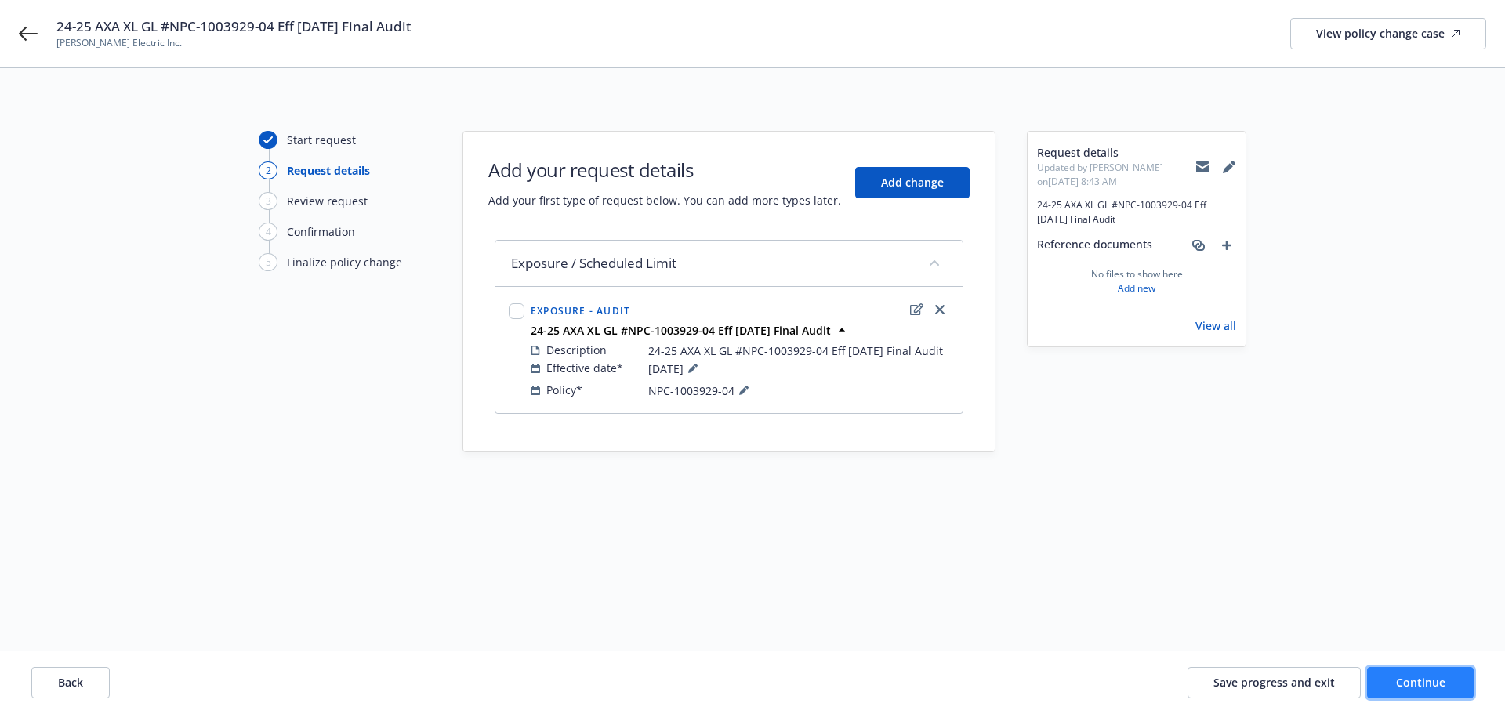
click at [1413, 682] on span "Continue" at bounding box center [1420, 682] width 49 height 15
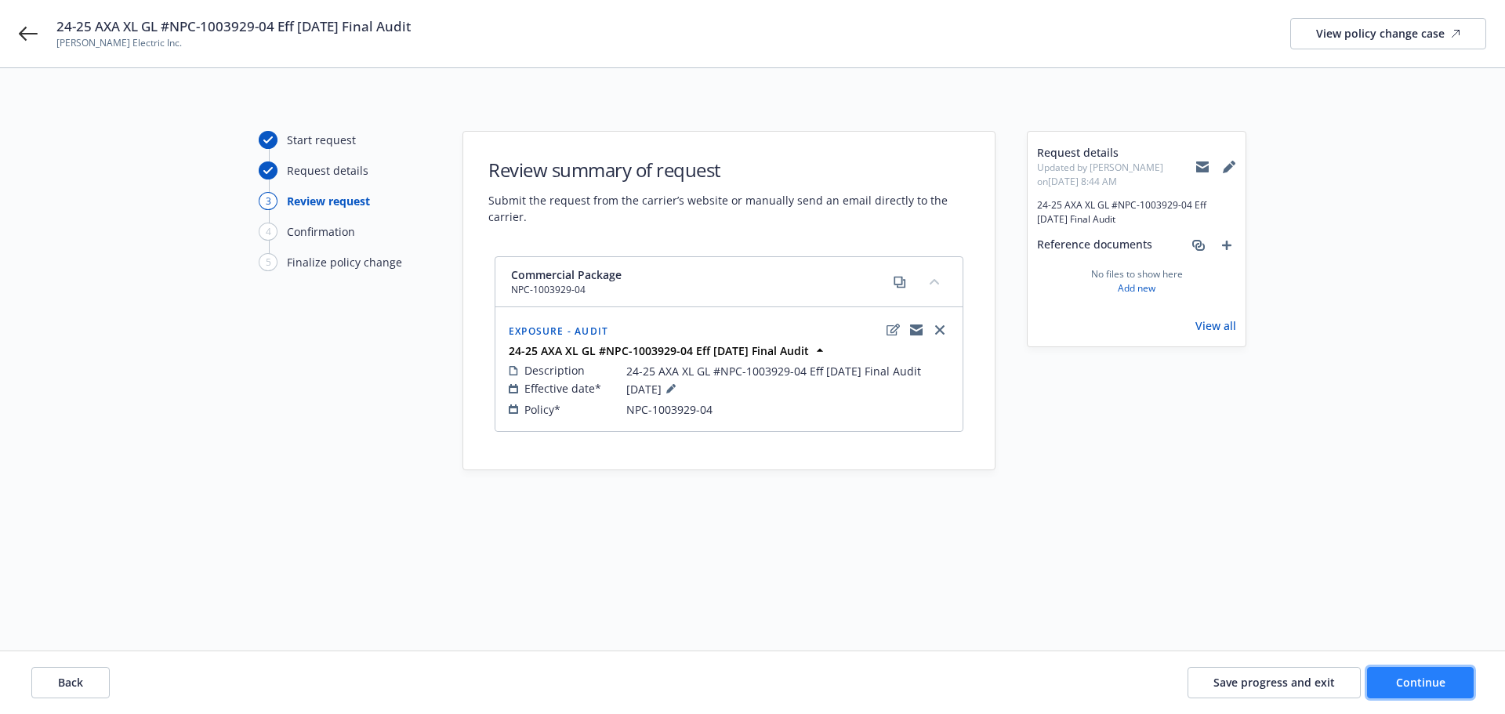
click at [1438, 681] on span "Continue" at bounding box center [1420, 682] width 49 height 15
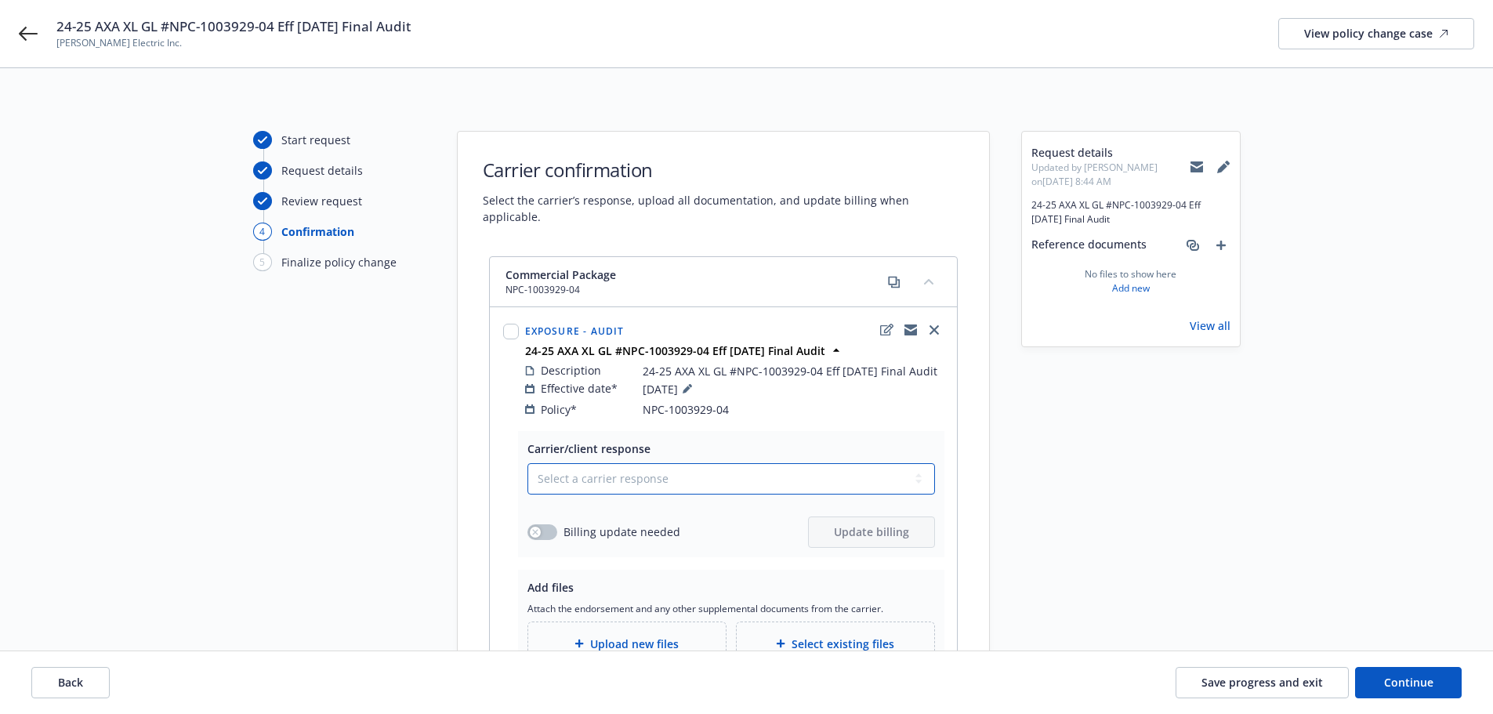
click at [568, 464] on select "Select a carrier response Accepted Accepted with revision No endorsement needed…" at bounding box center [732, 478] width 408 height 31
select select "ACCEPTED"
click at [528, 463] on select "Select a carrier response Accepted Accepted with revision No endorsement needed…" at bounding box center [732, 478] width 408 height 31
click at [543, 524] on button "button" at bounding box center [543, 532] width 30 height 16
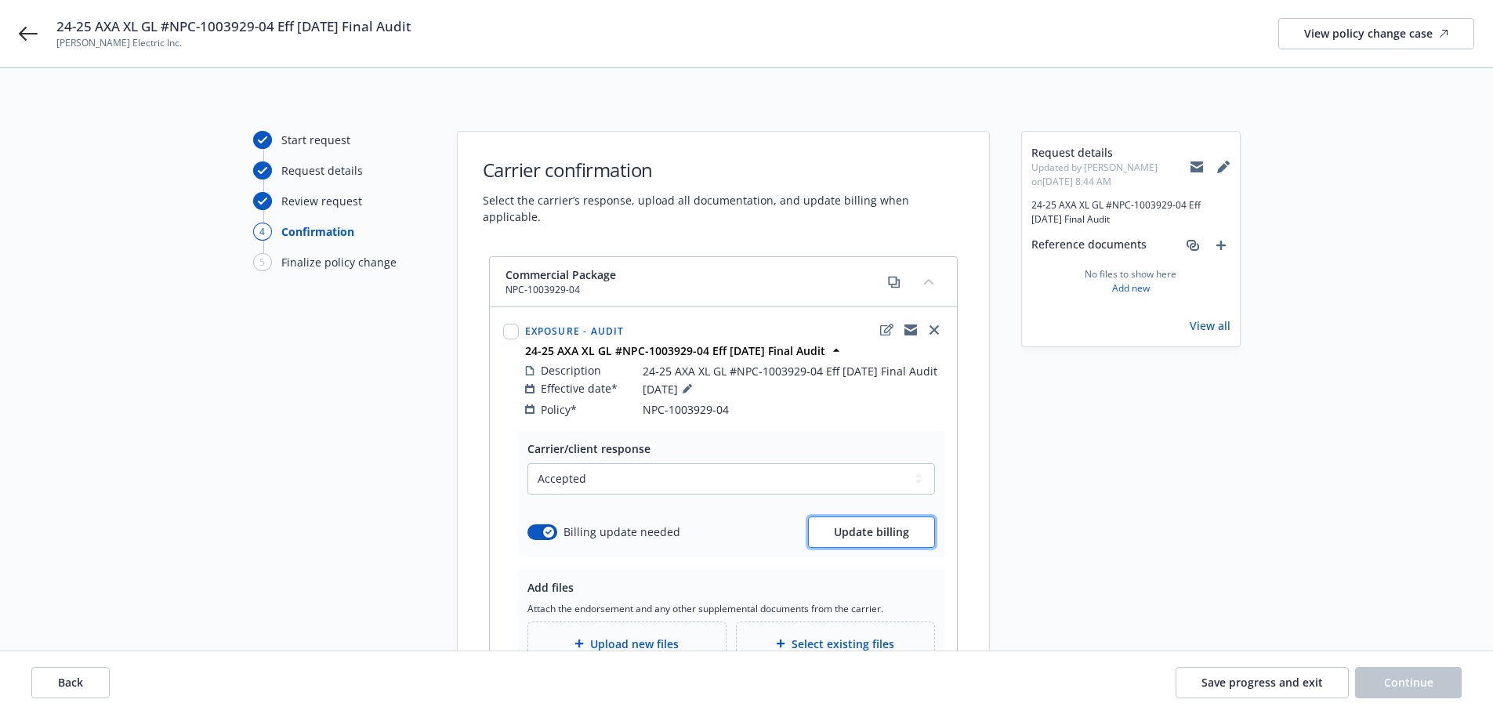
click at [877, 524] on span "Update billing" at bounding box center [871, 531] width 75 height 15
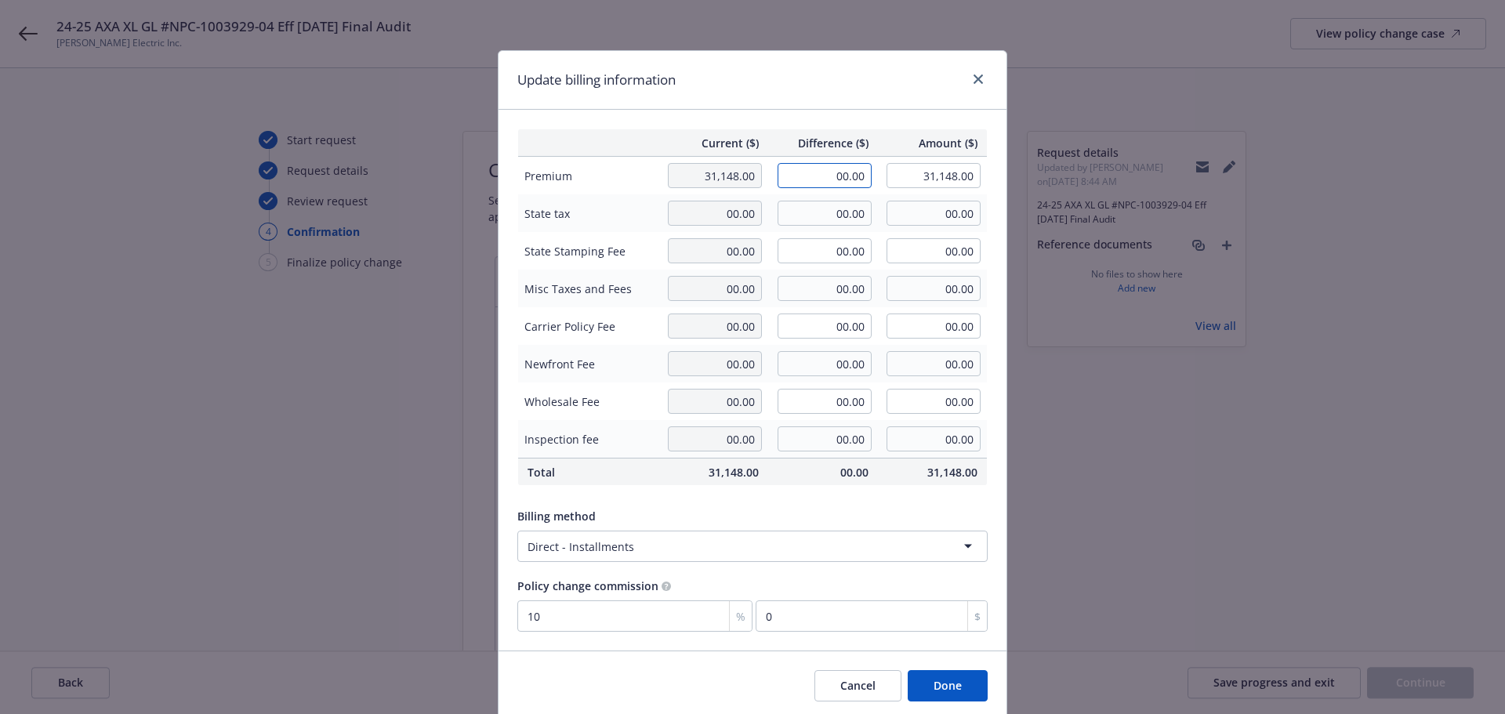
click at [803, 174] on input "00.00" at bounding box center [825, 175] width 94 height 25
type input "-24,354.00"
type input "6,794.00"
type input "-2435.4"
click at [805, 315] on input "00.00" at bounding box center [825, 326] width 94 height 25
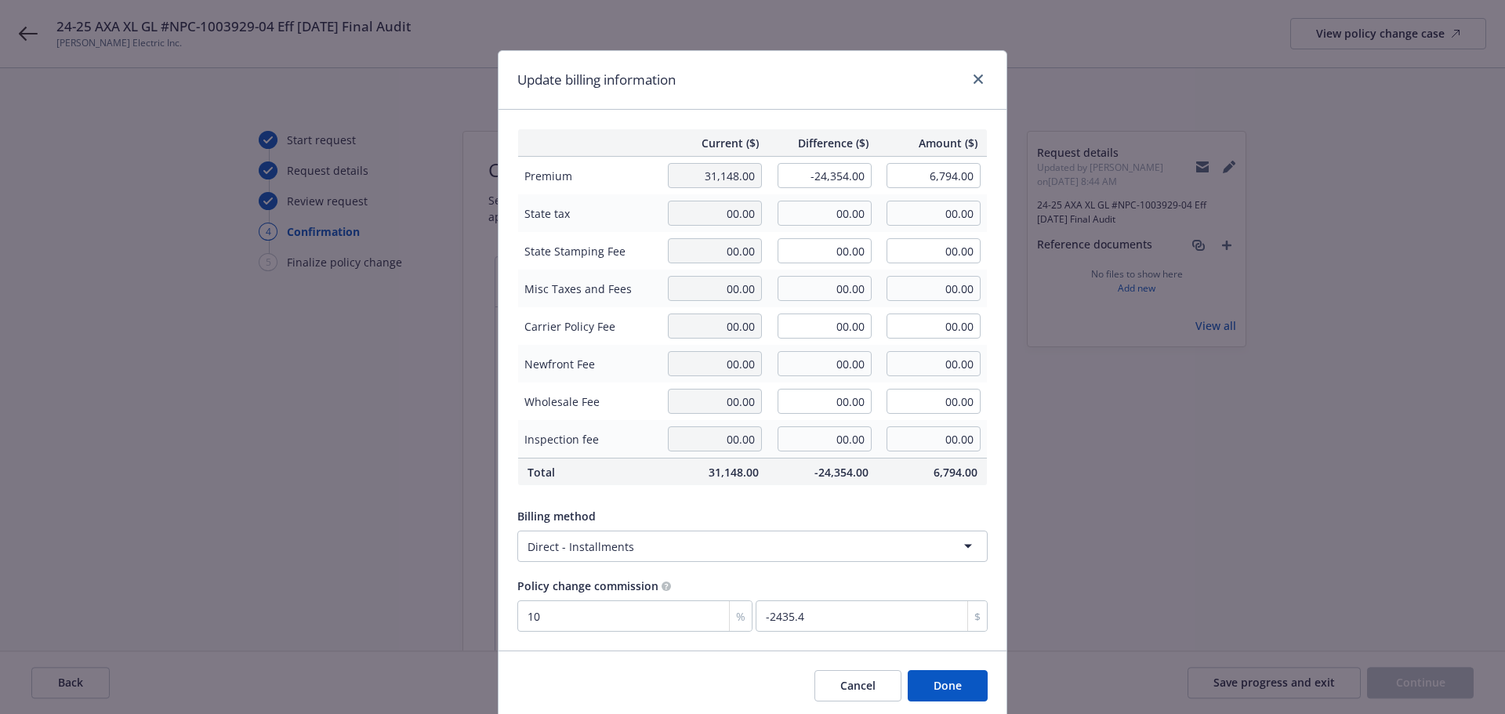
click at [944, 691] on button "Done" at bounding box center [948, 685] width 80 height 31
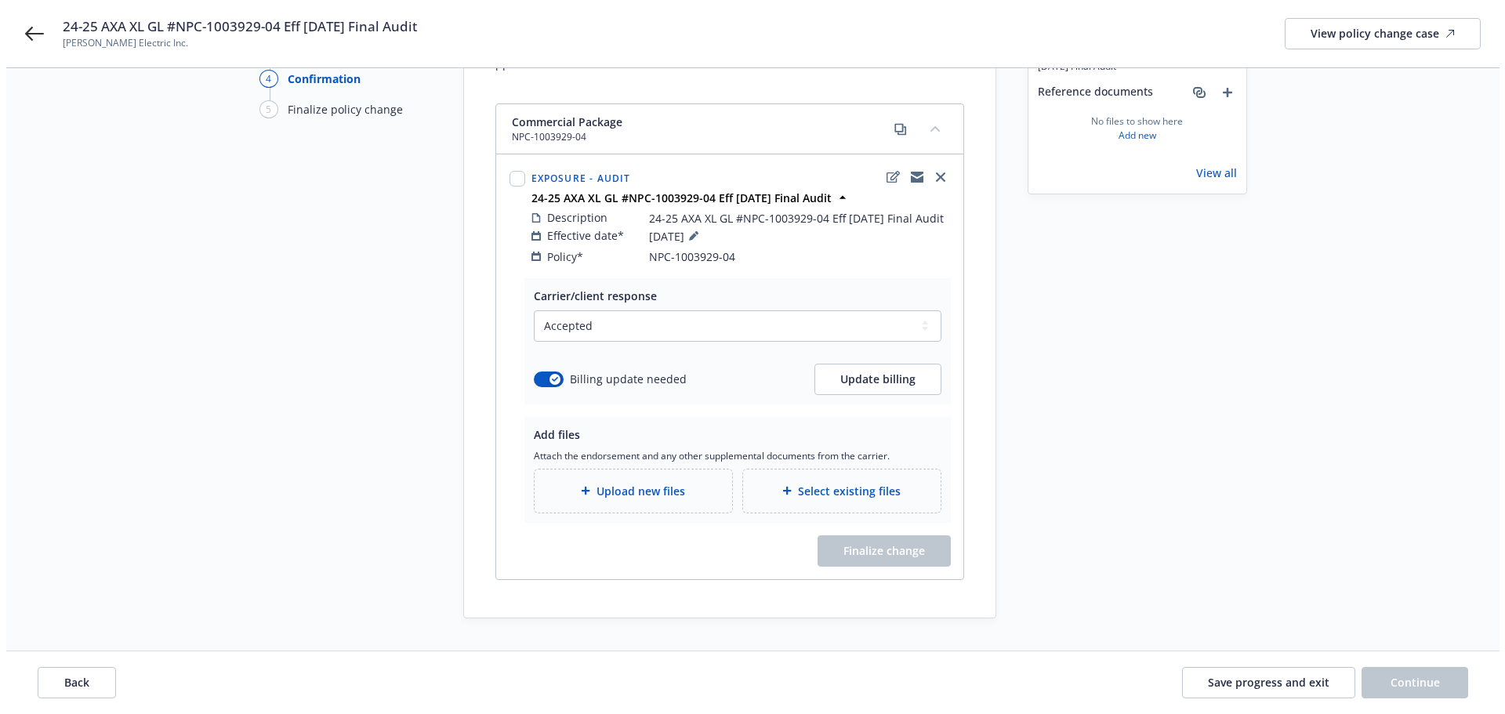
scroll to position [167, 0]
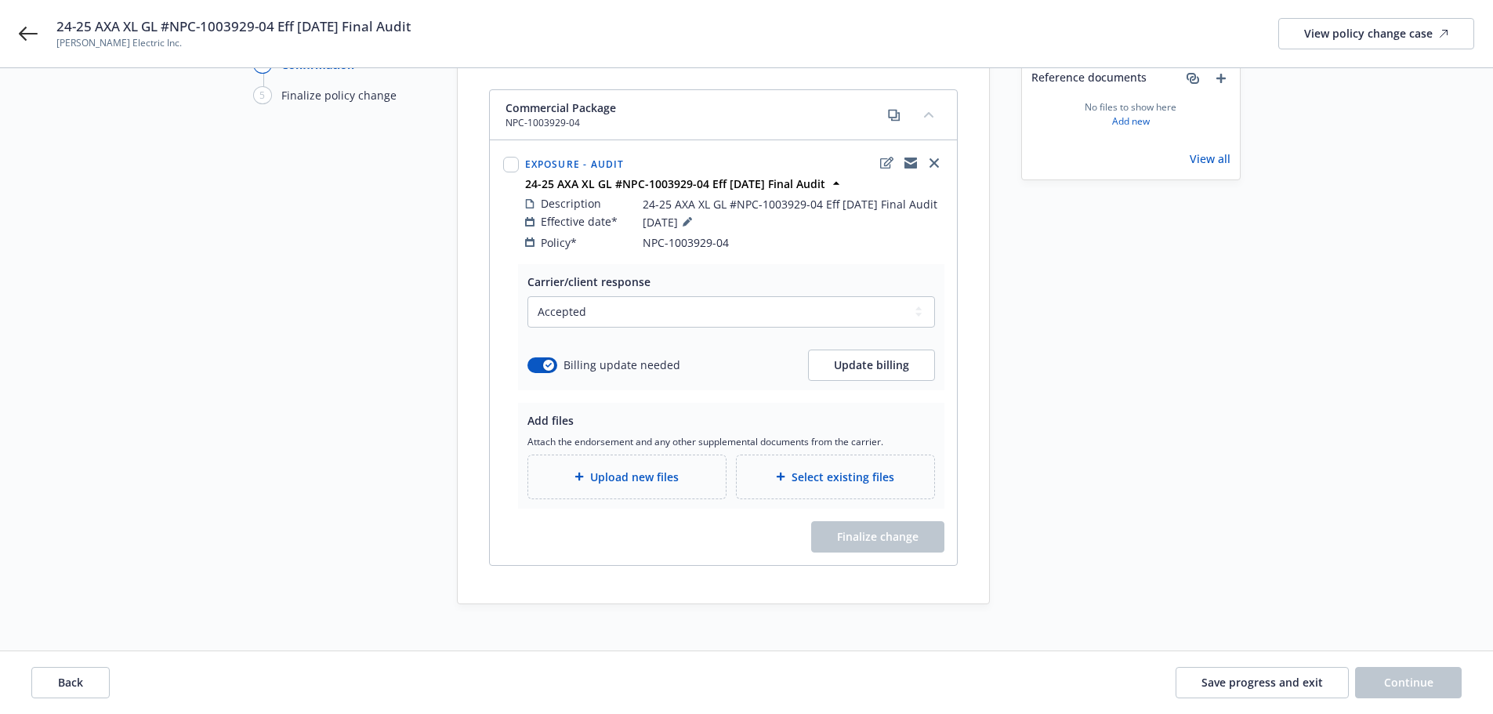
click at [717, 435] on span "Attach the endorsement and any other supplemental documents from the carrier." at bounding box center [732, 441] width 408 height 13
click at [701, 455] on div "Upload new files" at bounding box center [627, 476] width 198 height 43
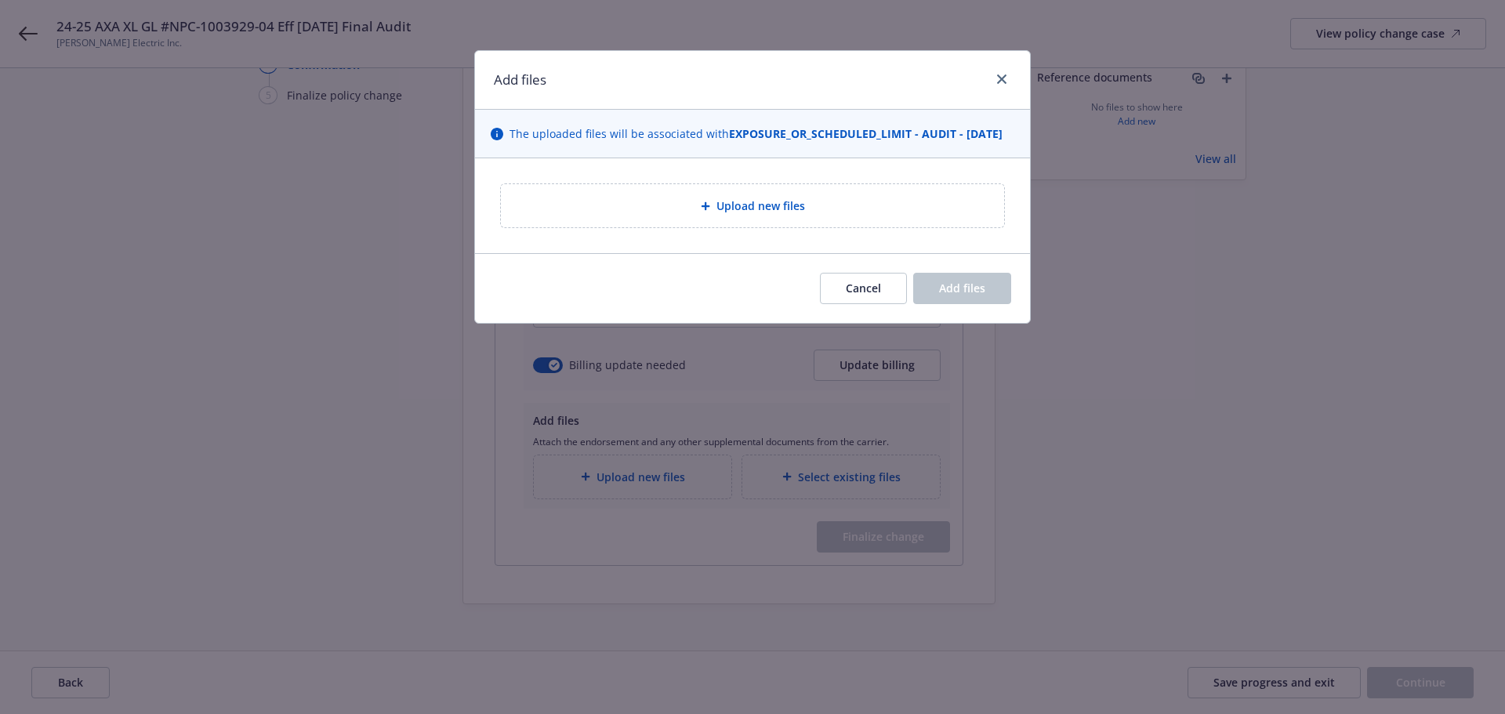
click at [922, 198] on div "Upload new files" at bounding box center [752, 205] width 555 height 95
click at [911, 215] on div "Upload new files" at bounding box center [753, 206] width 478 height 18
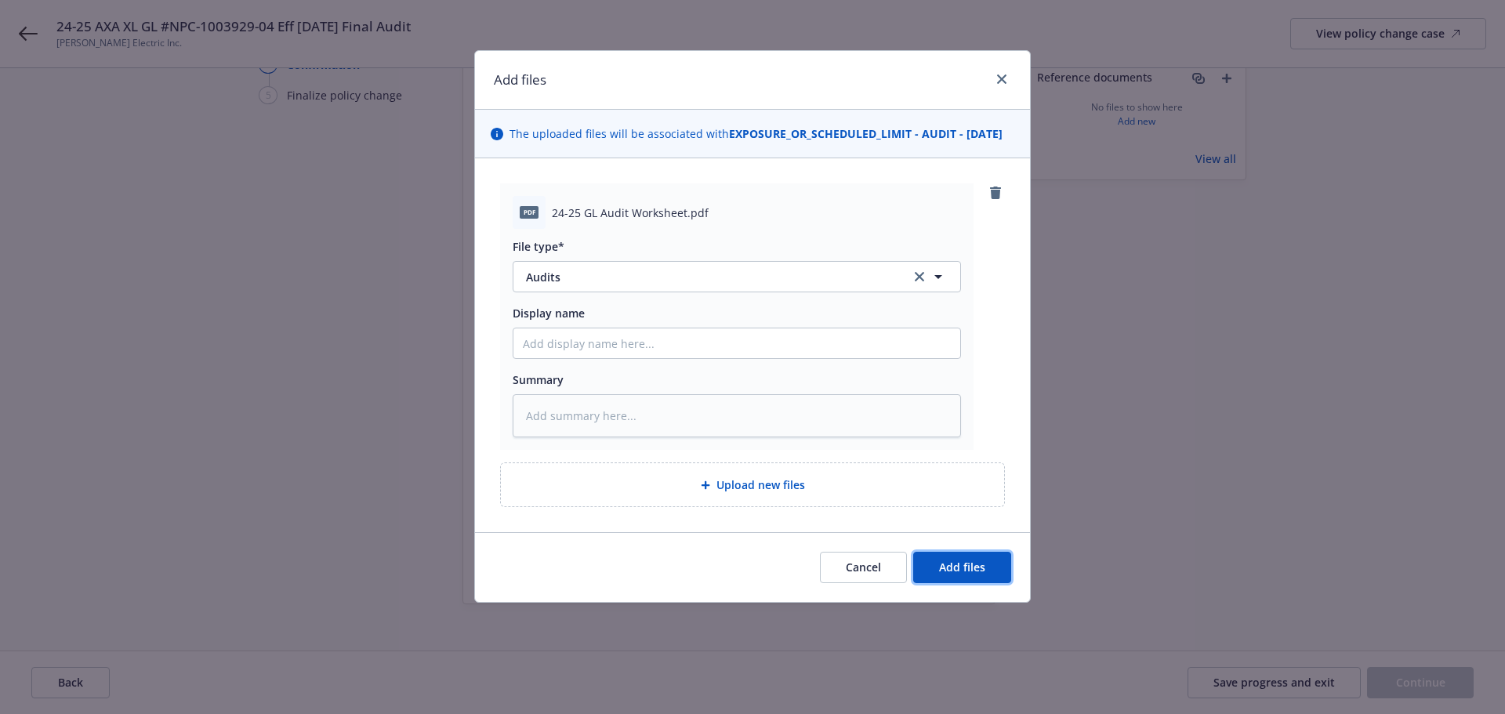
click at [976, 575] on span "Add files" at bounding box center [962, 567] width 46 height 15
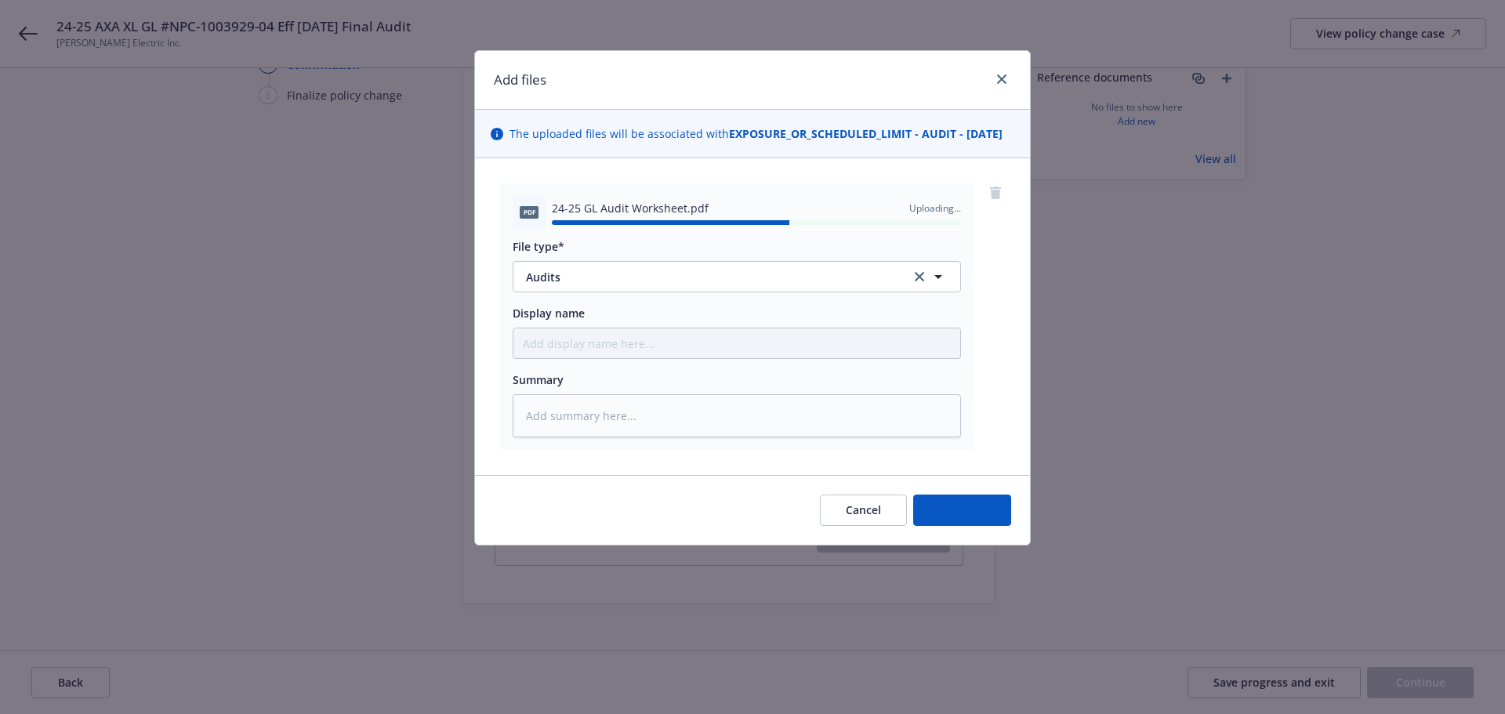
type textarea "x"
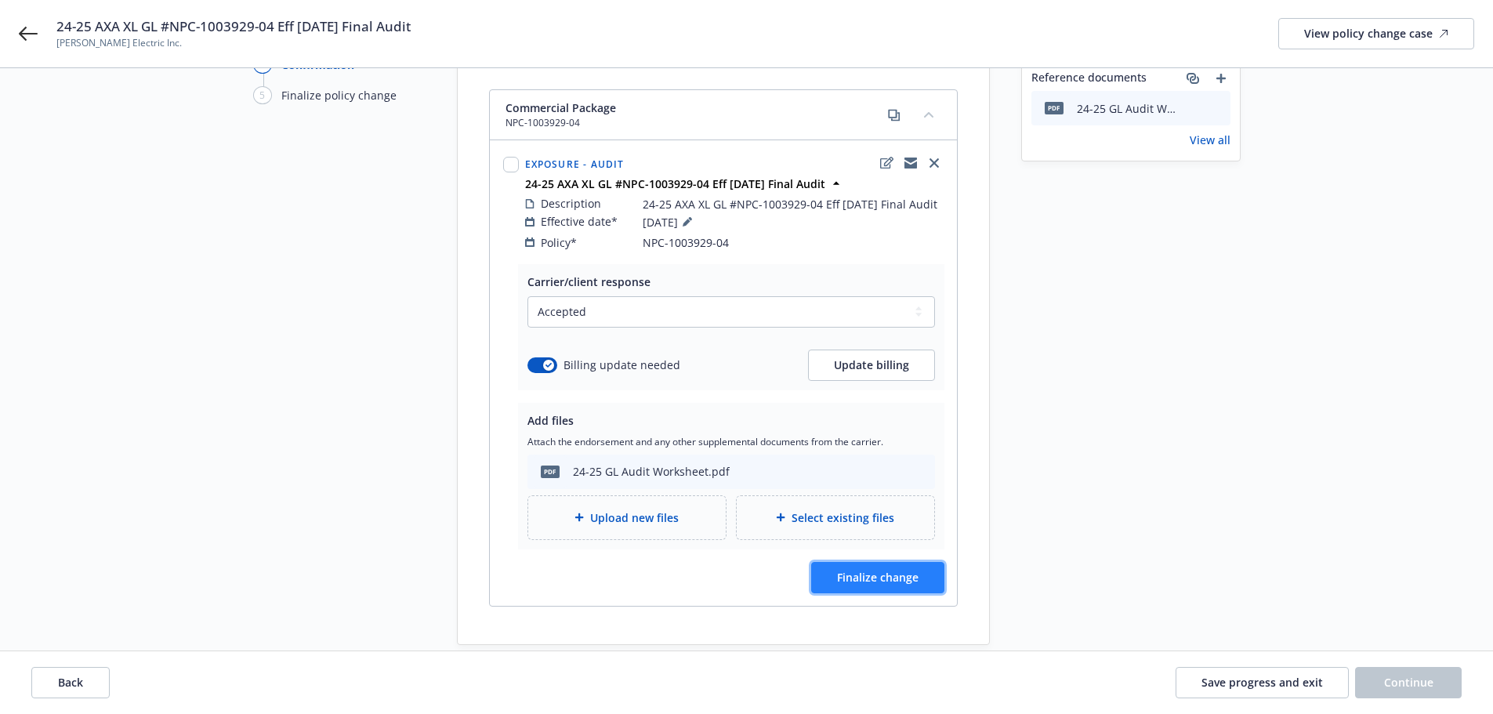
click at [884, 570] on span "Finalize change" at bounding box center [878, 577] width 82 height 15
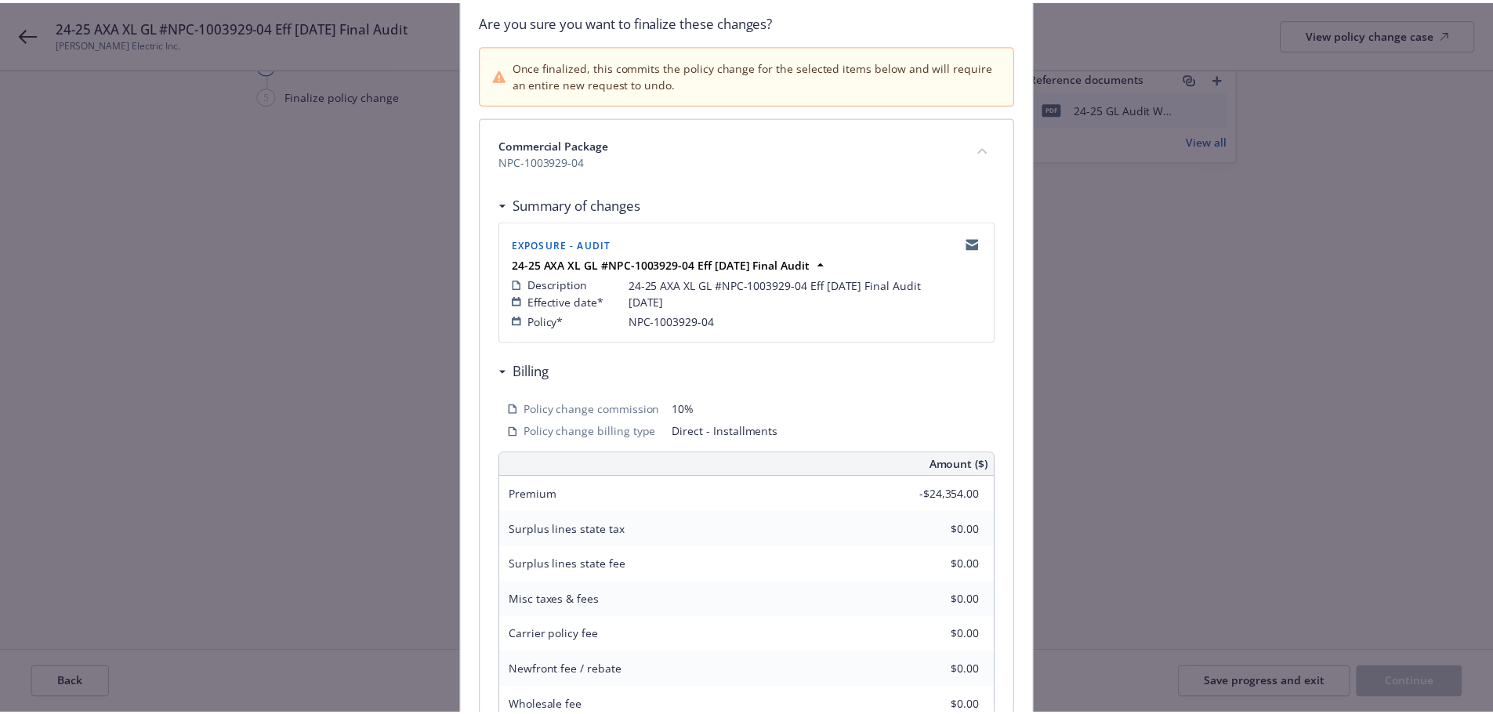
scroll to position [346, 0]
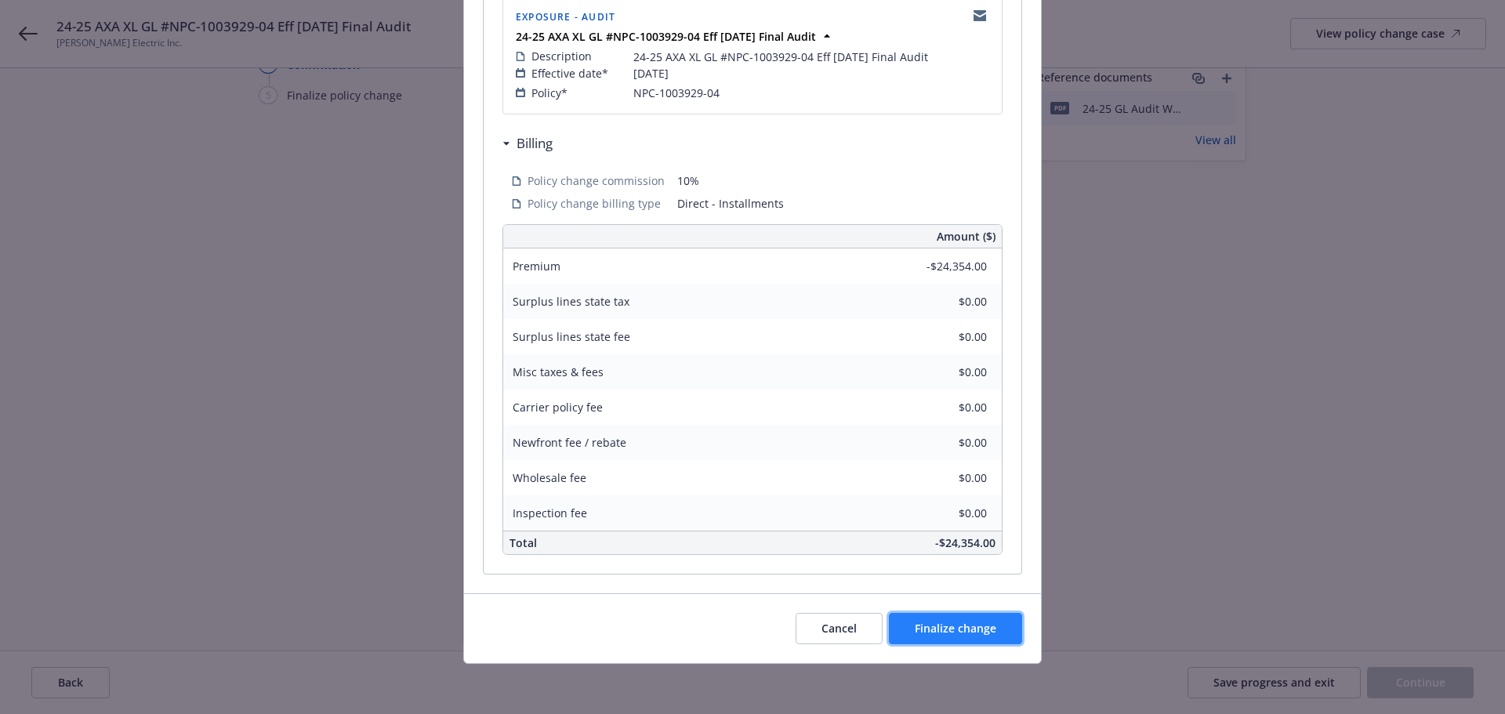
click at [942, 632] on span "Finalize change" at bounding box center [956, 628] width 82 height 15
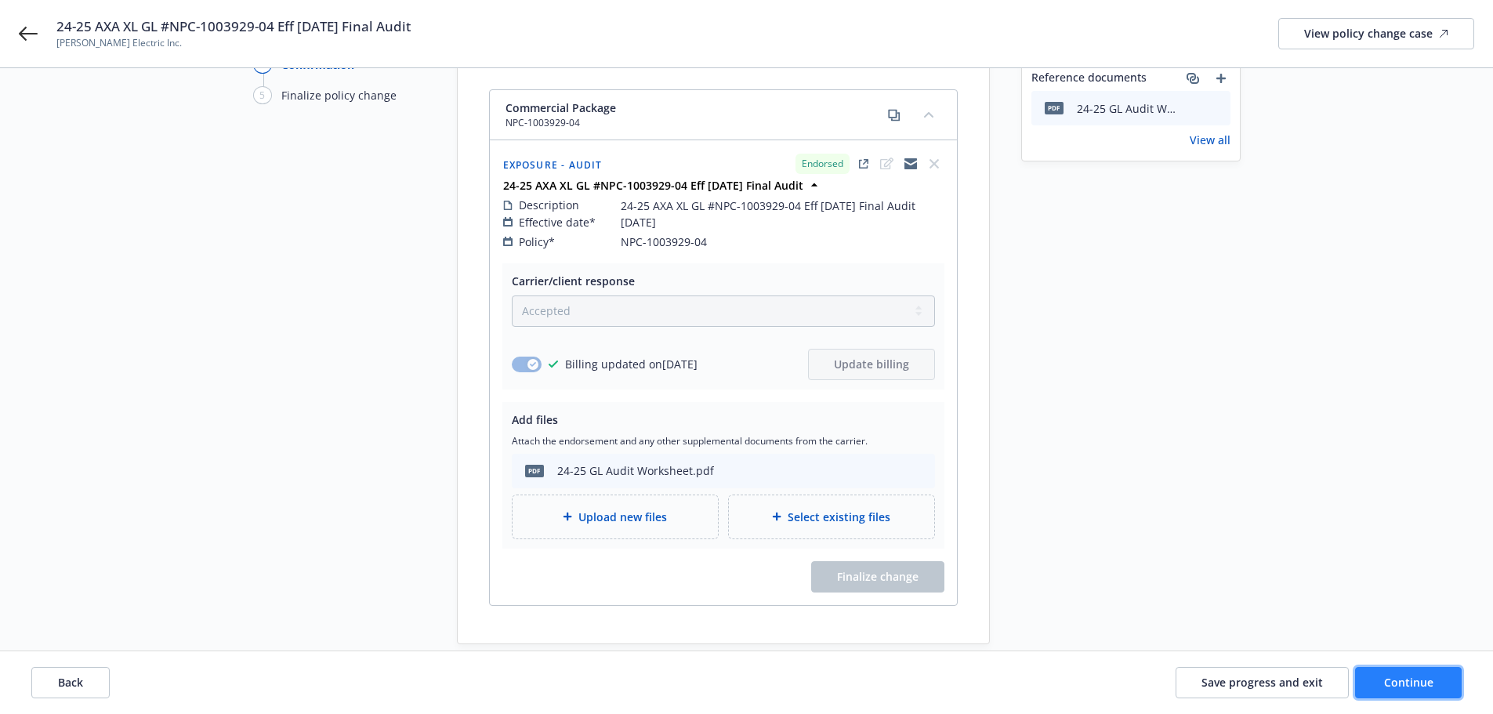
click at [1385, 685] on span "Continue" at bounding box center [1409, 682] width 49 height 15
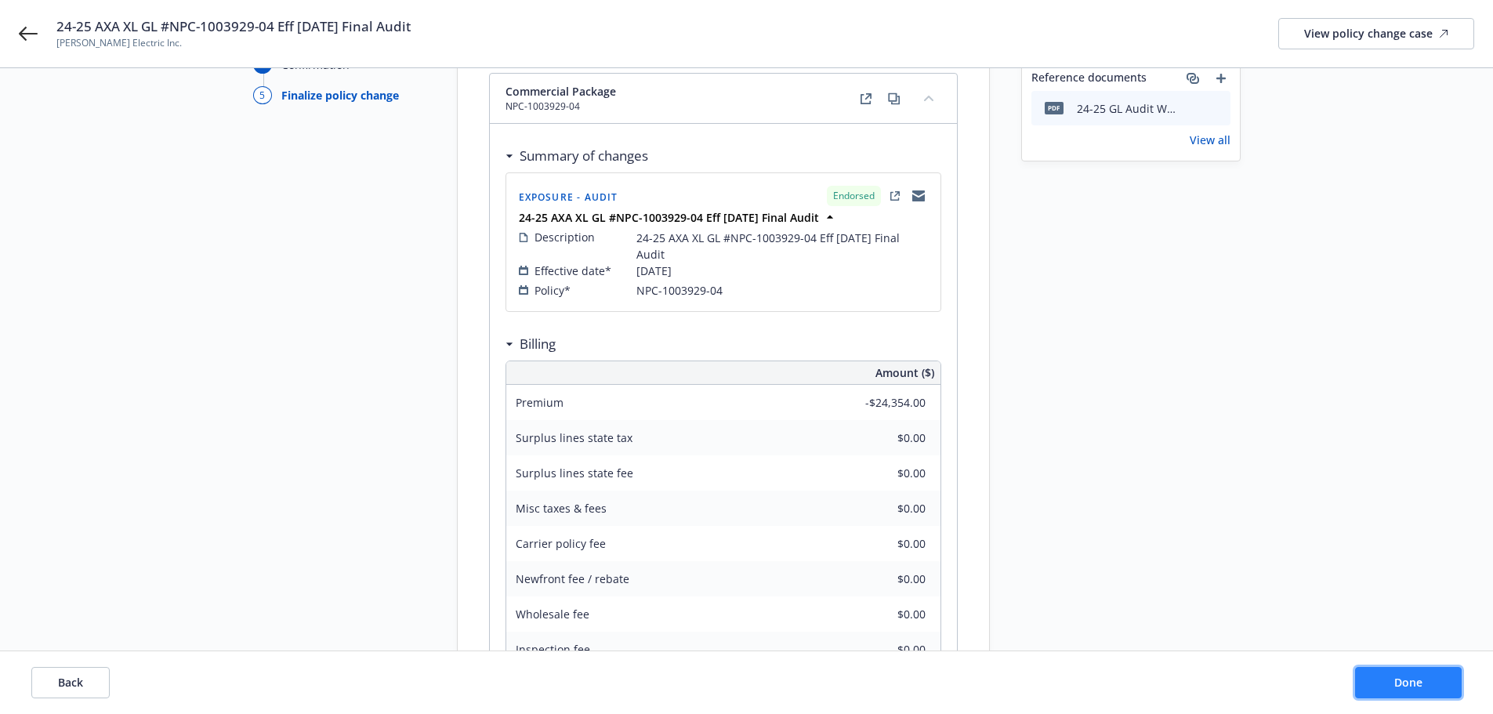
click at [1362, 669] on button "Done" at bounding box center [1409, 682] width 107 height 31
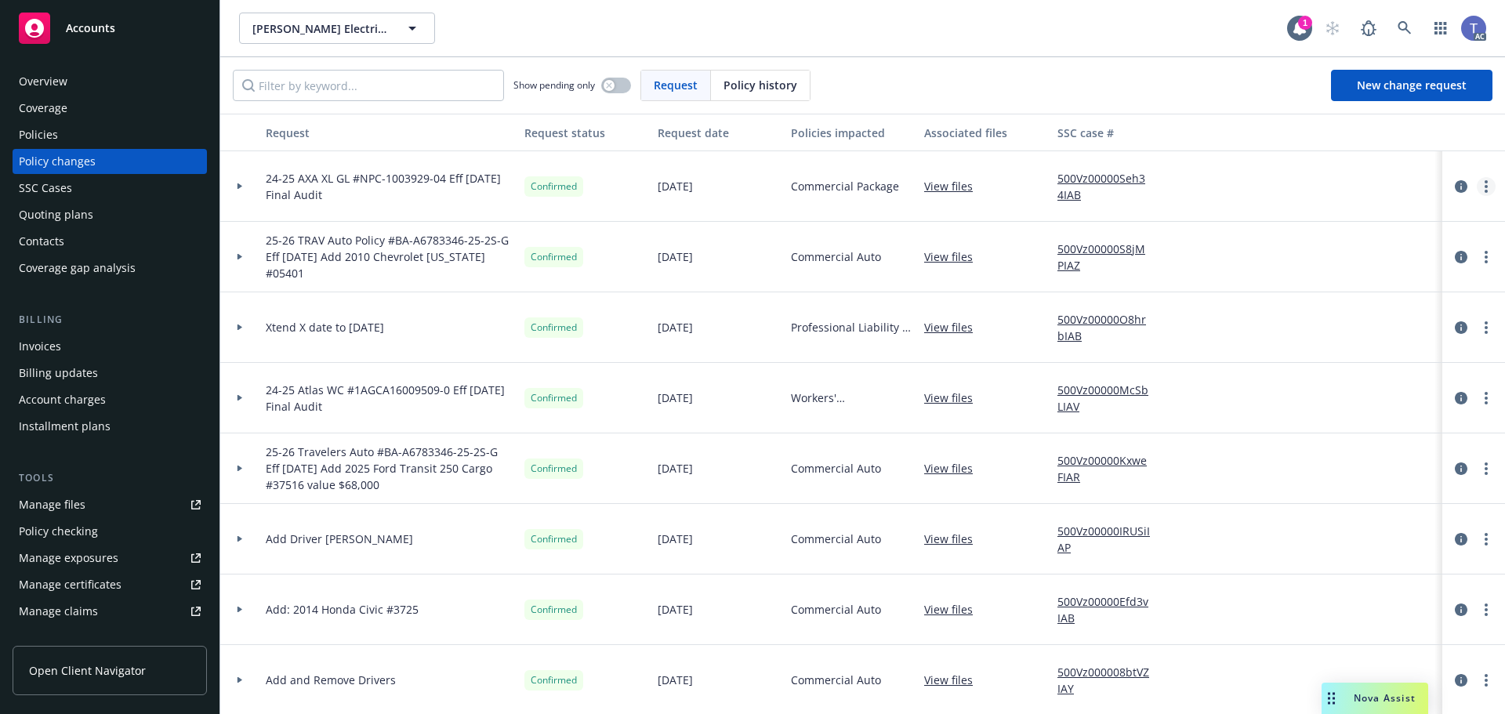
click at [1477, 183] on link "more" at bounding box center [1486, 186] width 19 height 19
click at [1343, 209] on link "Copy logging email" at bounding box center [1348, 218] width 269 height 31
click at [38, 229] on div "Contacts" at bounding box center [41, 241] width 45 height 25
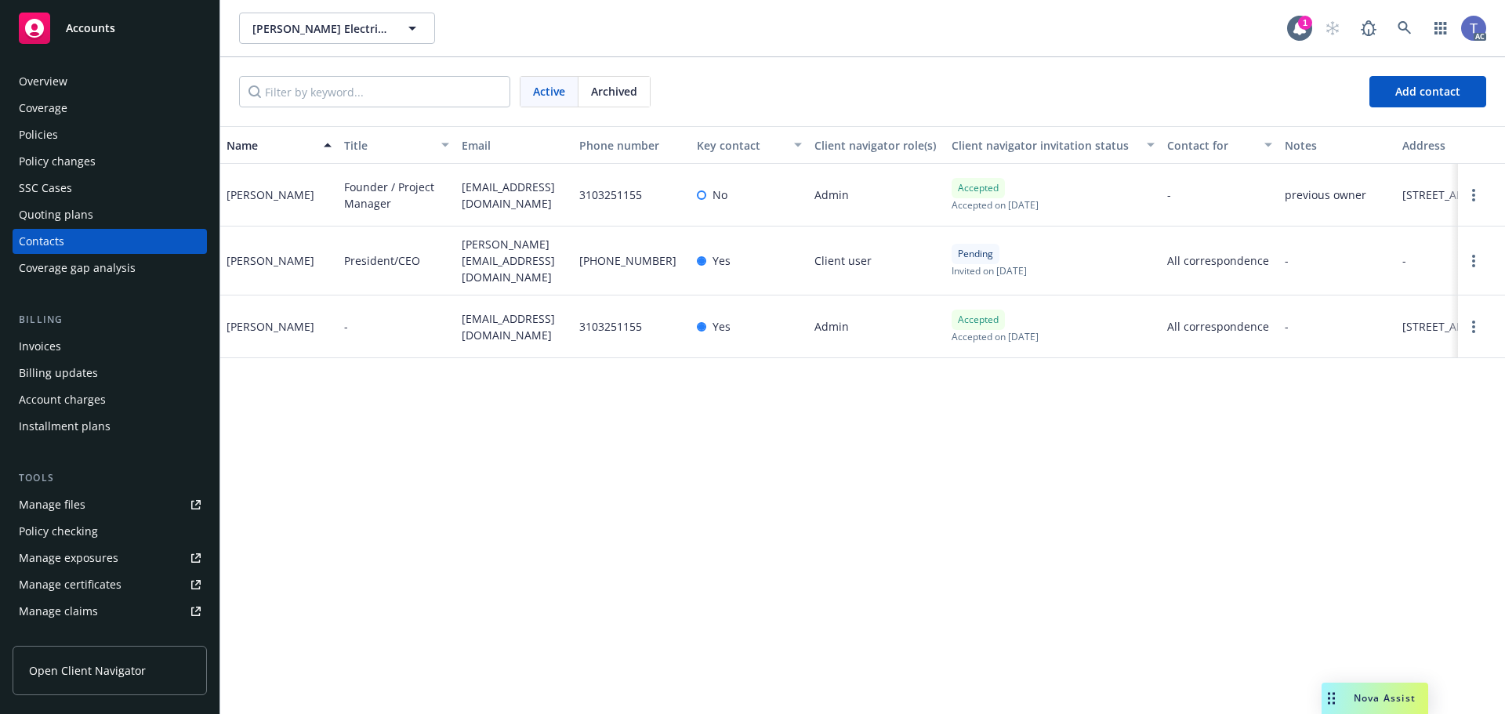
click at [85, 151] on div "Policy changes" at bounding box center [57, 161] width 77 height 25
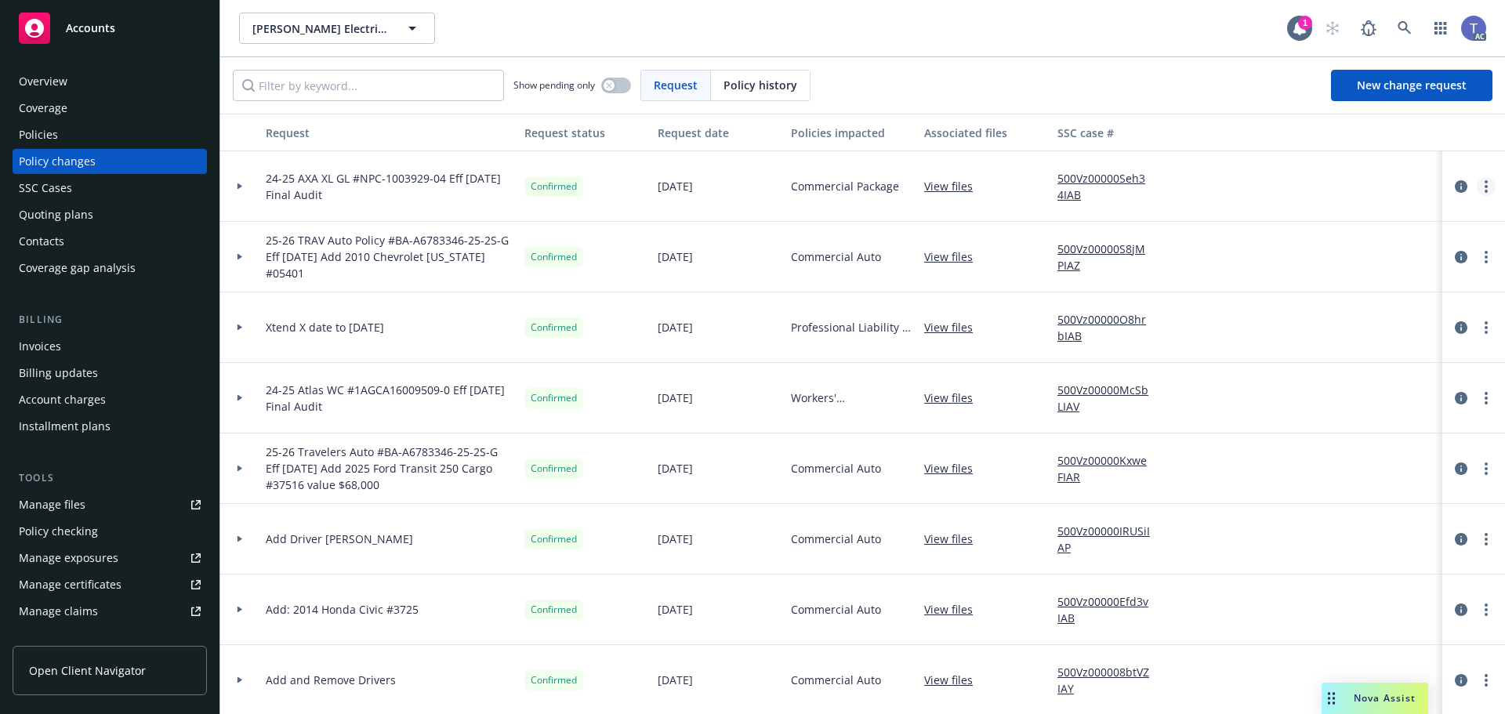
click at [1481, 188] on link "more" at bounding box center [1486, 186] width 19 height 19
click at [1323, 215] on link "Copy logging email" at bounding box center [1348, 218] width 269 height 31
